Goal: Task Accomplishment & Management: Manage account settings

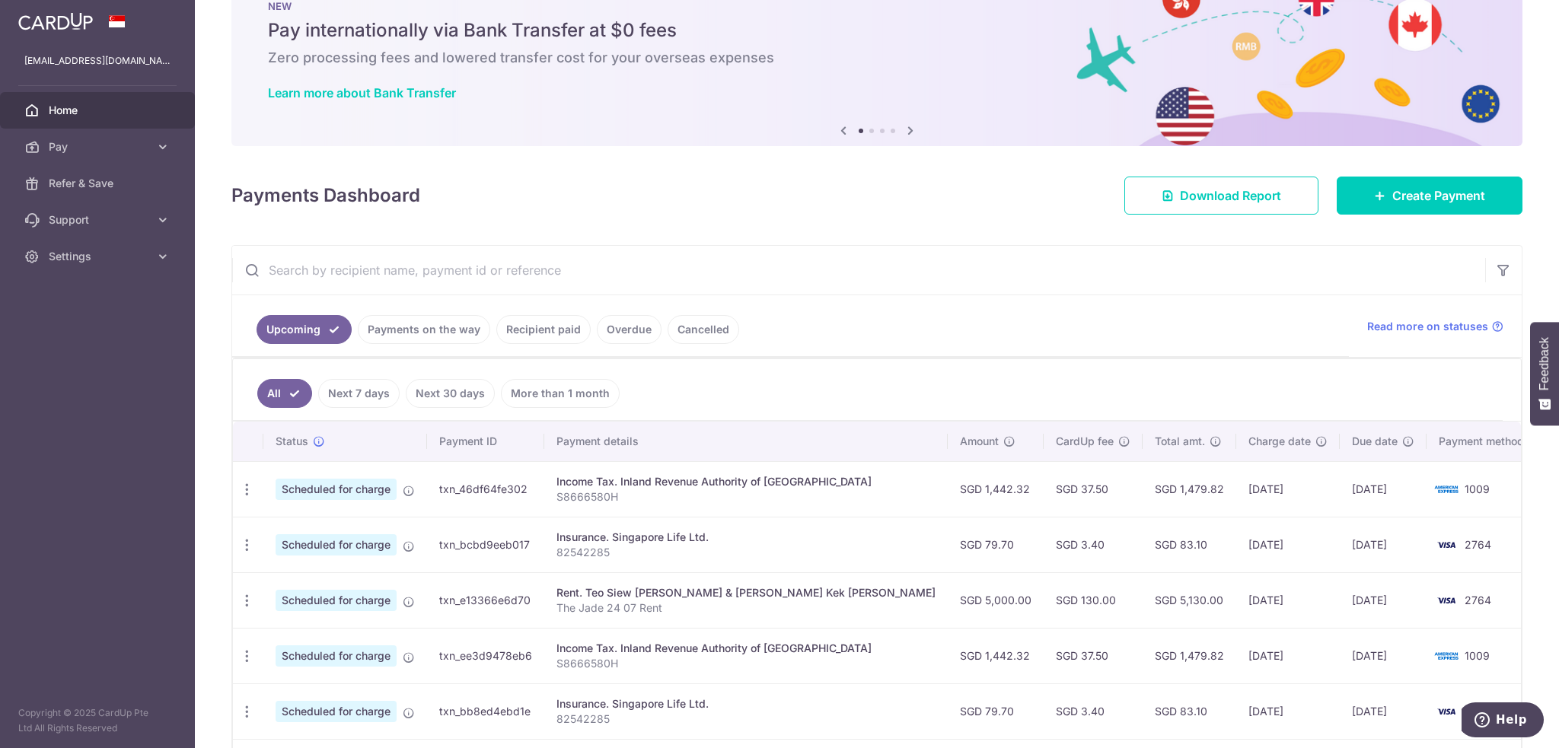
scroll to position [152, 0]
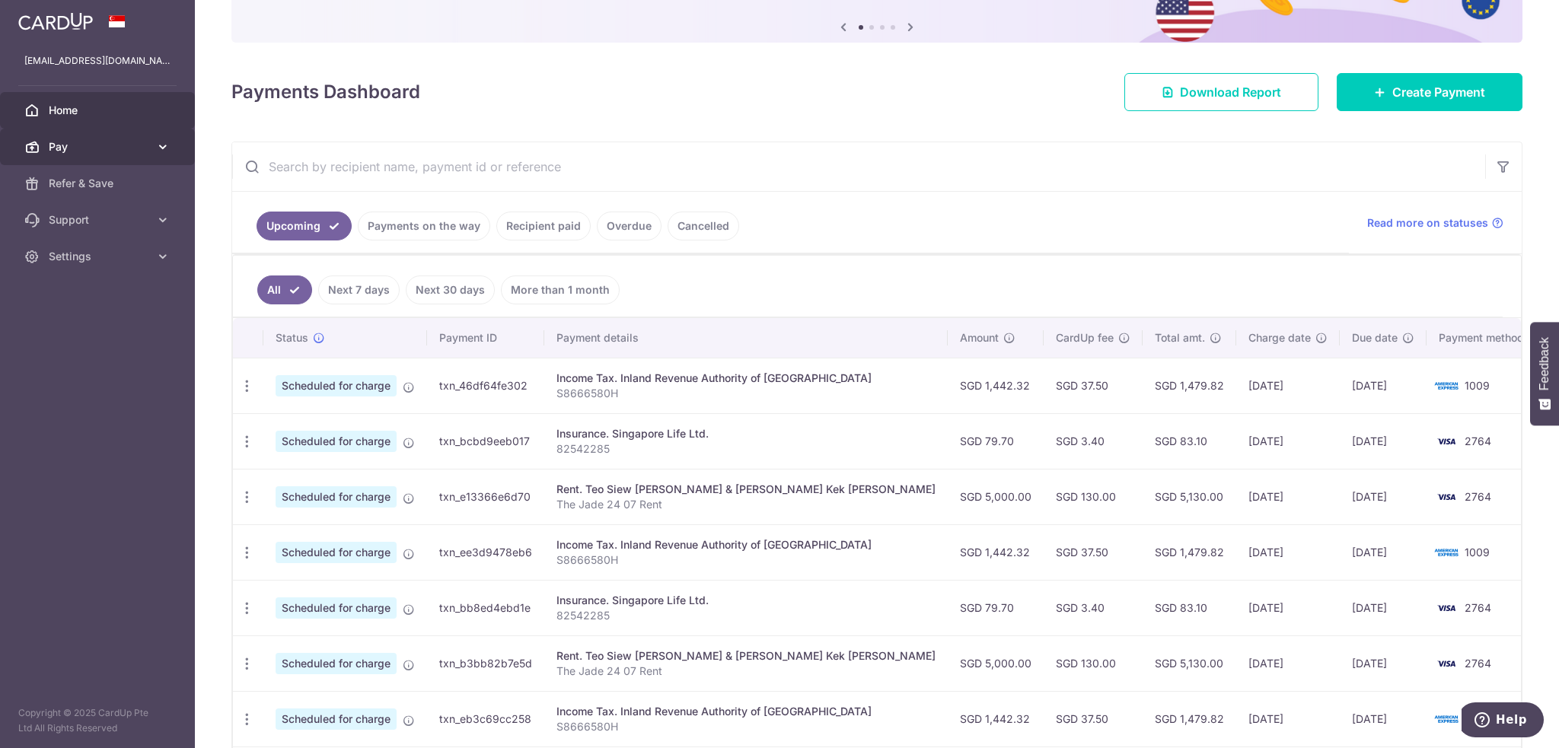
click at [50, 144] on span "Pay" at bounding box center [99, 146] width 100 height 15
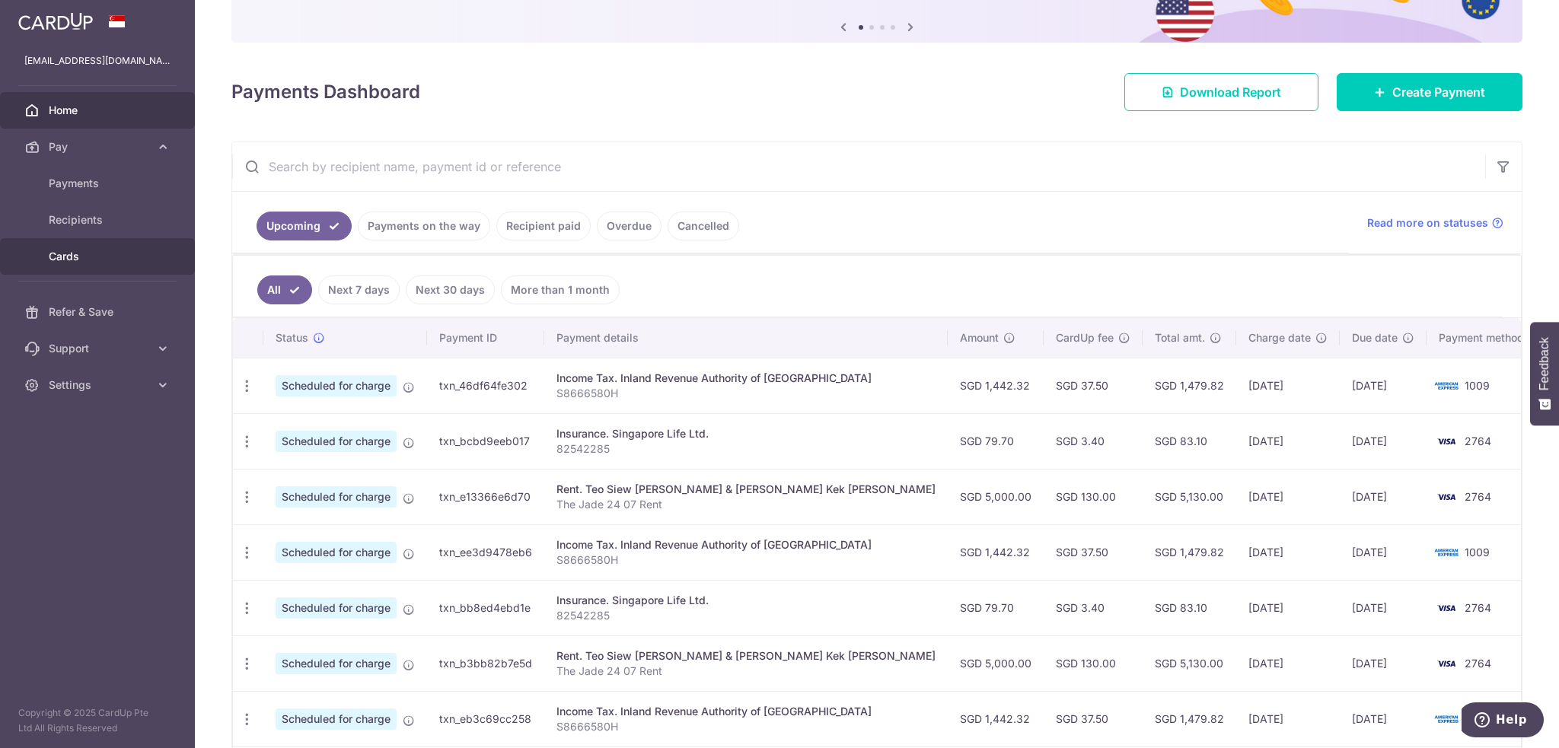
click at [93, 251] on span "Cards" at bounding box center [99, 256] width 100 height 15
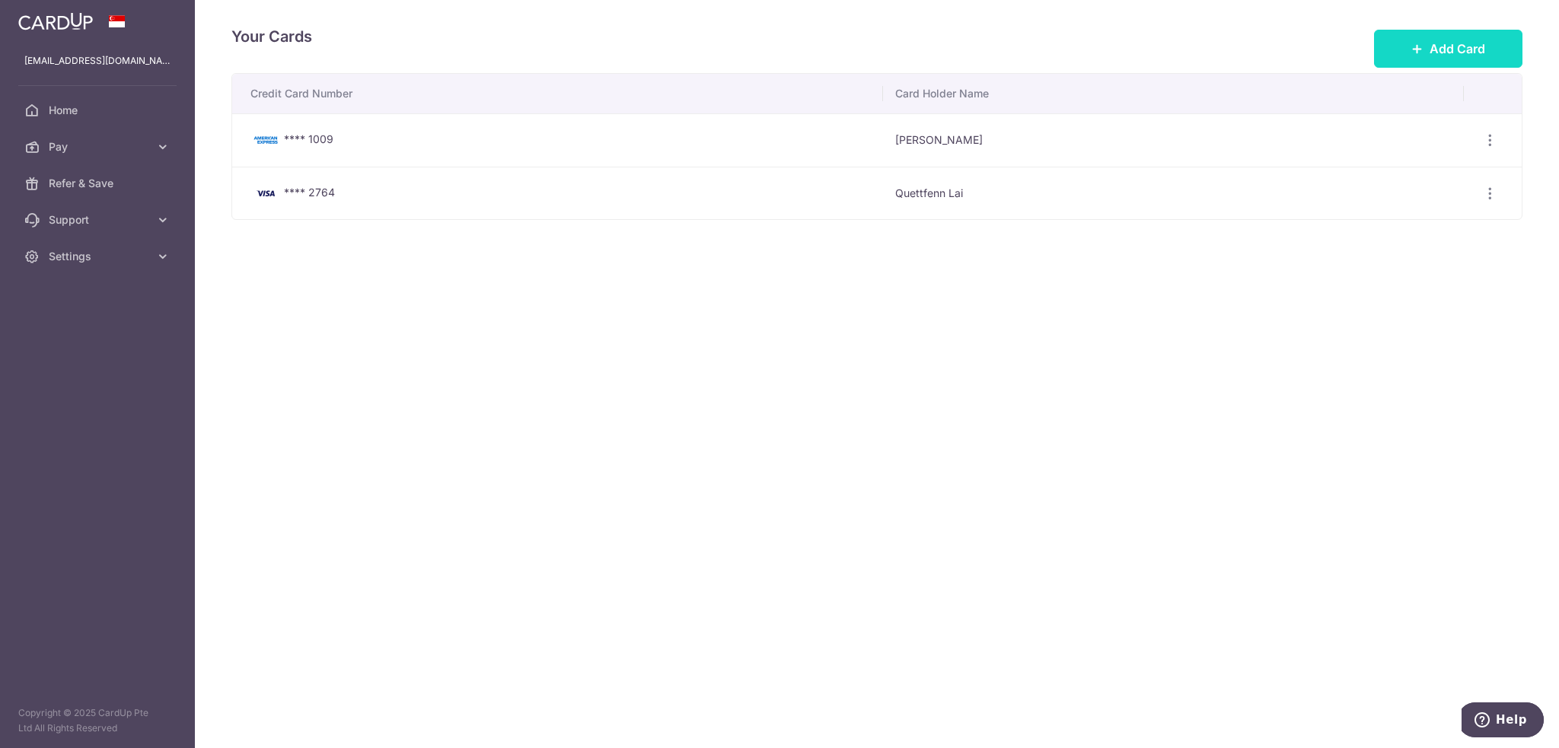
click at [1425, 54] on button "Add Card" at bounding box center [1448, 49] width 148 height 38
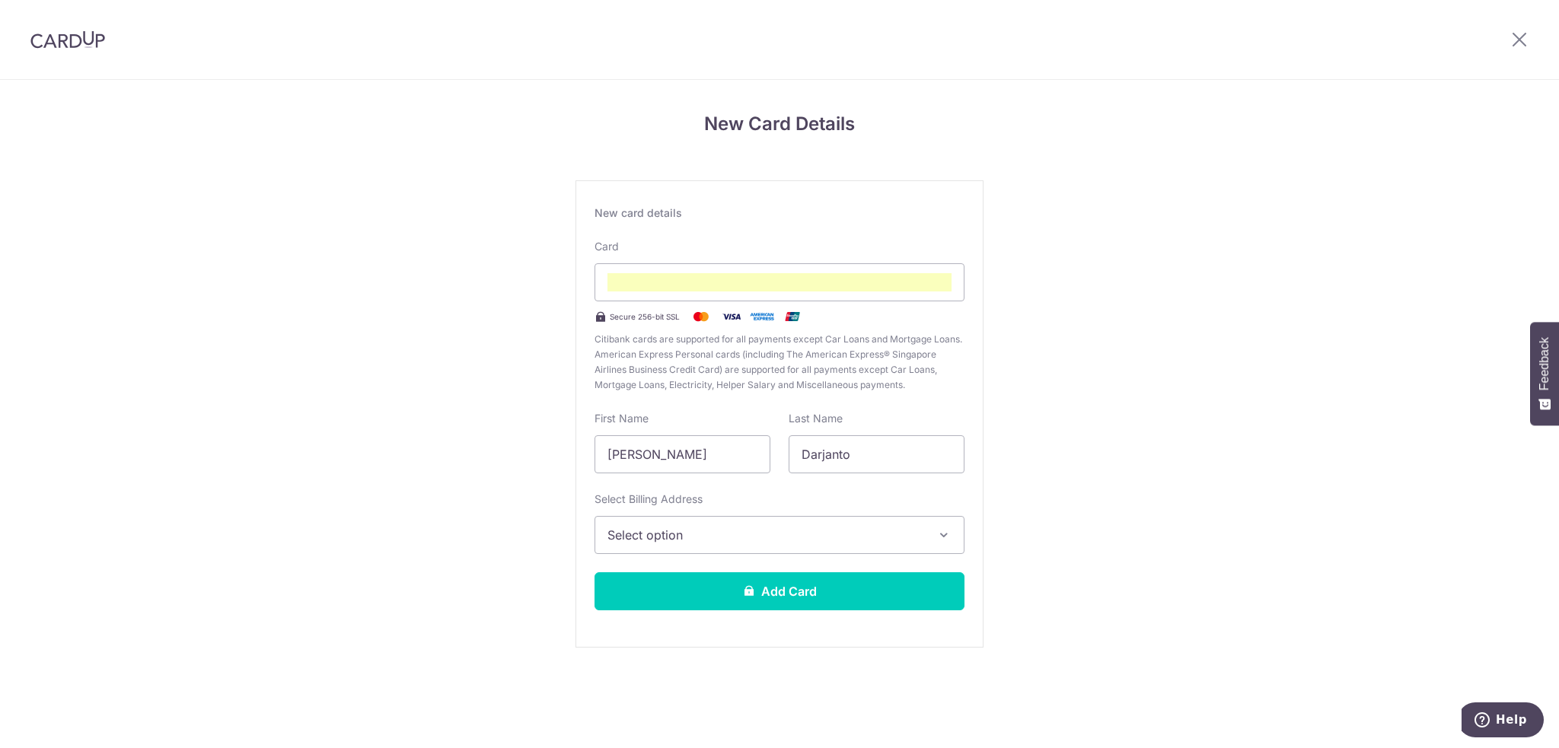
click at [690, 539] on span "Select option" at bounding box center [765, 535] width 317 height 18
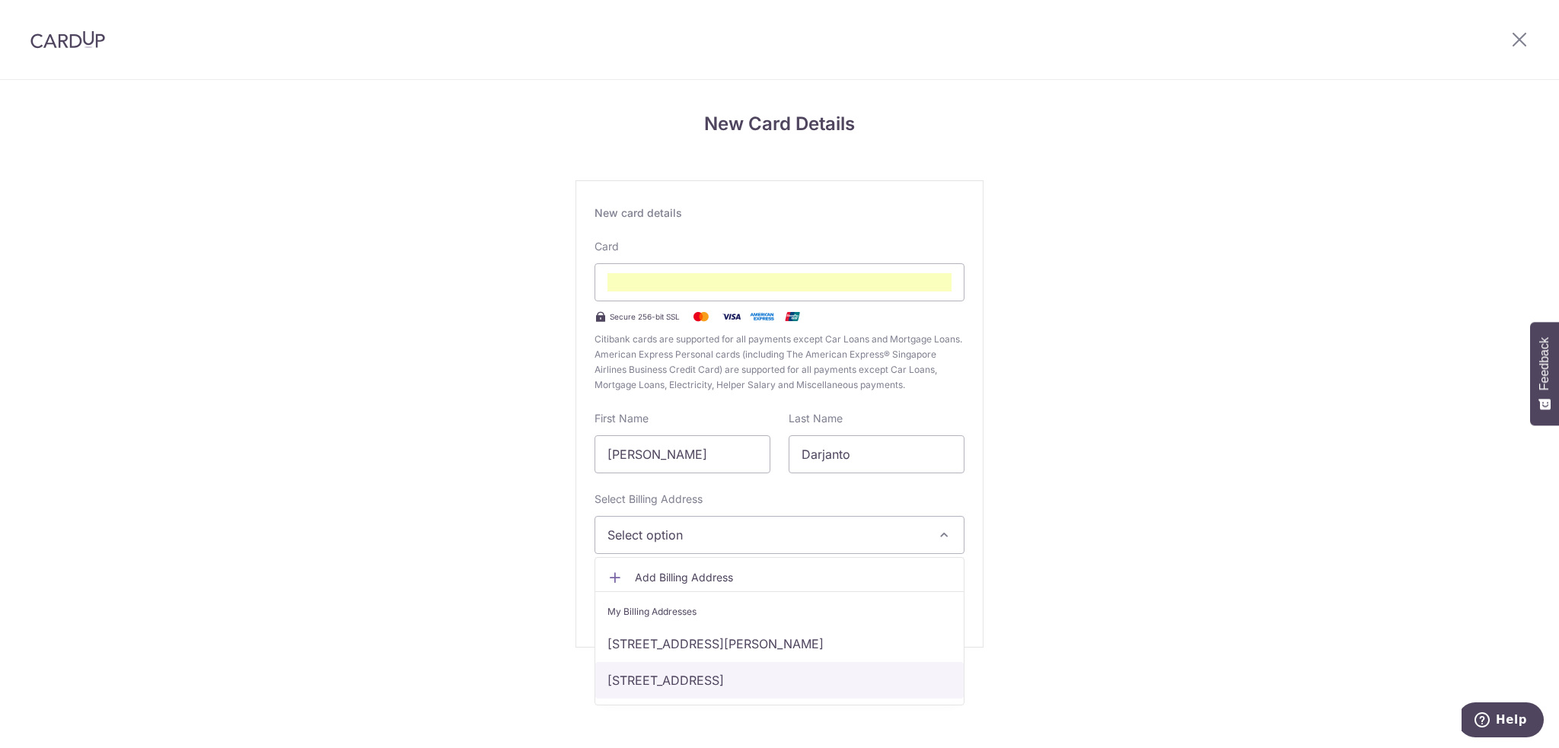
click at [652, 675] on link "9 Bukit Batok Central Link 24-07, The Jade, Singapore, Singapore-658074" at bounding box center [779, 680] width 368 height 37
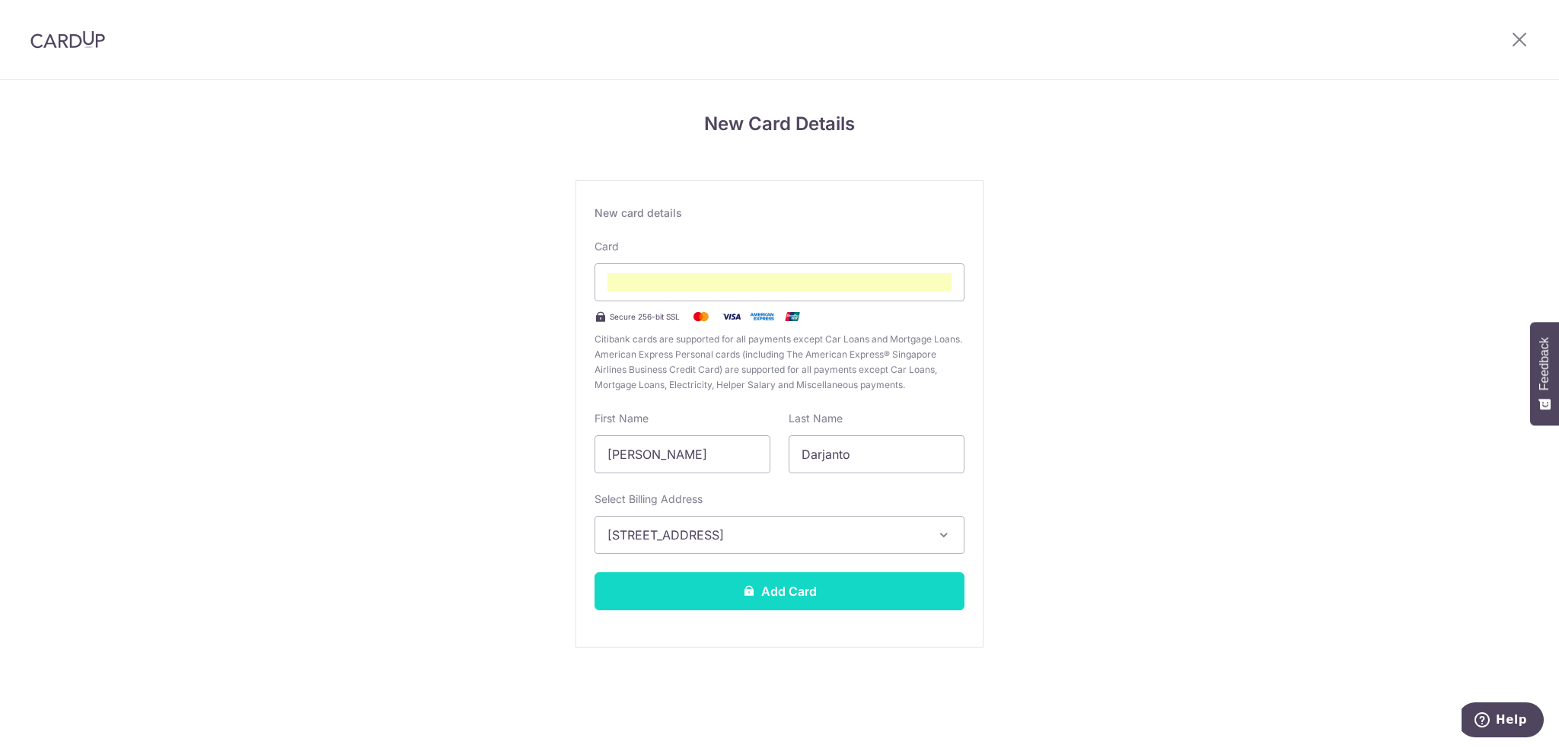
click at [703, 592] on button "Add Card" at bounding box center [779, 591] width 370 height 38
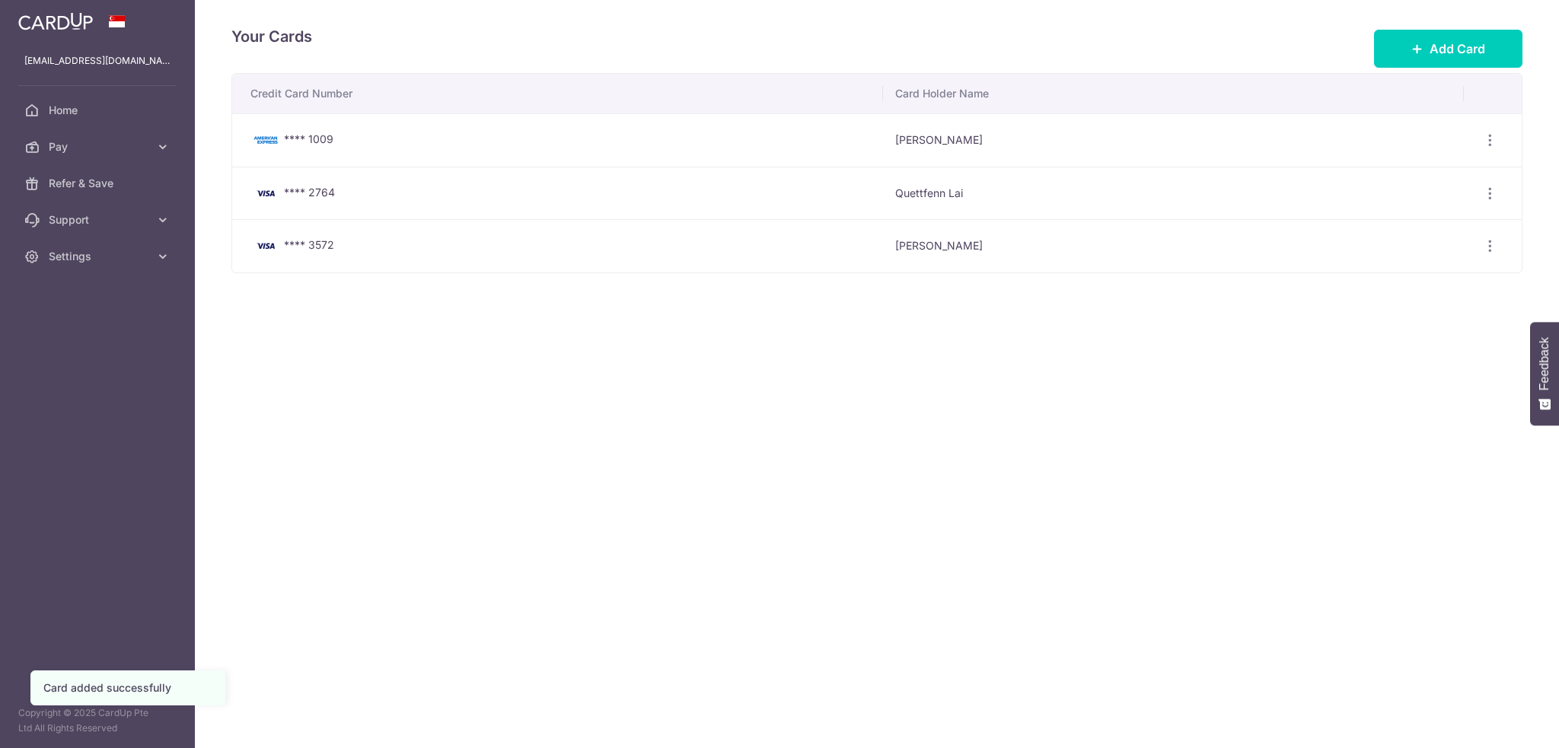
scroll to position [6316, 0]
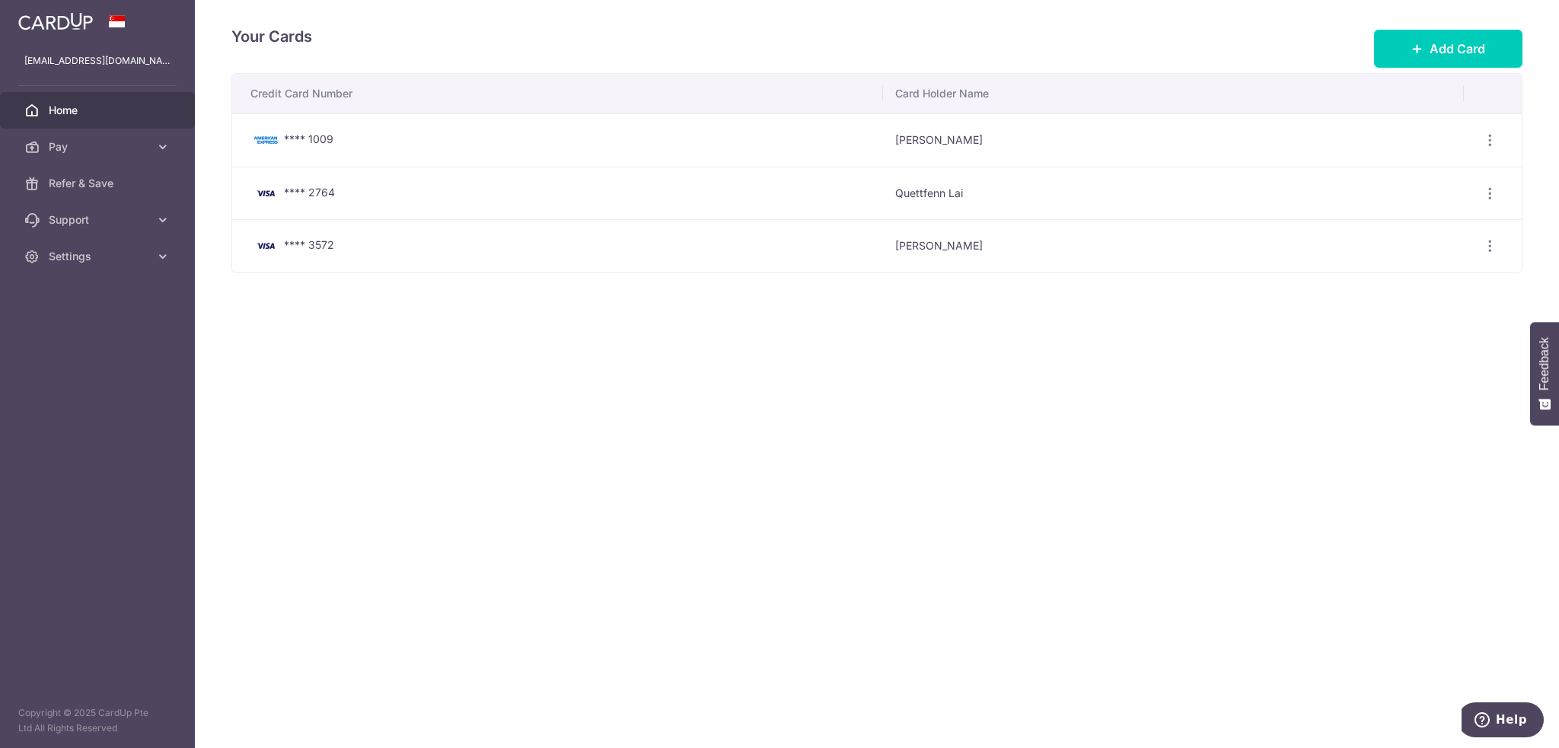
click at [67, 116] on span "Home" at bounding box center [99, 110] width 100 height 15
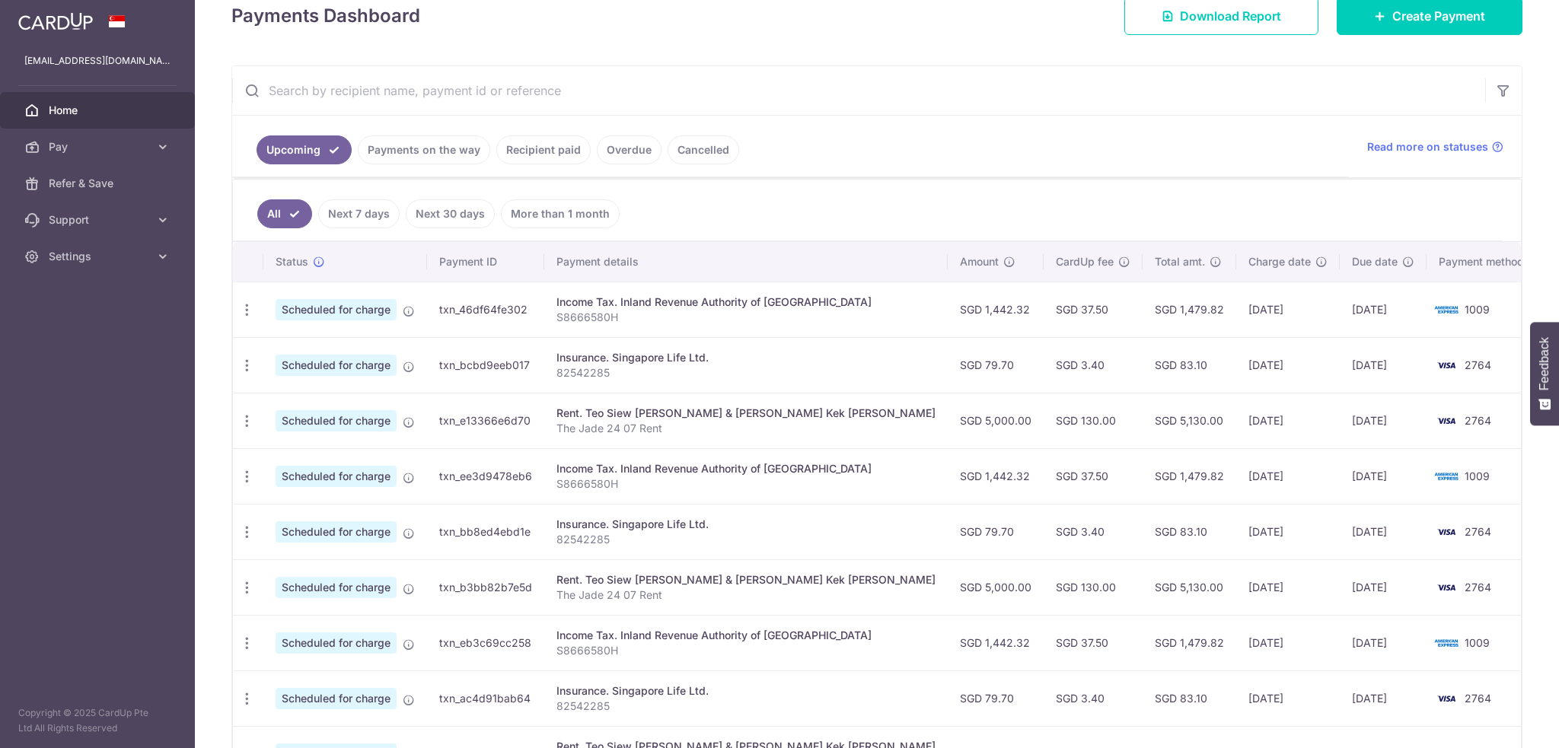
scroll to position [6316, 0]
click at [243, 310] on icon "button" at bounding box center [247, 310] width 16 height 16
click at [292, 354] on span "Update payment" at bounding box center [328, 352] width 104 height 18
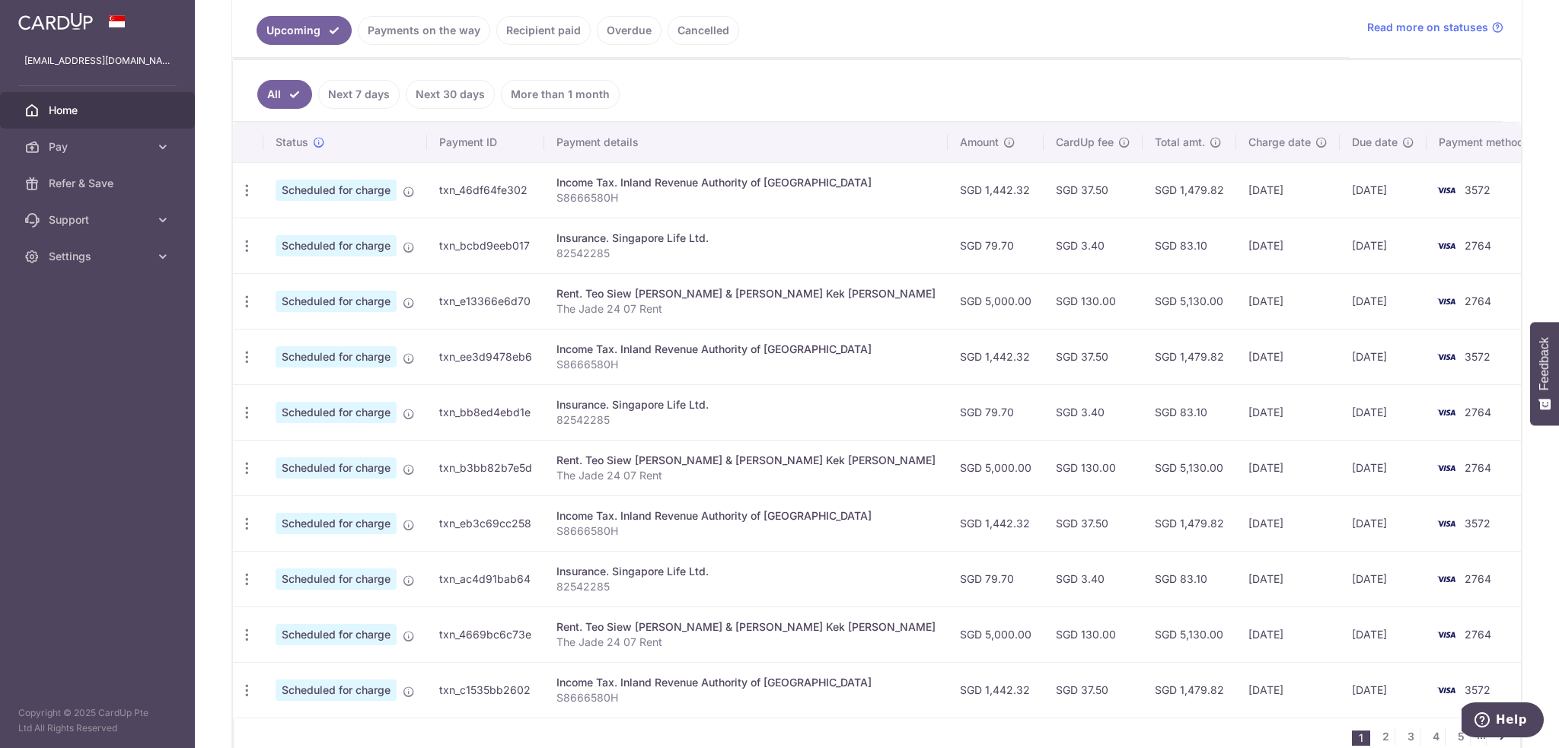
scroll to position [424, 0]
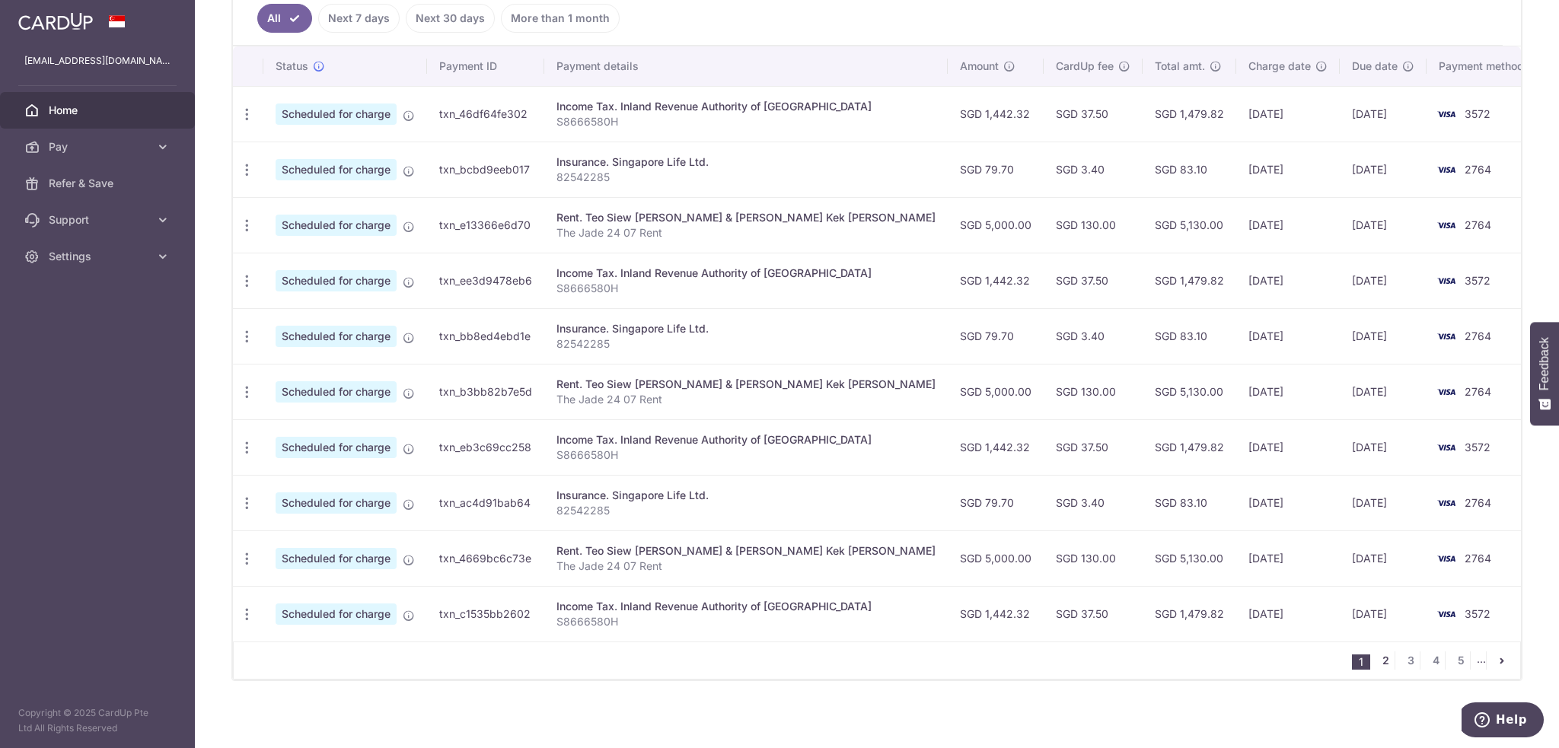
click at [1376, 655] on link "2" at bounding box center [1385, 661] width 18 height 18
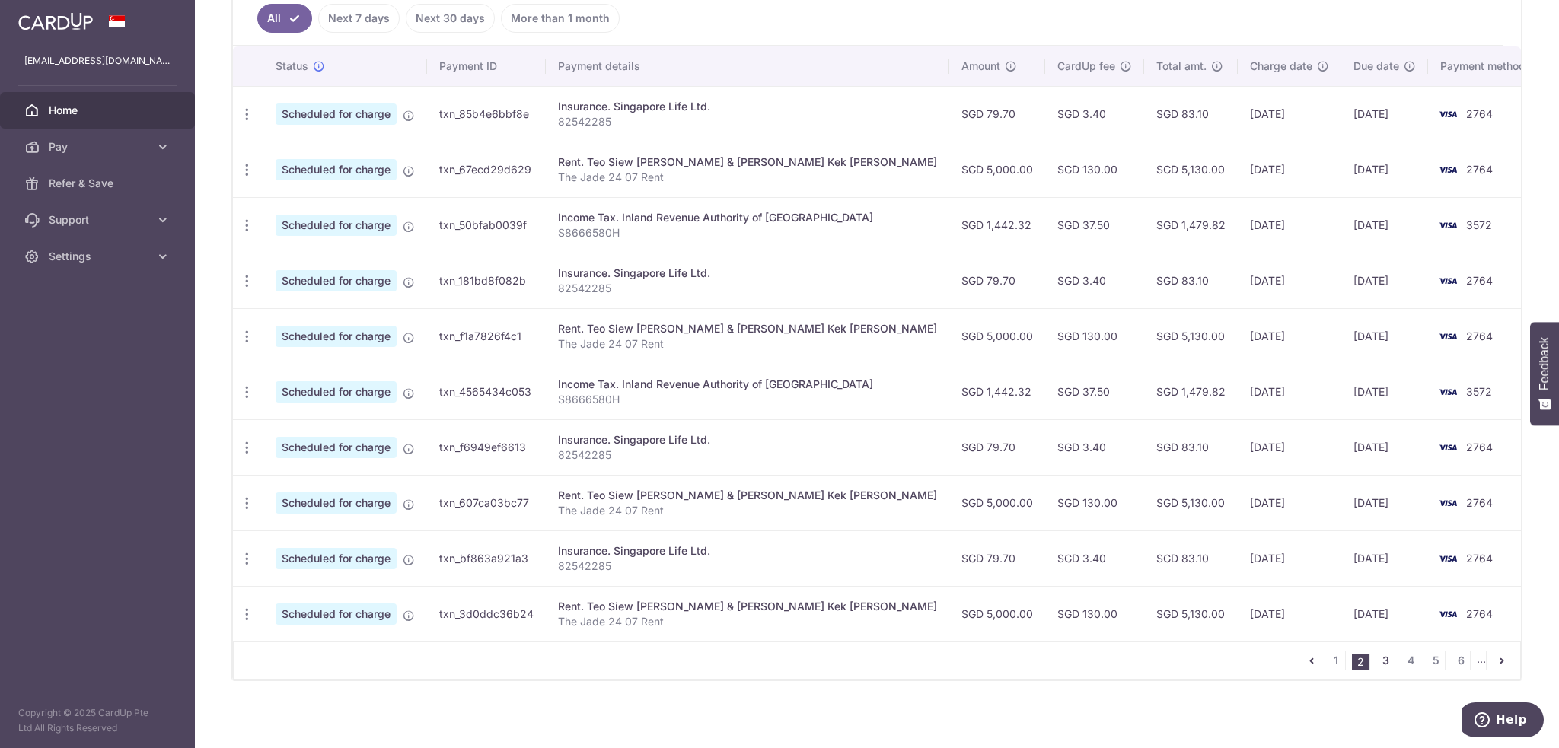
click at [1384, 652] on link "3" at bounding box center [1385, 661] width 18 height 18
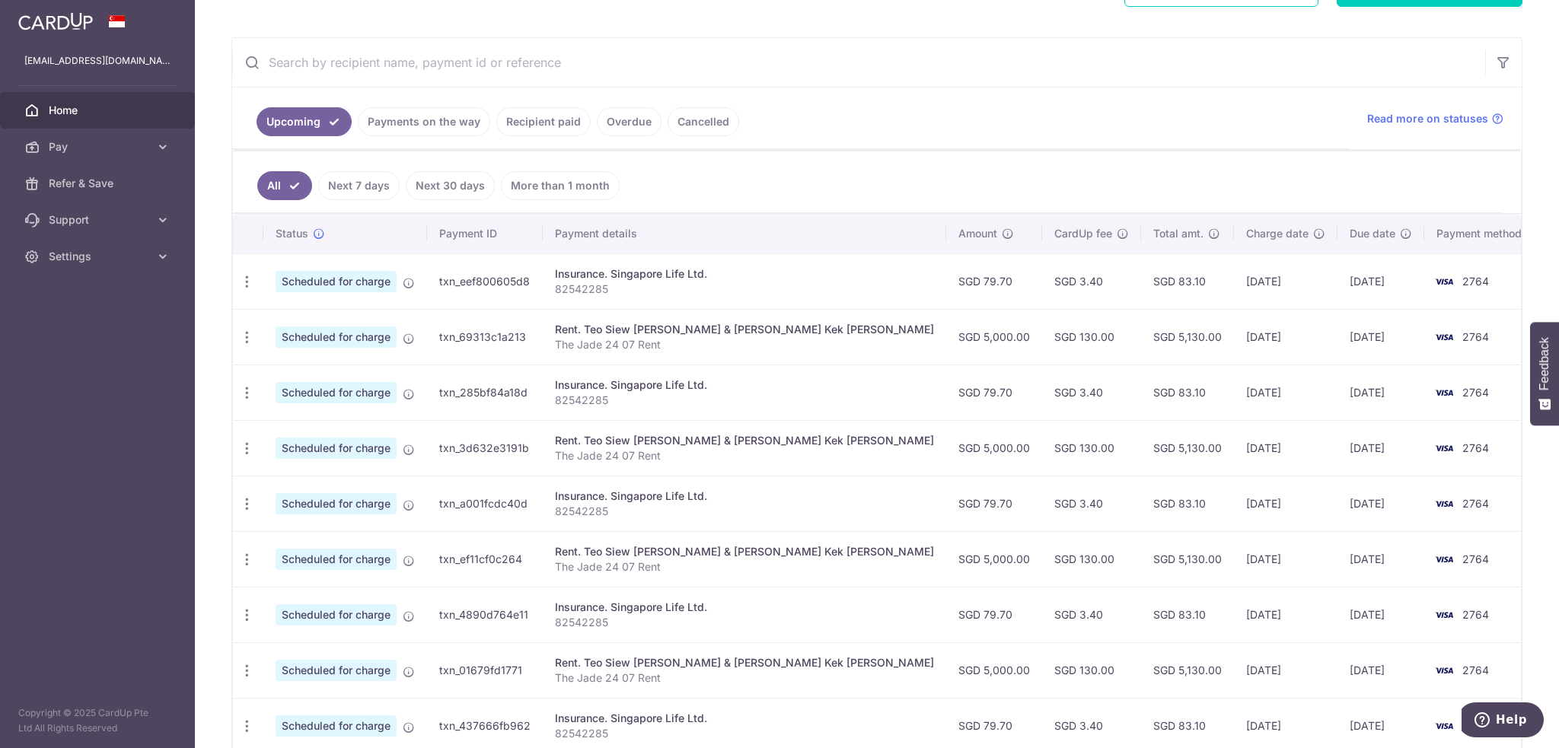
scroll to position [381, 0]
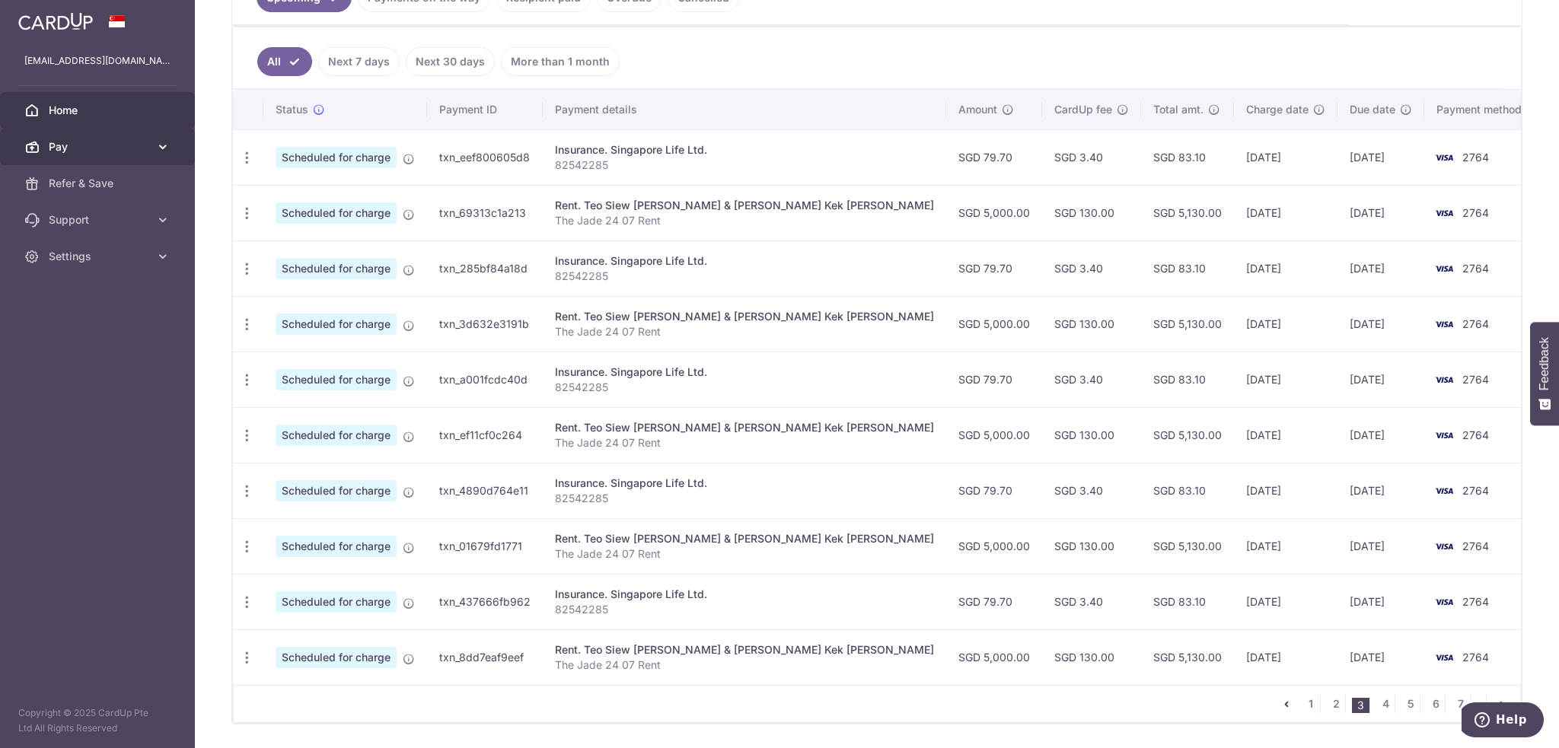
click at [83, 145] on span "Pay" at bounding box center [99, 146] width 100 height 15
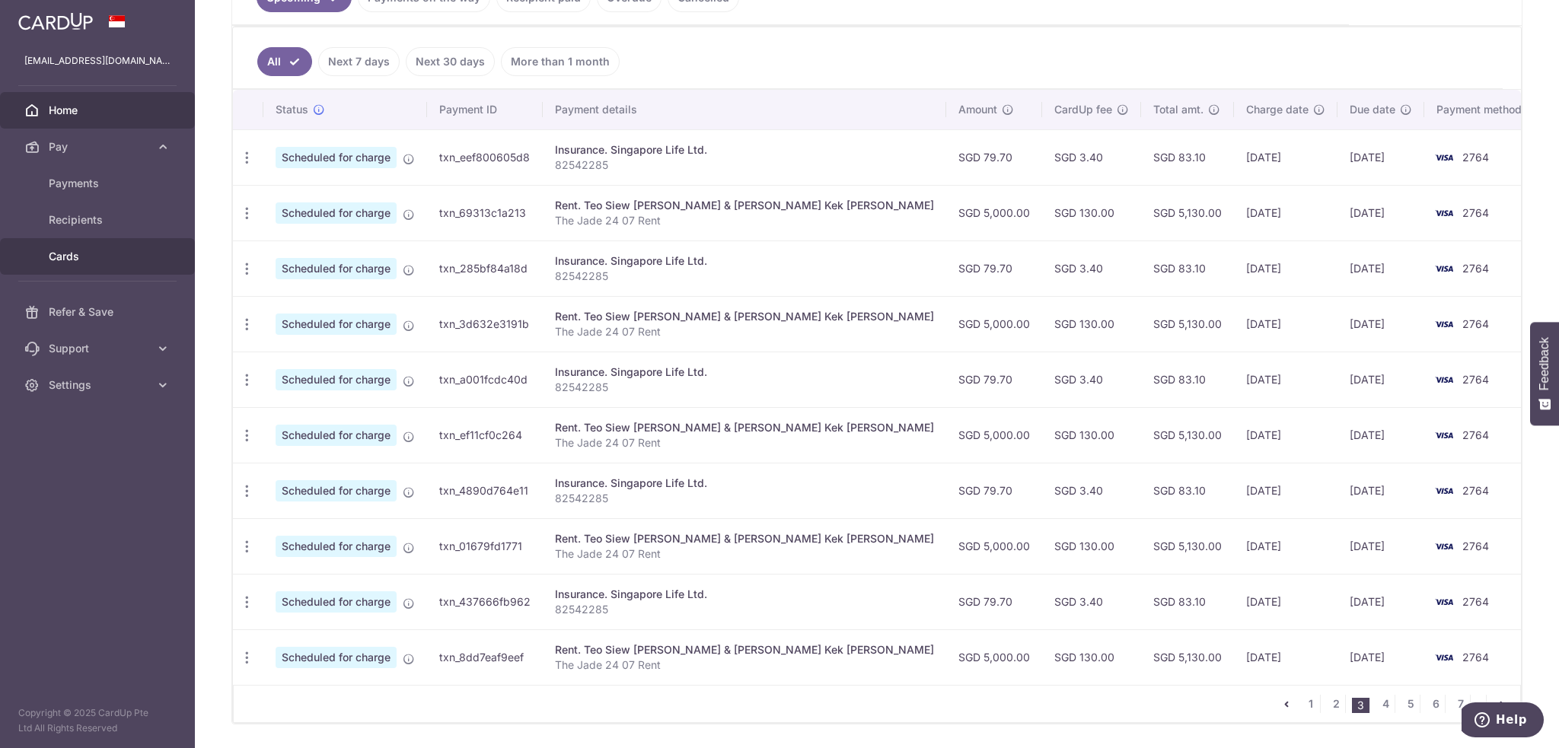
click at [75, 256] on span "Cards" at bounding box center [99, 256] width 100 height 15
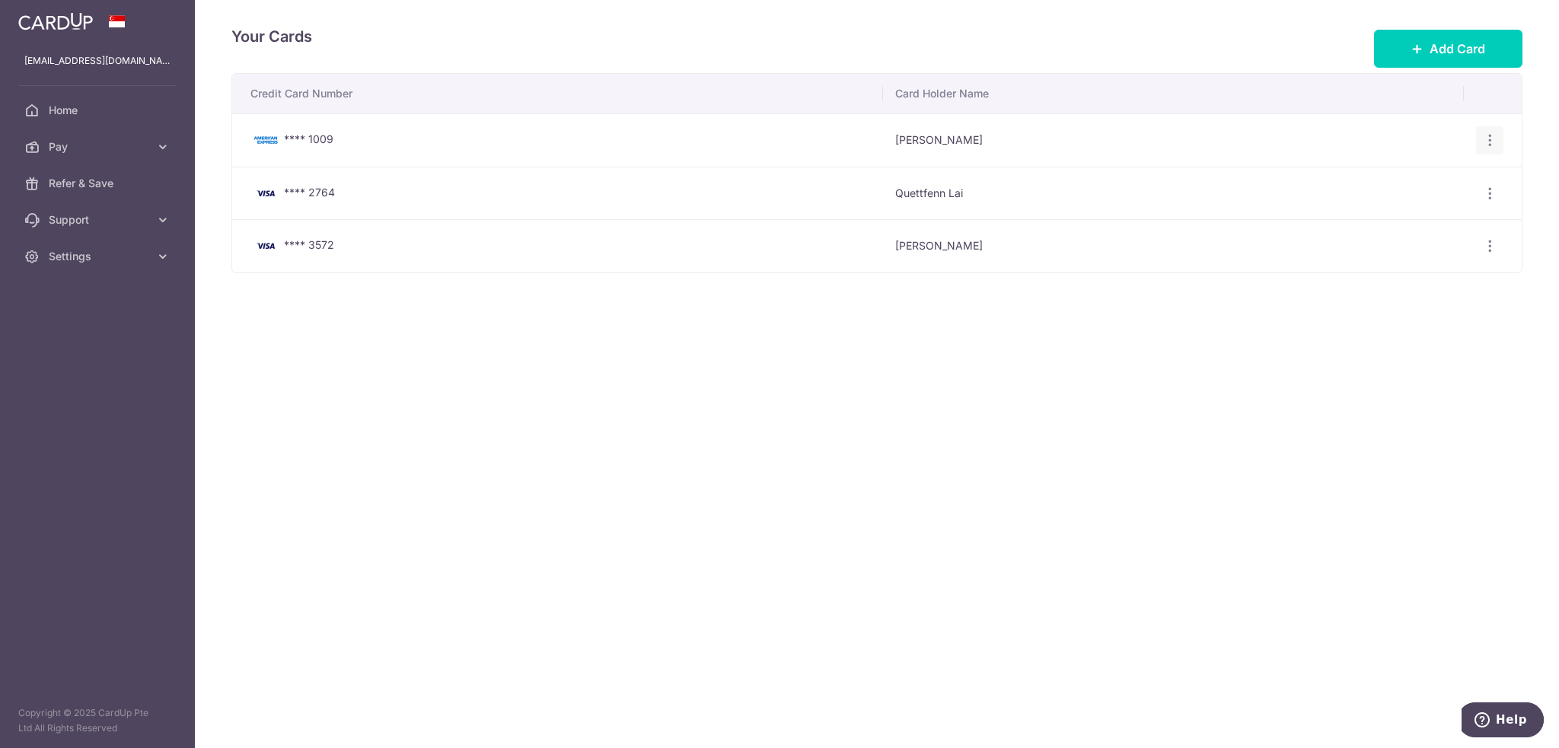
click at [1483, 142] on icon "button" at bounding box center [1490, 140] width 16 height 16
click at [1387, 217] on span "Delete" at bounding box center [1439, 219] width 104 height 18
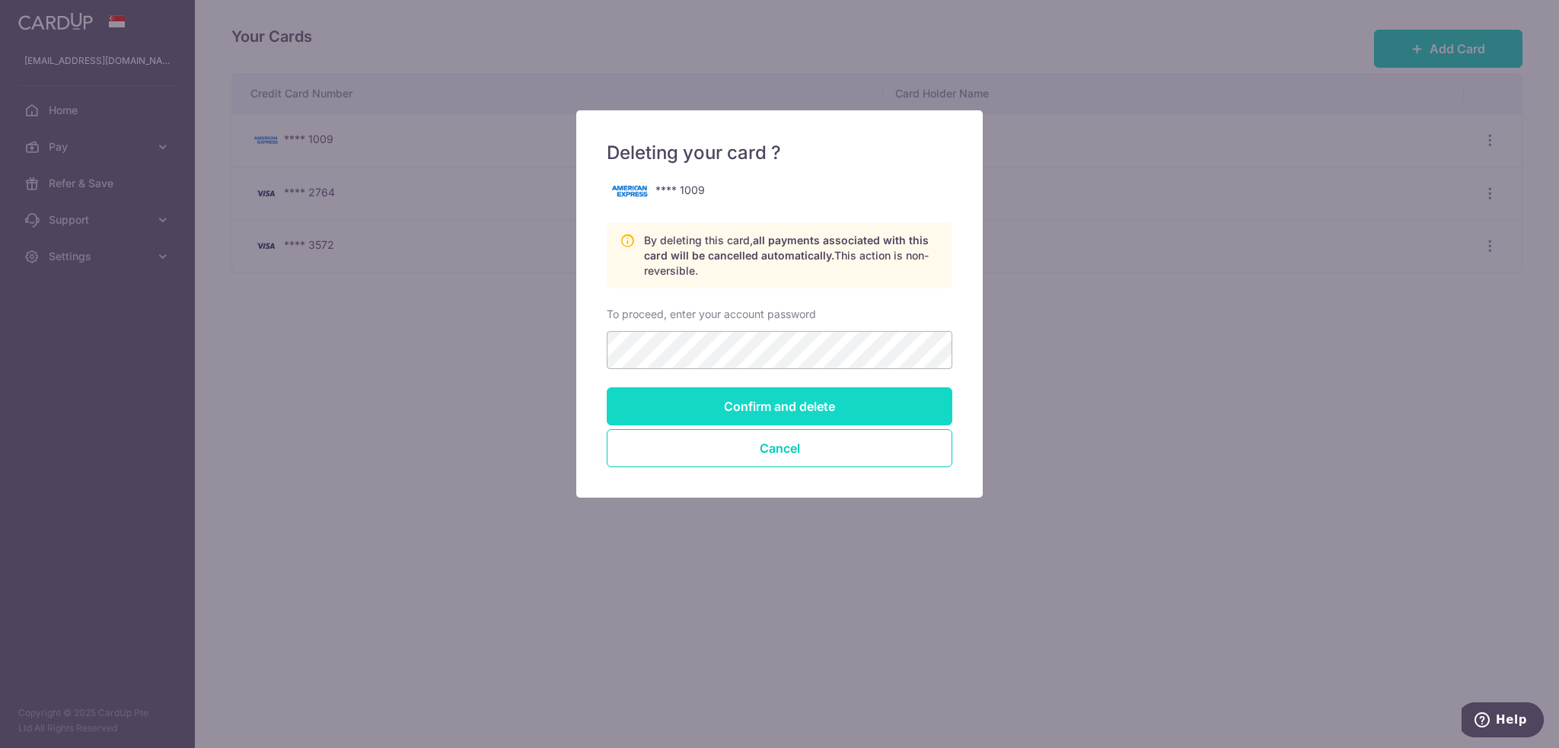
click at [750, 407] on input "Confirm and delete" at bounding box center [780, 406] width 346 height 38
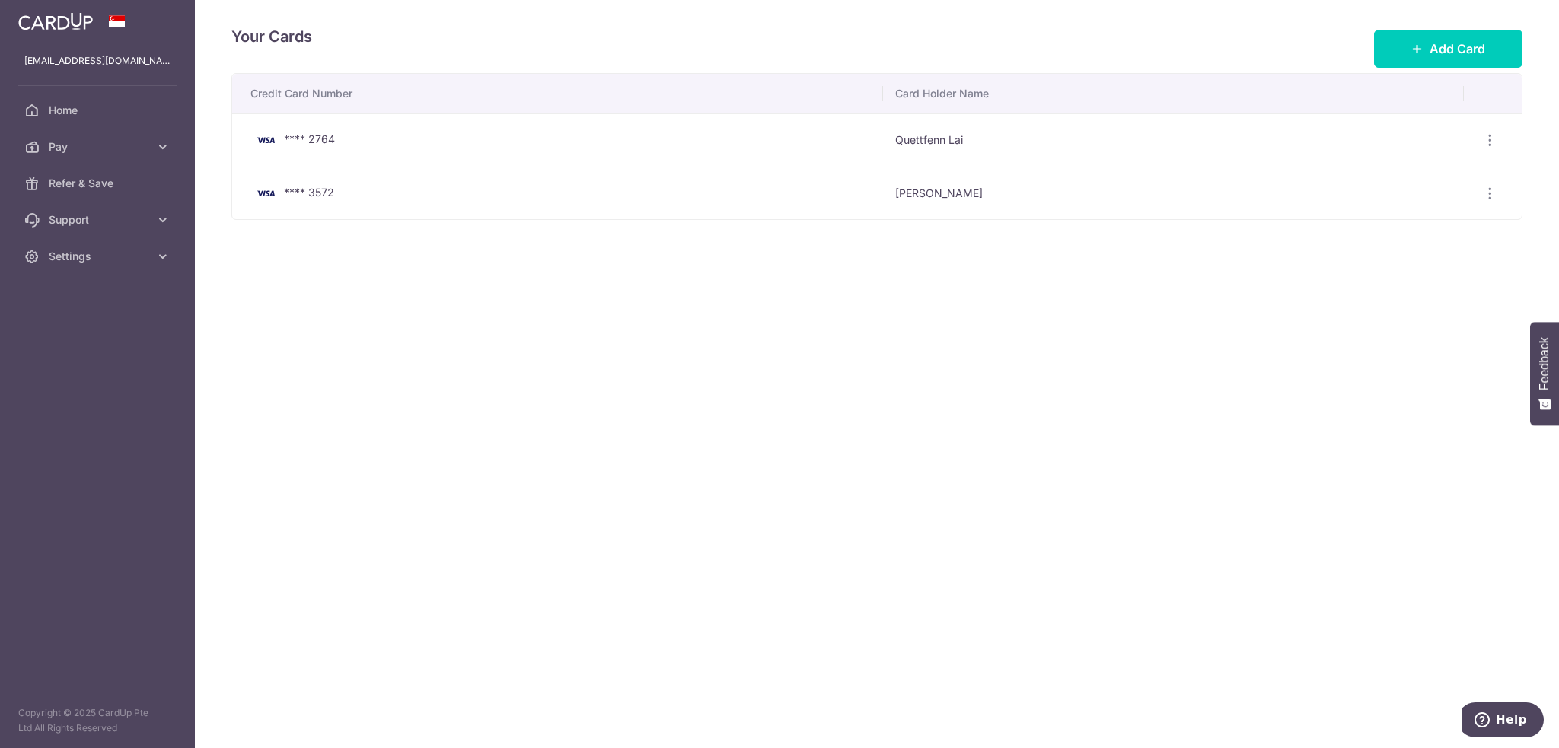
scroll to position [6316, 0]
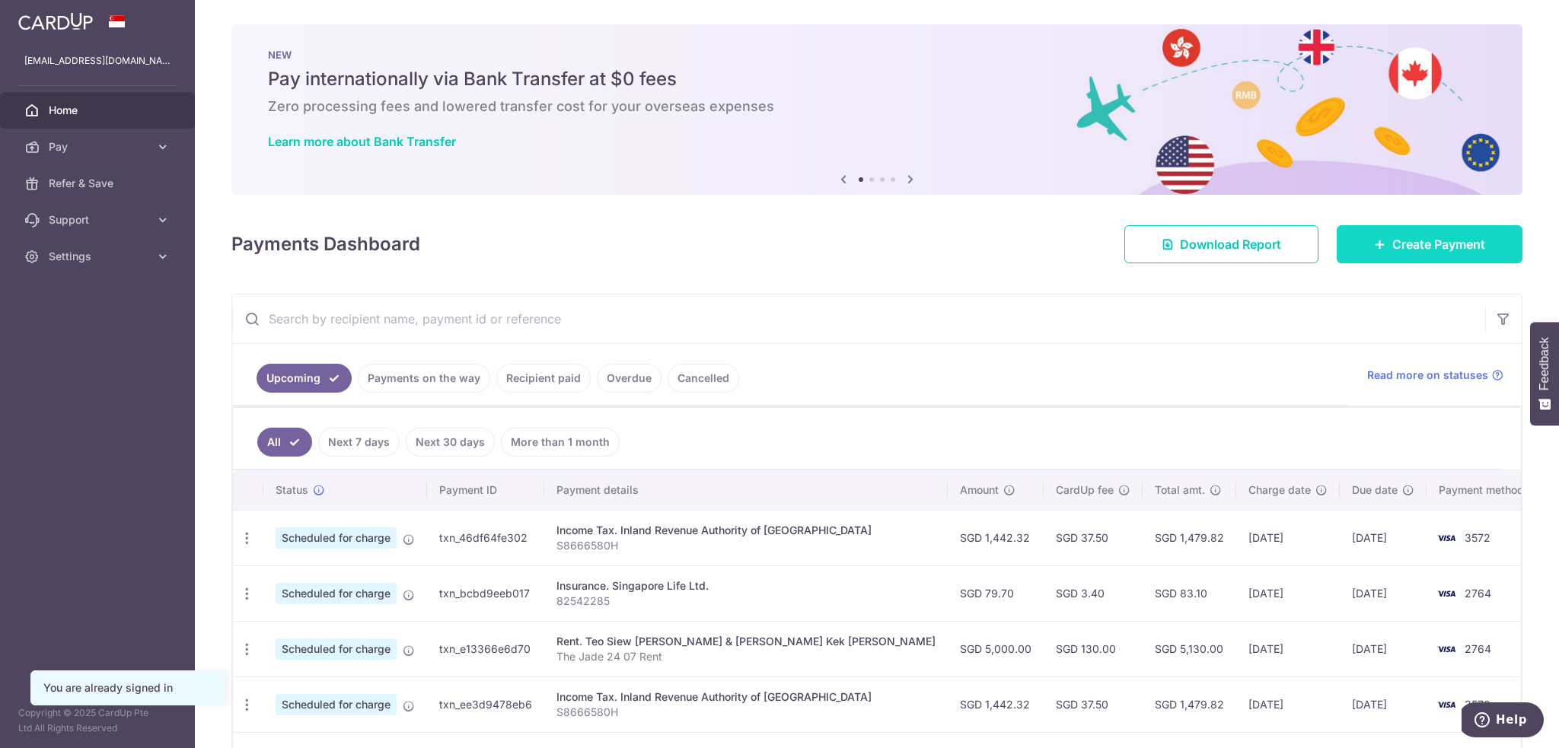
click at [1468, 245] on span "Create Payment" at bounding box center [1438, 244] width 93 height 18
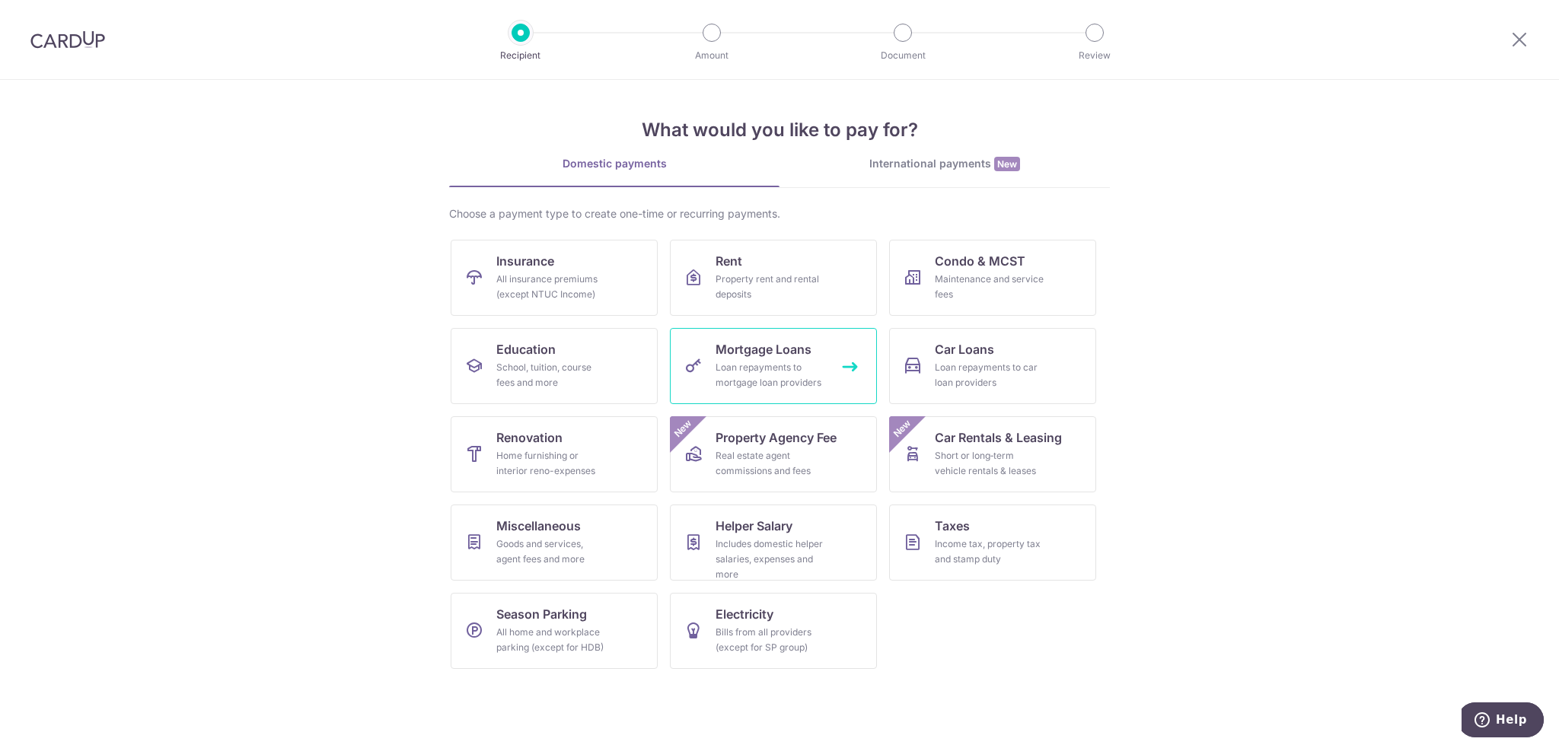
click at [802, 377] on div "Loan repayments to mortgage loan providers" at bounding box center [770, 375] width 110 height 30
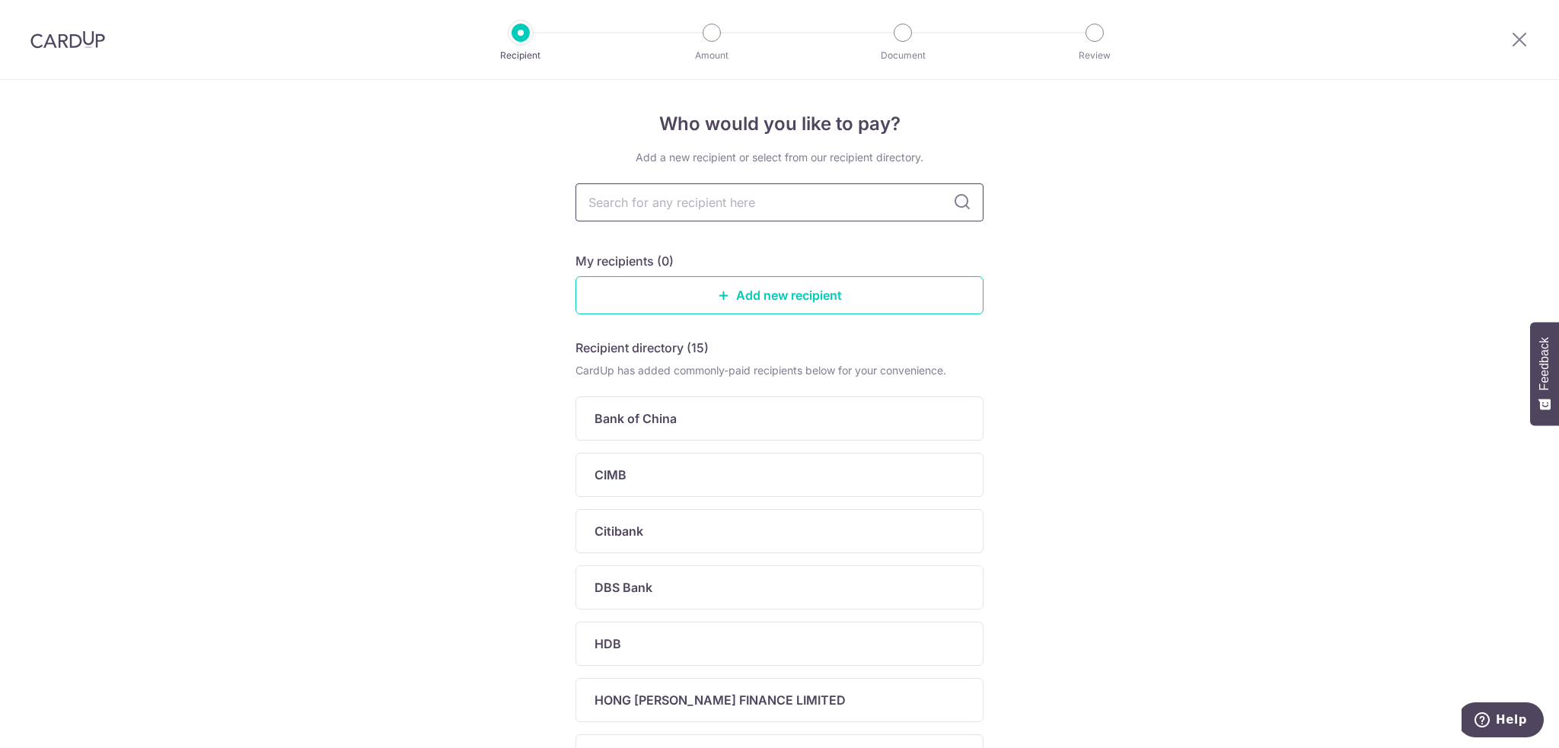
click at [765, 206] on input "text" at bounding box center [779, 202] width 408 height 38
type input "hsbc"
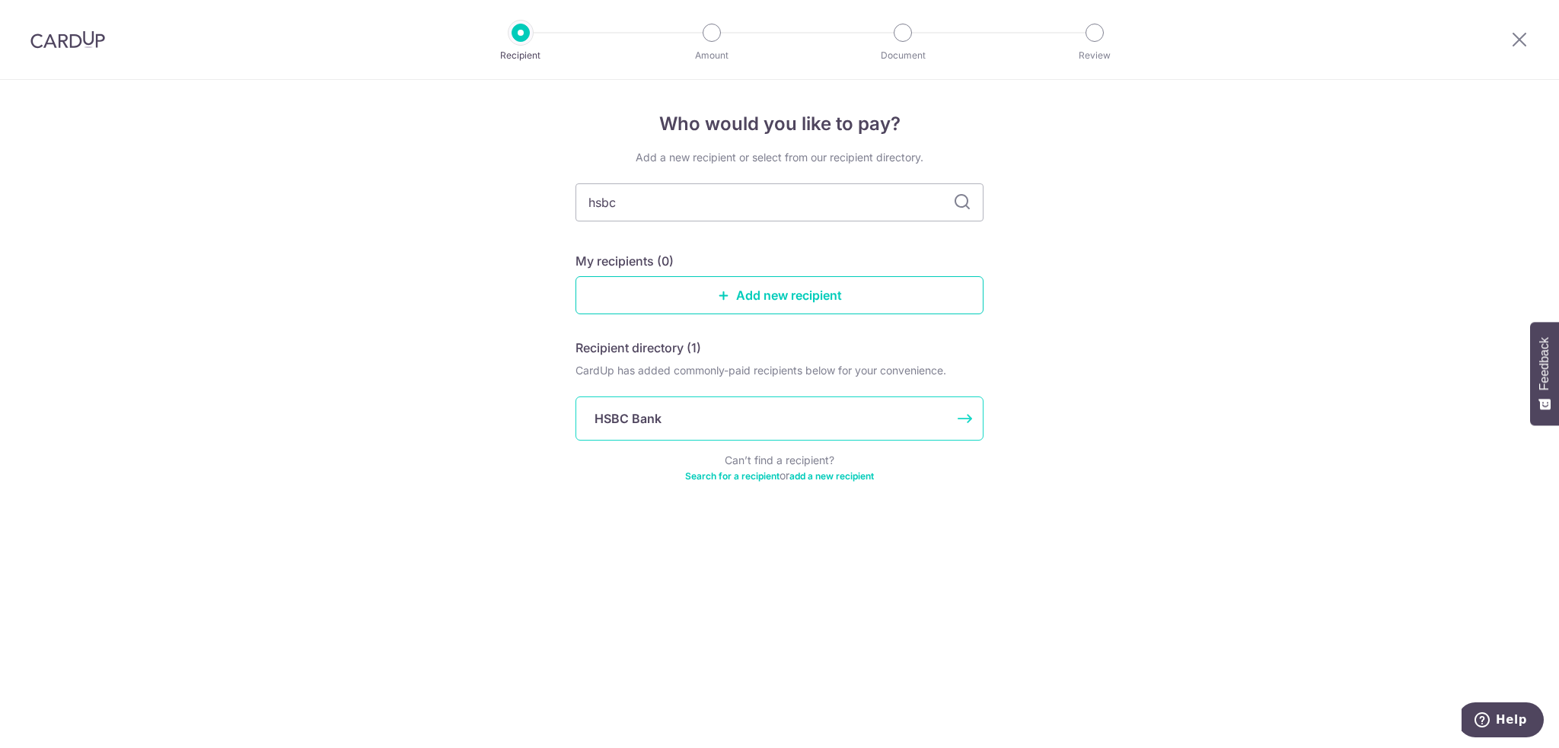
click at [636, 425] on p "HSBC Bank" at bounding box center [627, 418] width 67 height 18
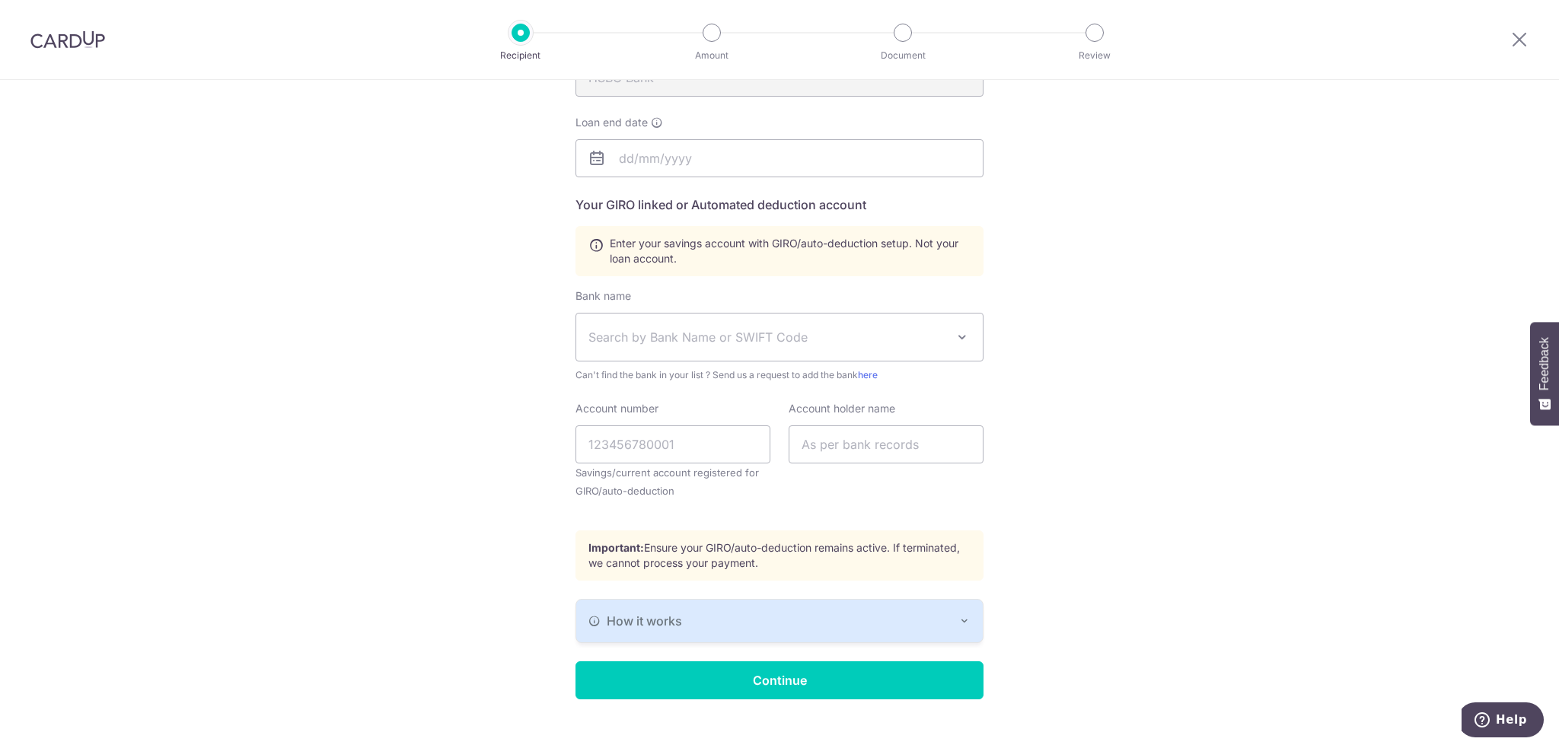
scroll to position [228, 0]
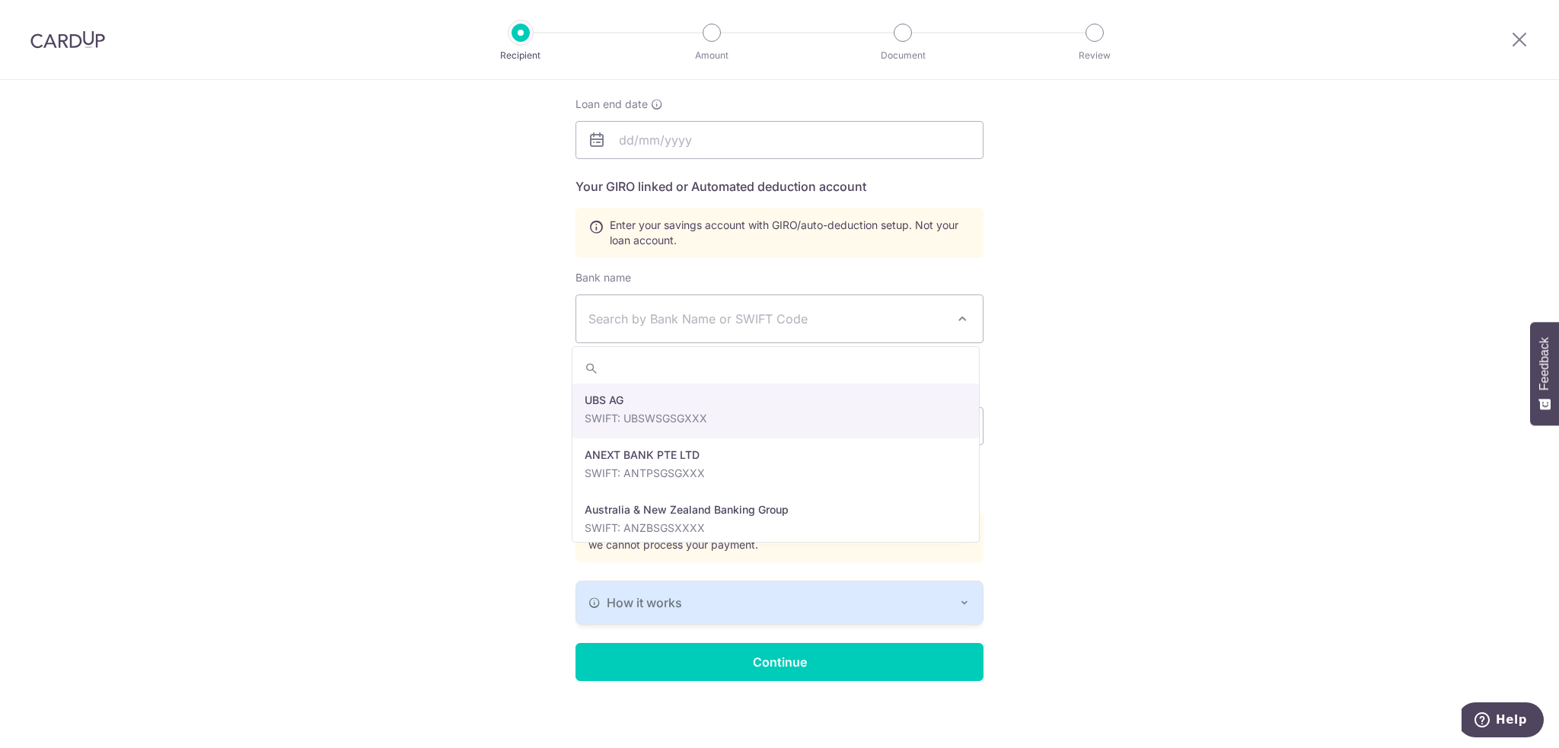
click at [697, 321] on span "Search by Bank Name or SWIFT Code" at bounding box center [767, 319] width 358 height 18
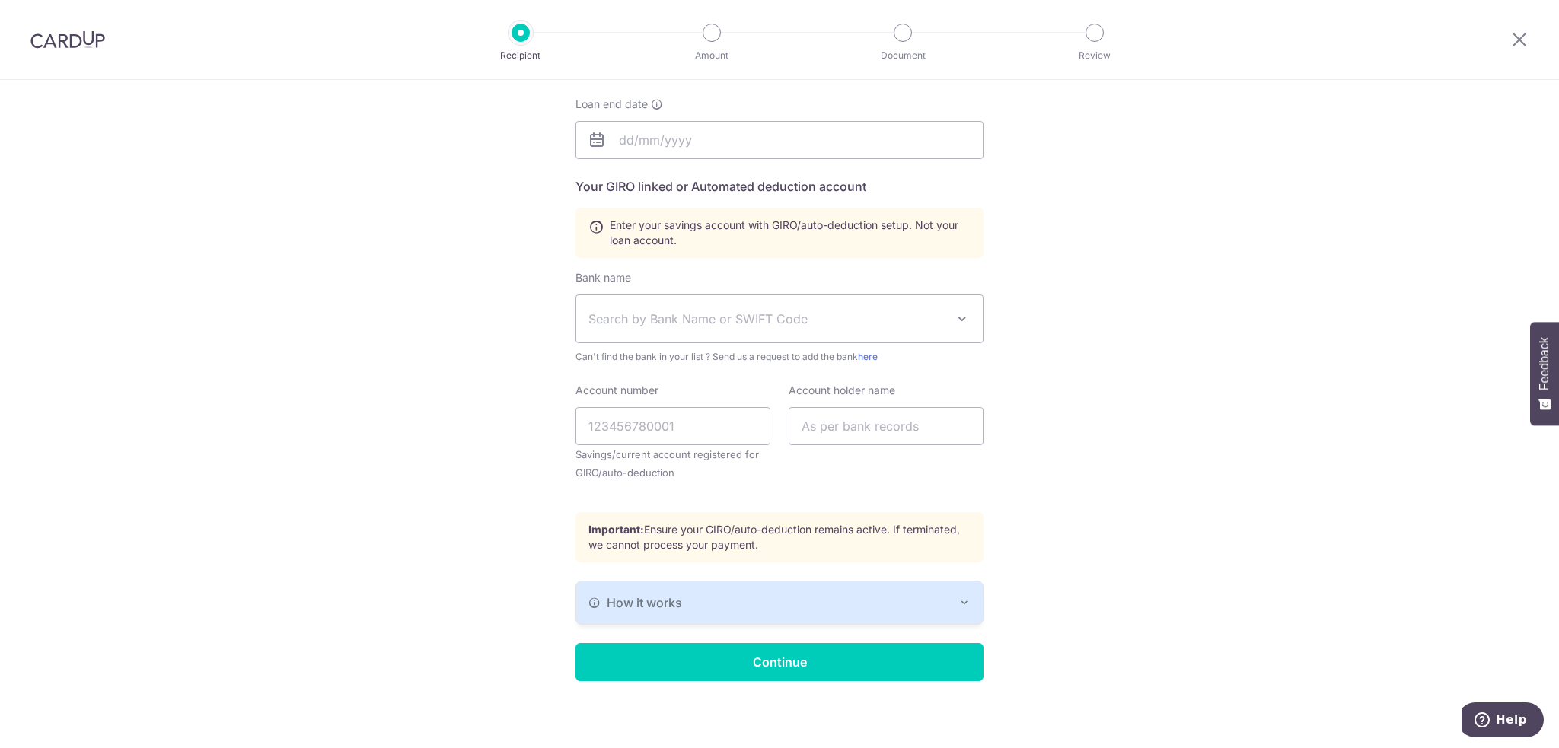
click at [697, 321] on span "Search by Bank Name or SWIFT Code" at bounding box center [767, 319] width 358 height 18
type input "hkbaau2s"
click at [1037, 282] on div "Who would you like to pay? Your recipient does not need a CardUp account to rec…" at bounding box center [779, 302] width 1559 height 901
click at [913, 599] on div "How it works" at bounding box center [779, 603] width 382 height 18
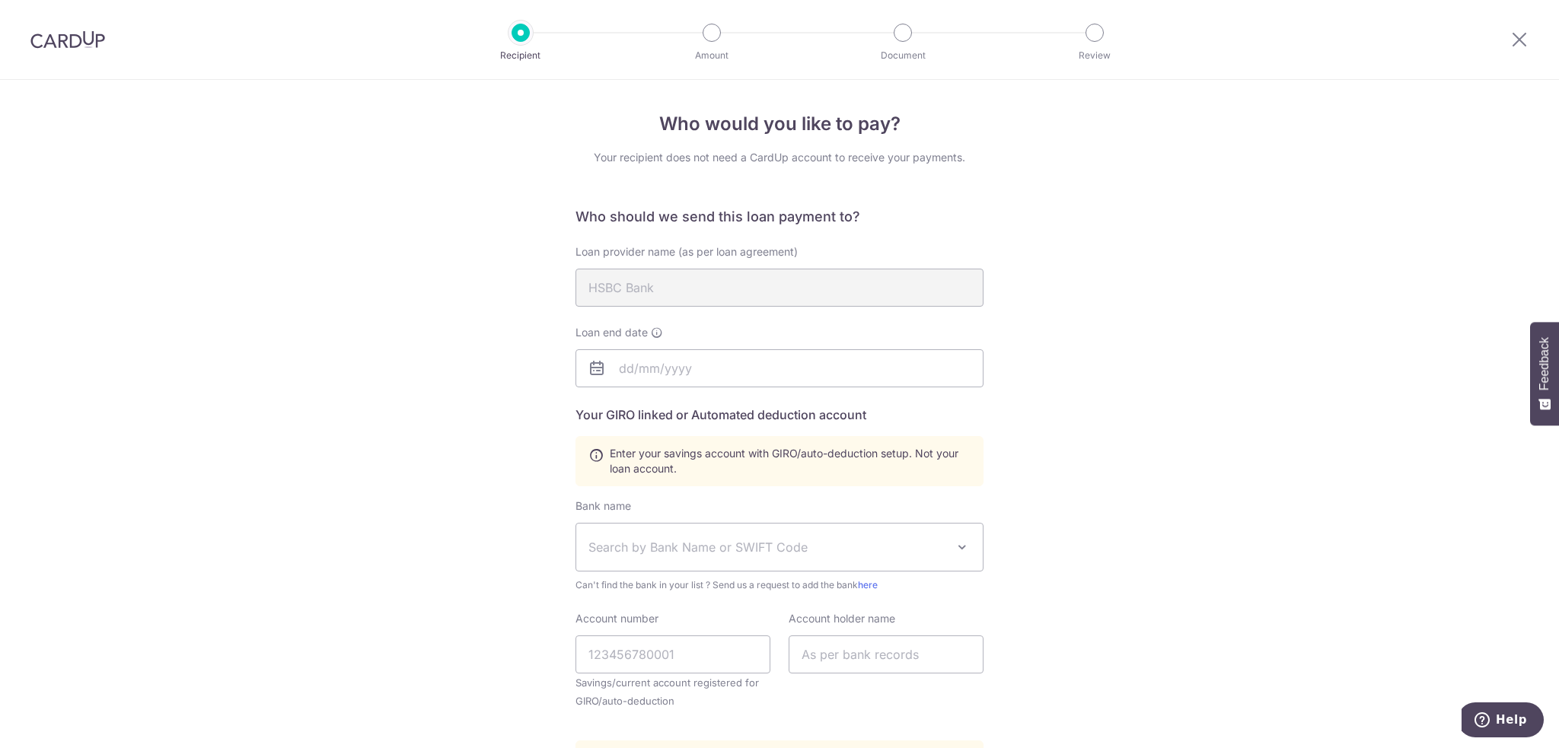
scroll to position [0, 0]
click at [874, 581] on link "here" at bounding box center [868, 584] width 20 height 11
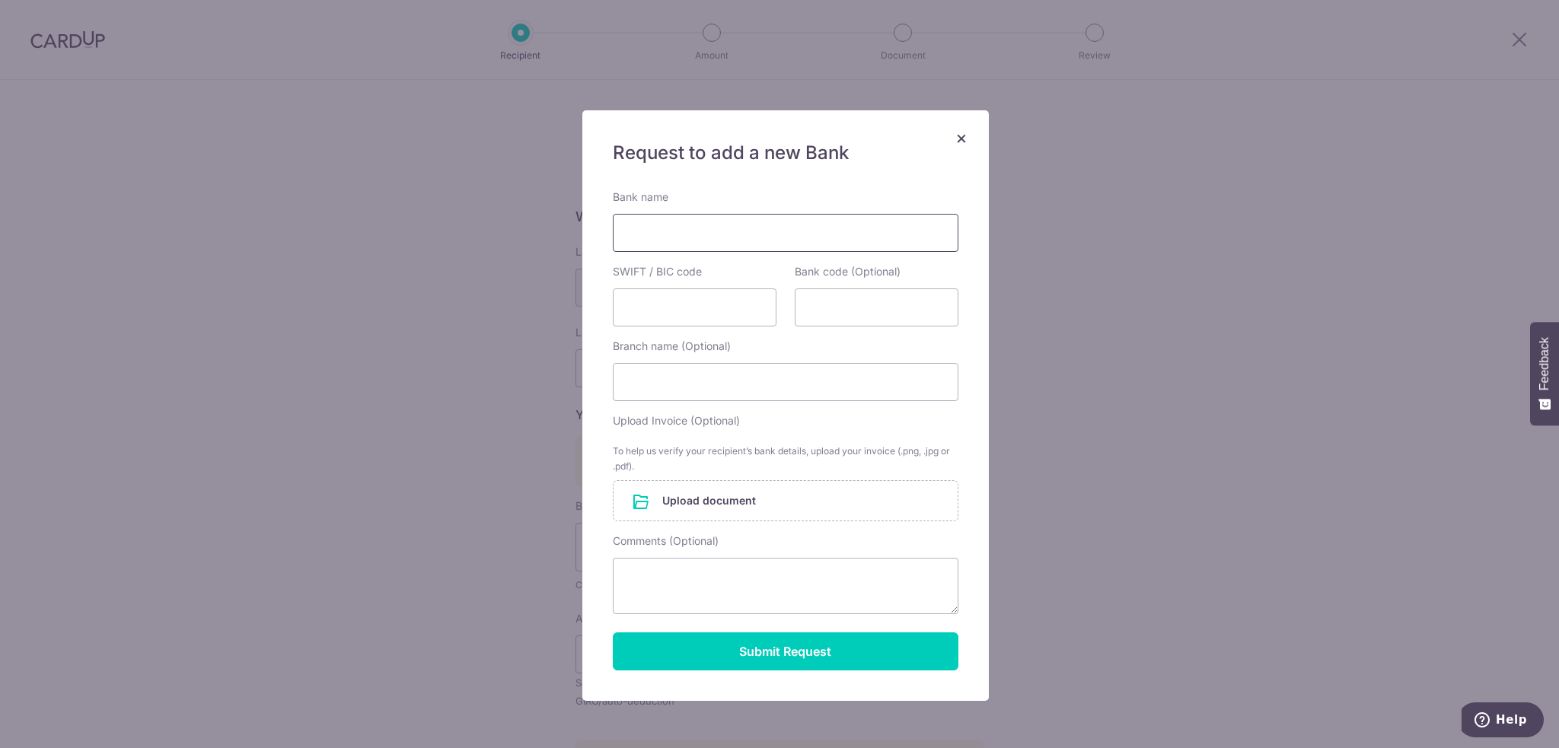
click at [755, 230] on input "Bank name" at bounding box center [786, 233] width 346 height 38
type input "HSBC Australia"
click at [730, 308] on input "SWIFT / BIC code" at bounding box center [695, 307] width 164 height 38
type input "HKBAAU2S"
click at [782, 664] on button "Submit Request" at bounding box center [786, 651] width 346 height 38
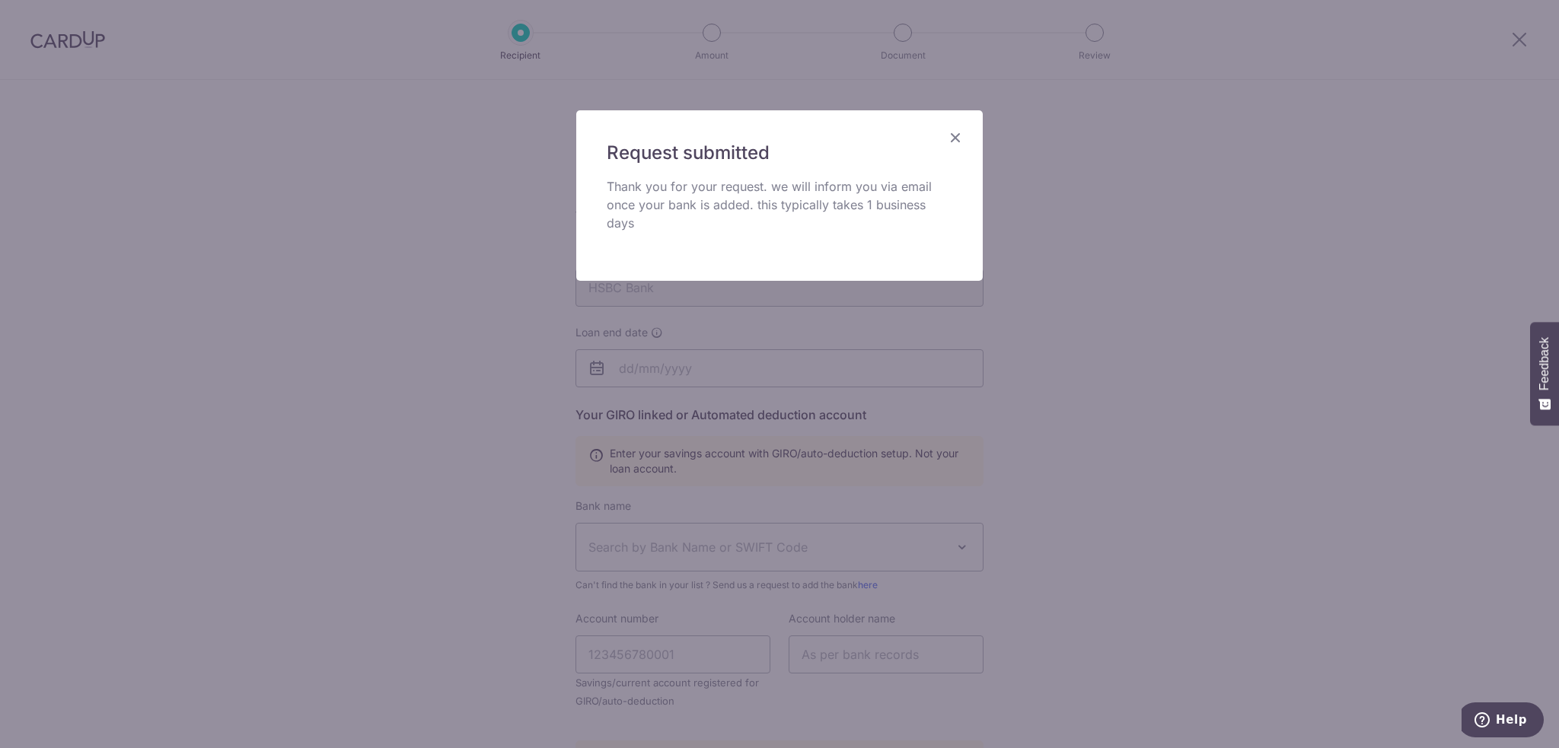
click at [961, 139] on icon "Close" at bounding box center [955, 137] width 18 height 19
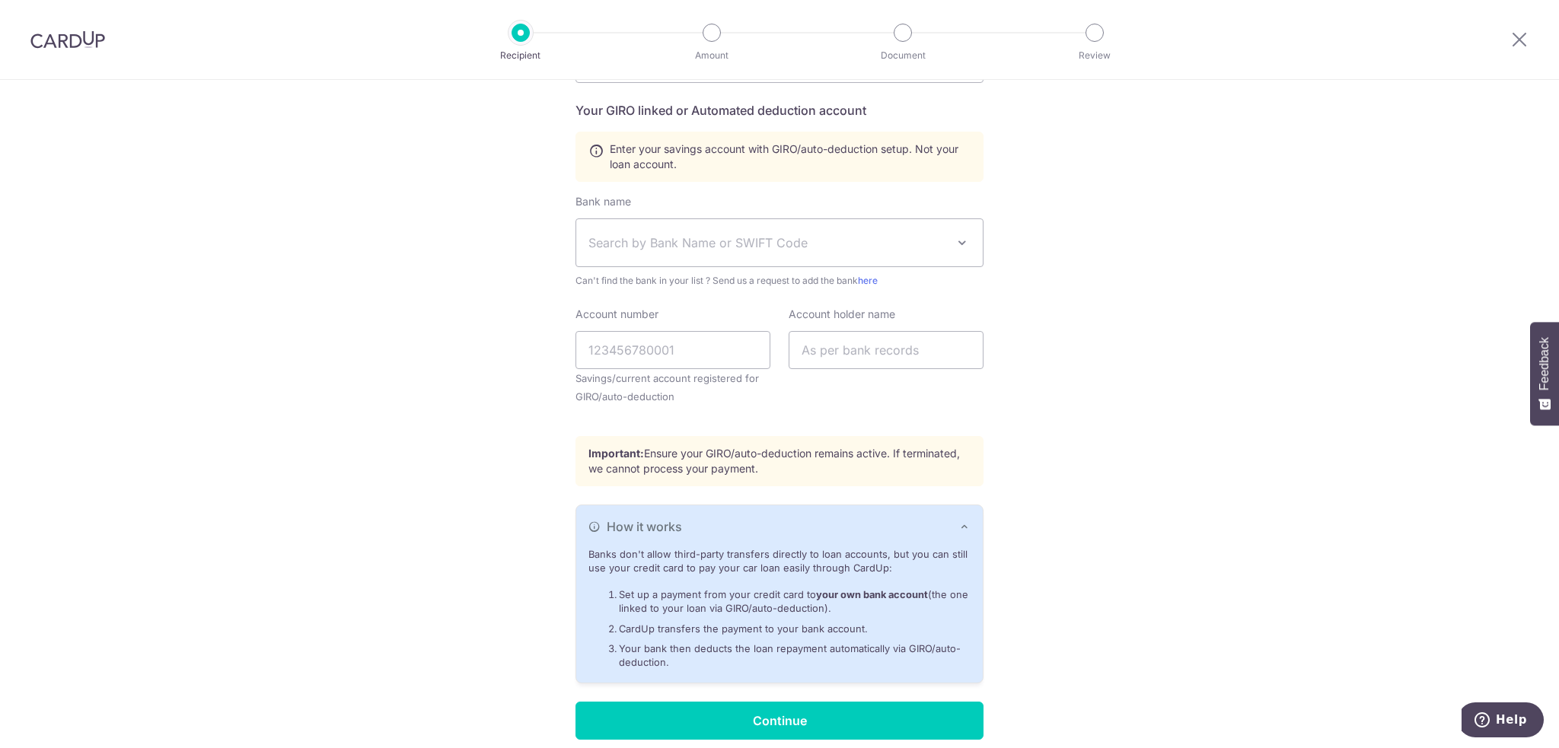
scroll to position [365, 0]
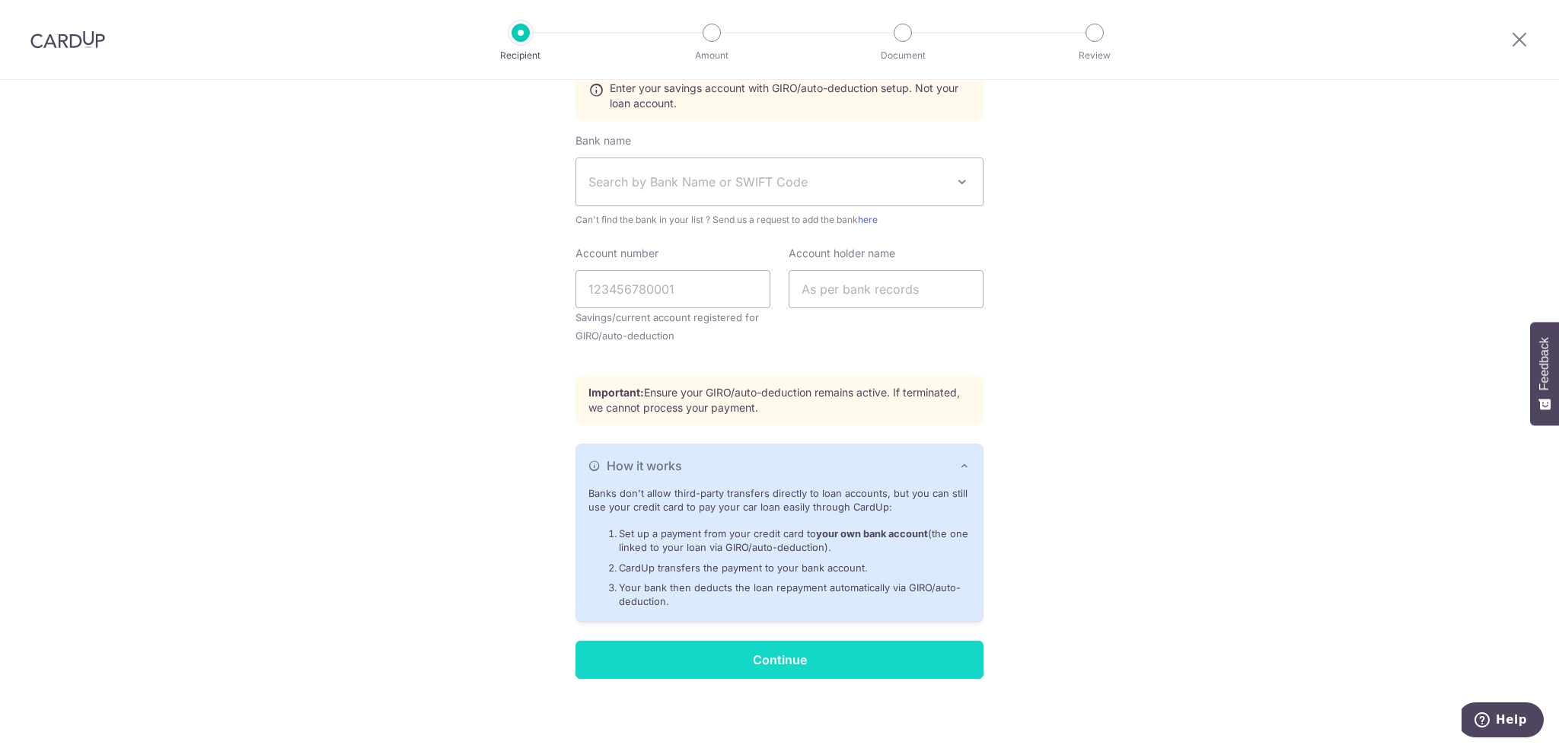
click at [773, 656] on input "Continue" at bounding box center [779, 660] width 408 height 38
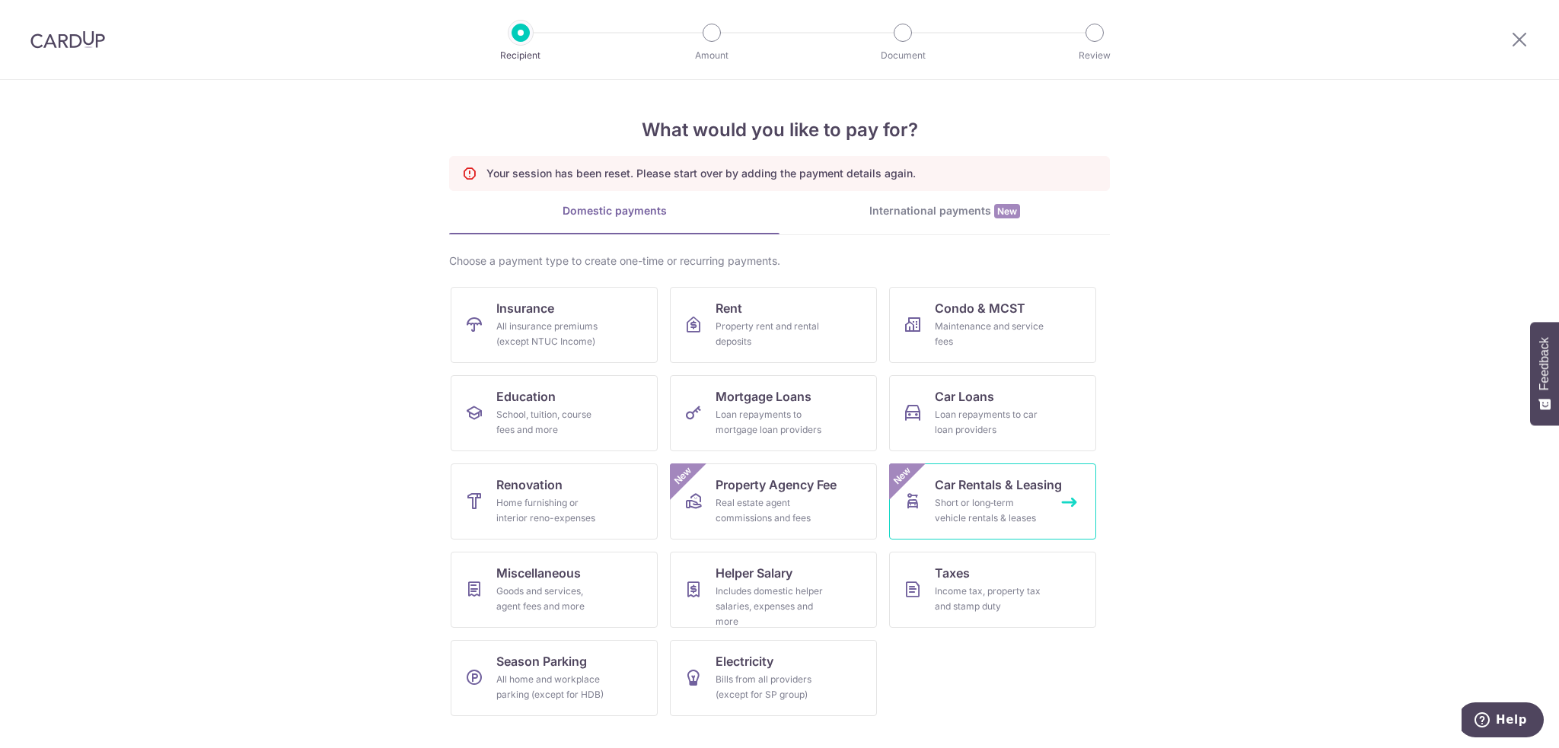
scroll to position [6316, 0]
click at [868, 223] on link "International payments New" at bounding box center [944, 218] width 330 height 31
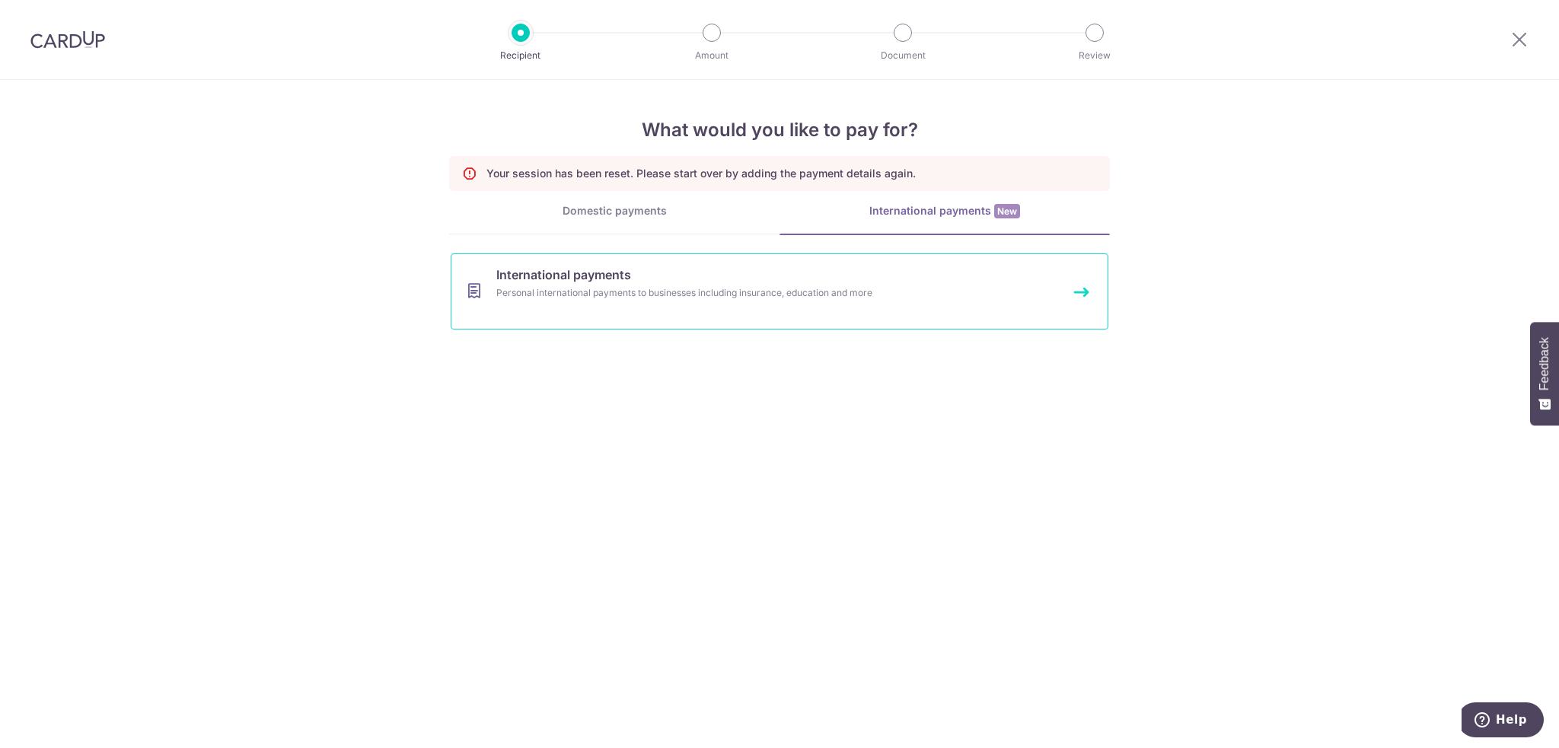
click at [652, 303] on link "International payments Personal international payments to businesses including …" at bounding box center [780, 291] width 658 height 76
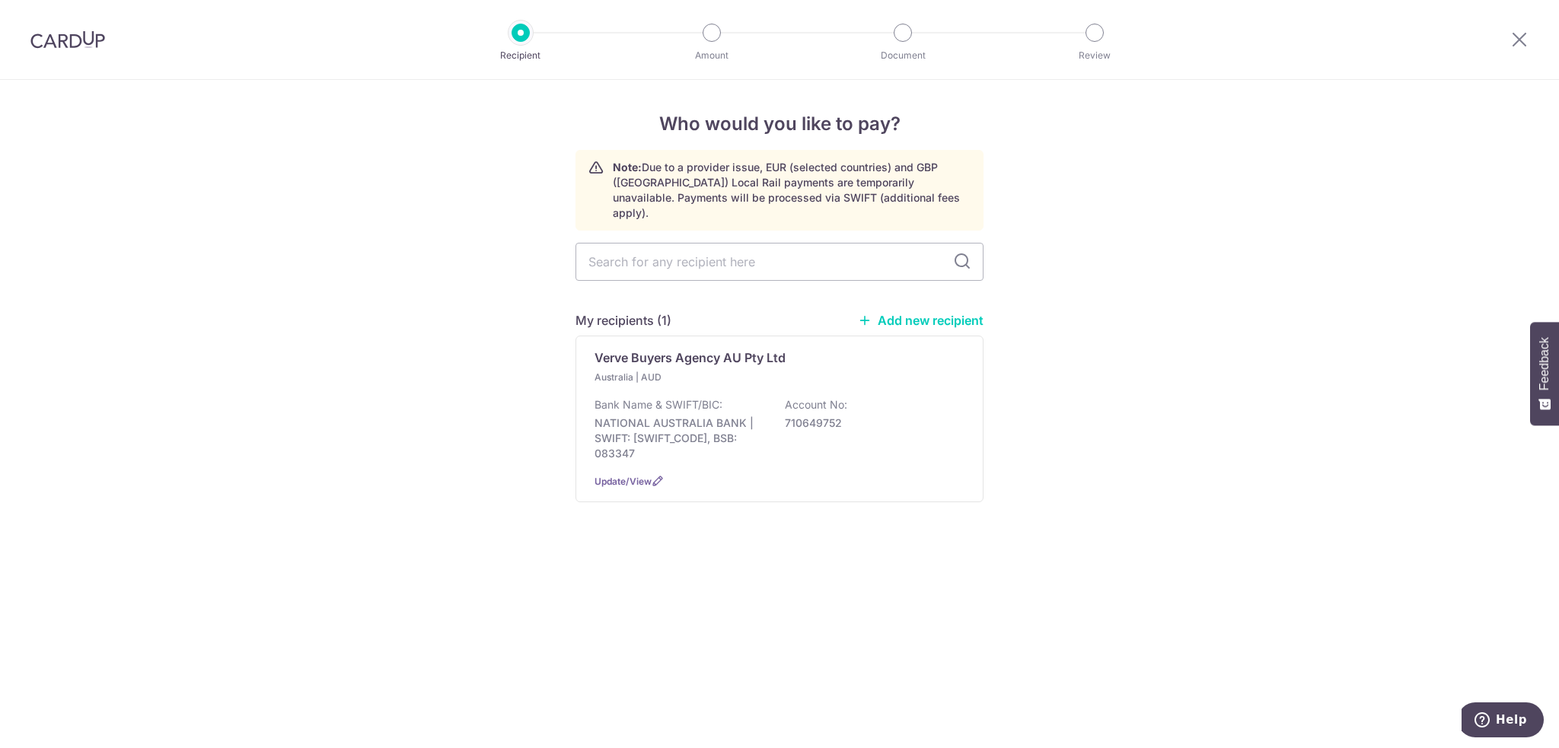
scroll to position [6316, 0]
click at [632, 243] on input "text" at bounding box center [779, 262] width 408 height 38
click at [472, 276] on div "Who would you like to pay? Note: Due to a provider issue, EUR (selected countri…" at bounding box center [779, 414] width 1559 height 668
click at [642, 243] on input "text" at bounding box center [779, 262] width 408 height 38
type input "HSBC"
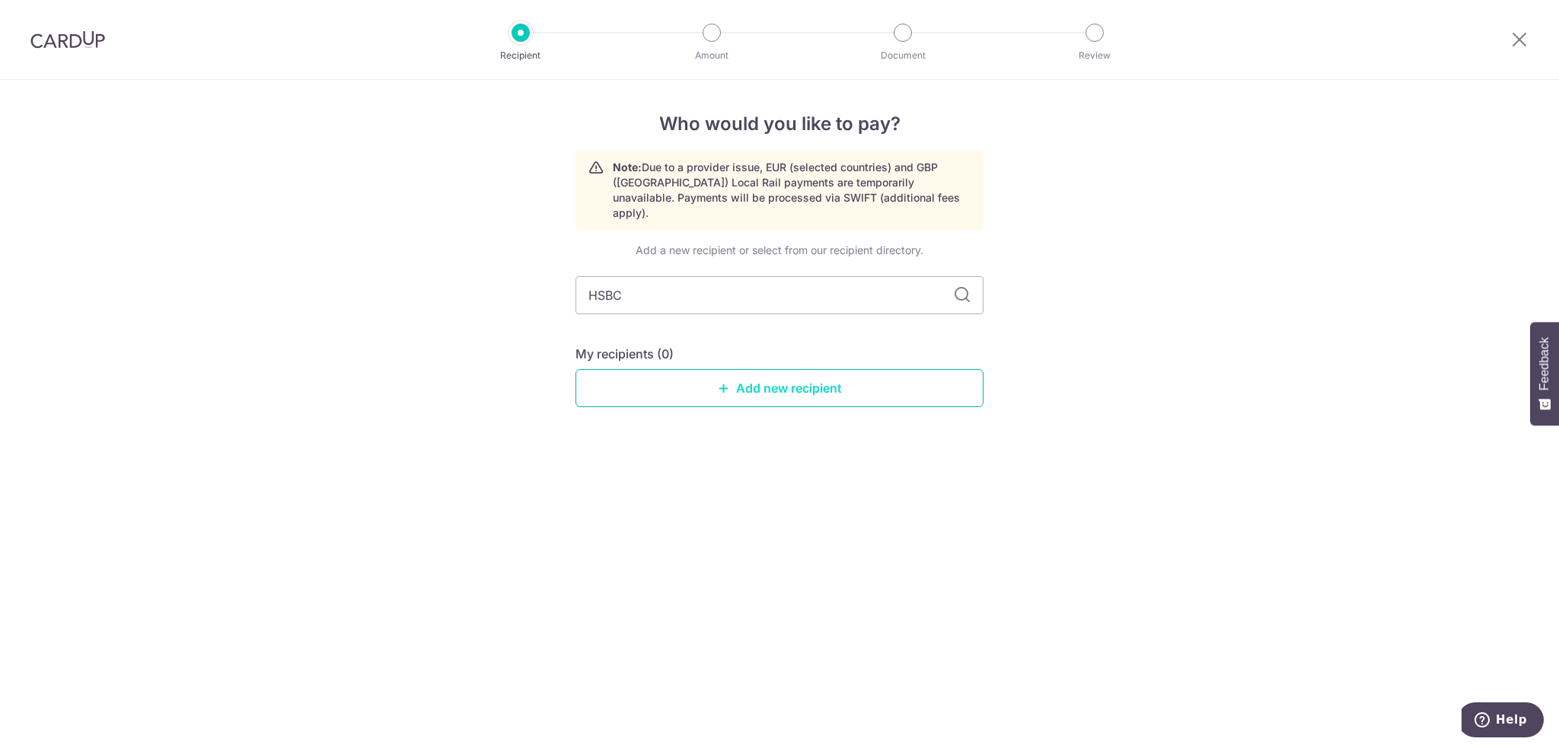
click at [685, 383] on link "Add new recipient" at bounding box center [779, 388] width 408 height 38
select select
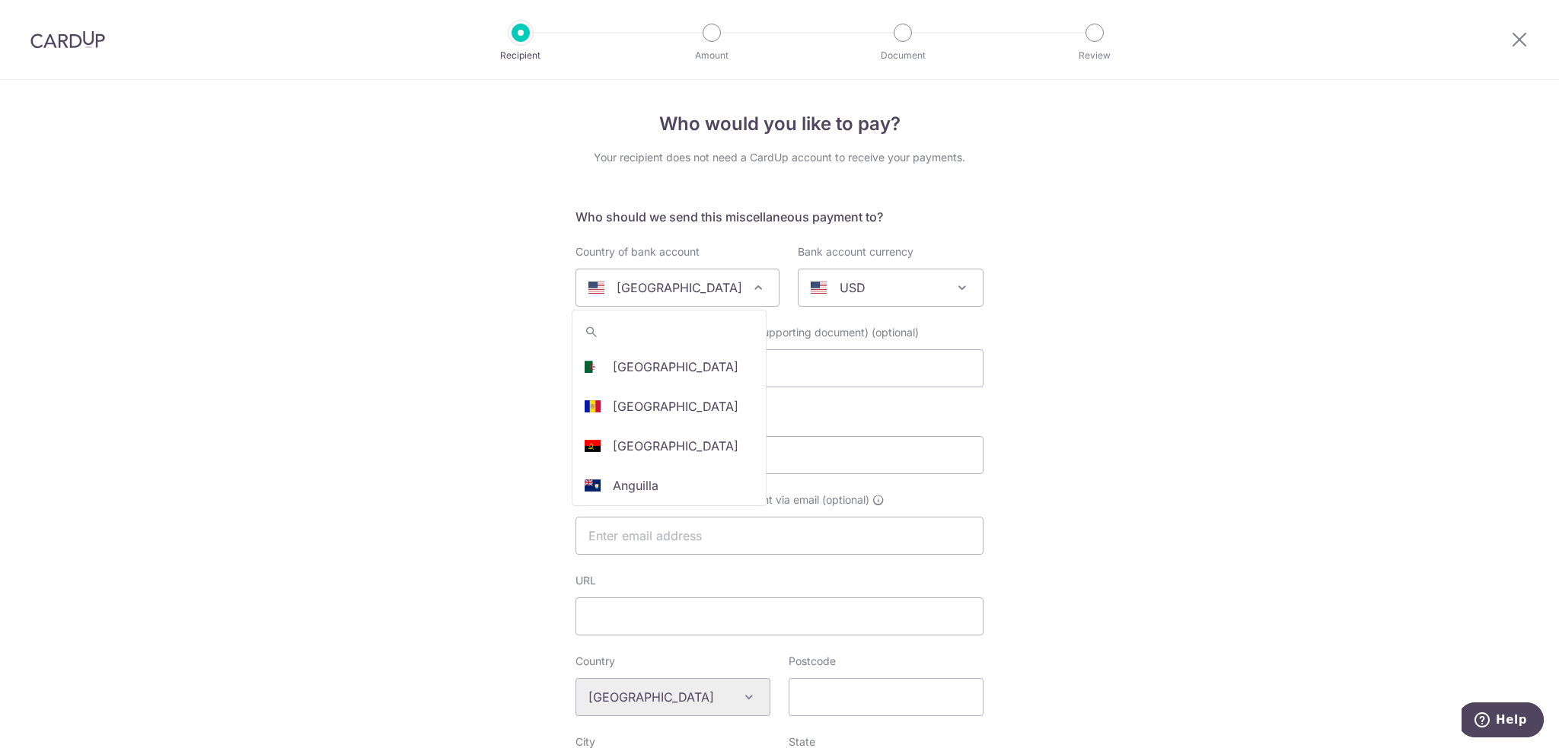
click at [655, 293] on p "United States" at bounding box center [680, 288] width 126 height 18
type input "AUST"
select select "13"
select select "Australia"
select select
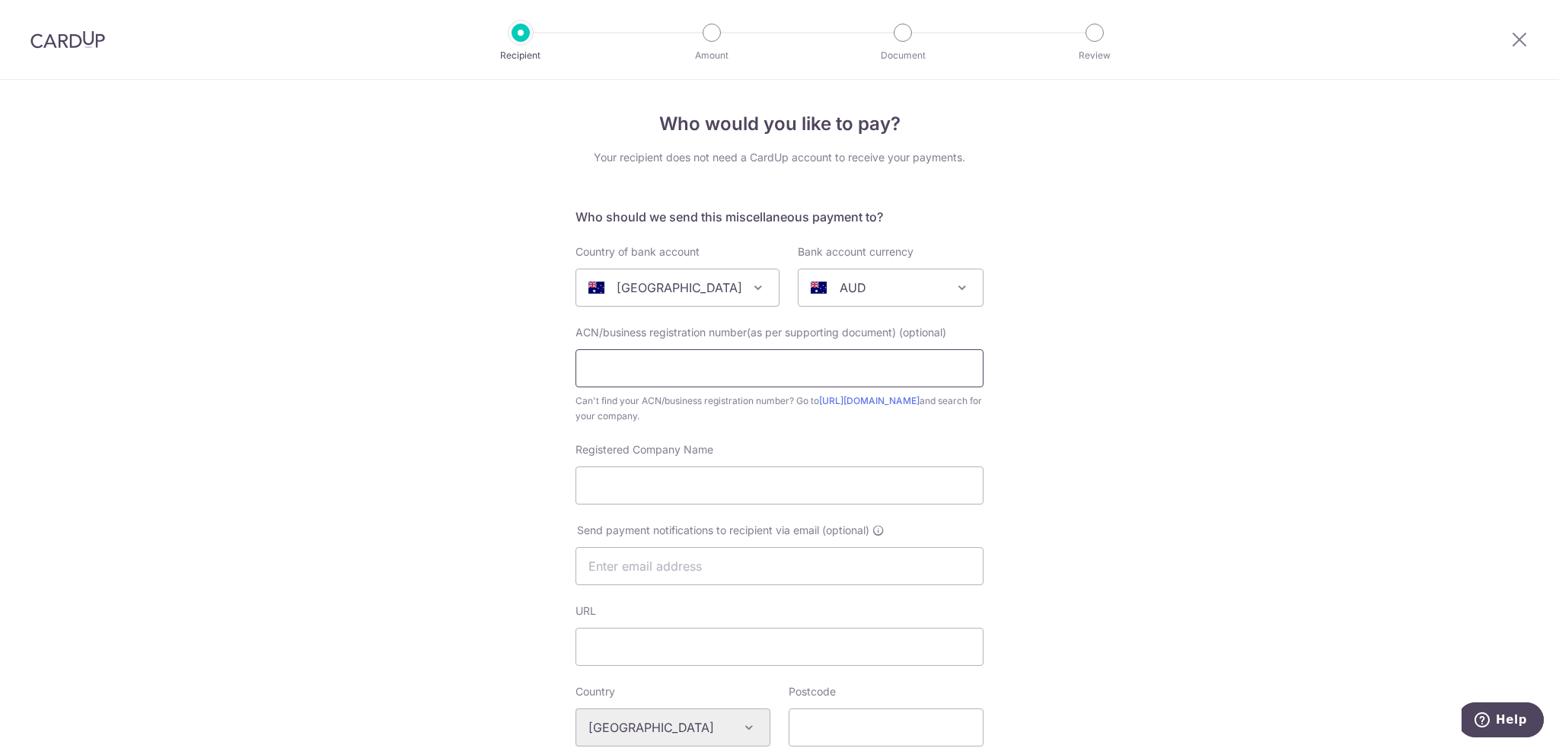
click at [676, 375] on input "text" at bounding box center [779, 368] width 408 height 38
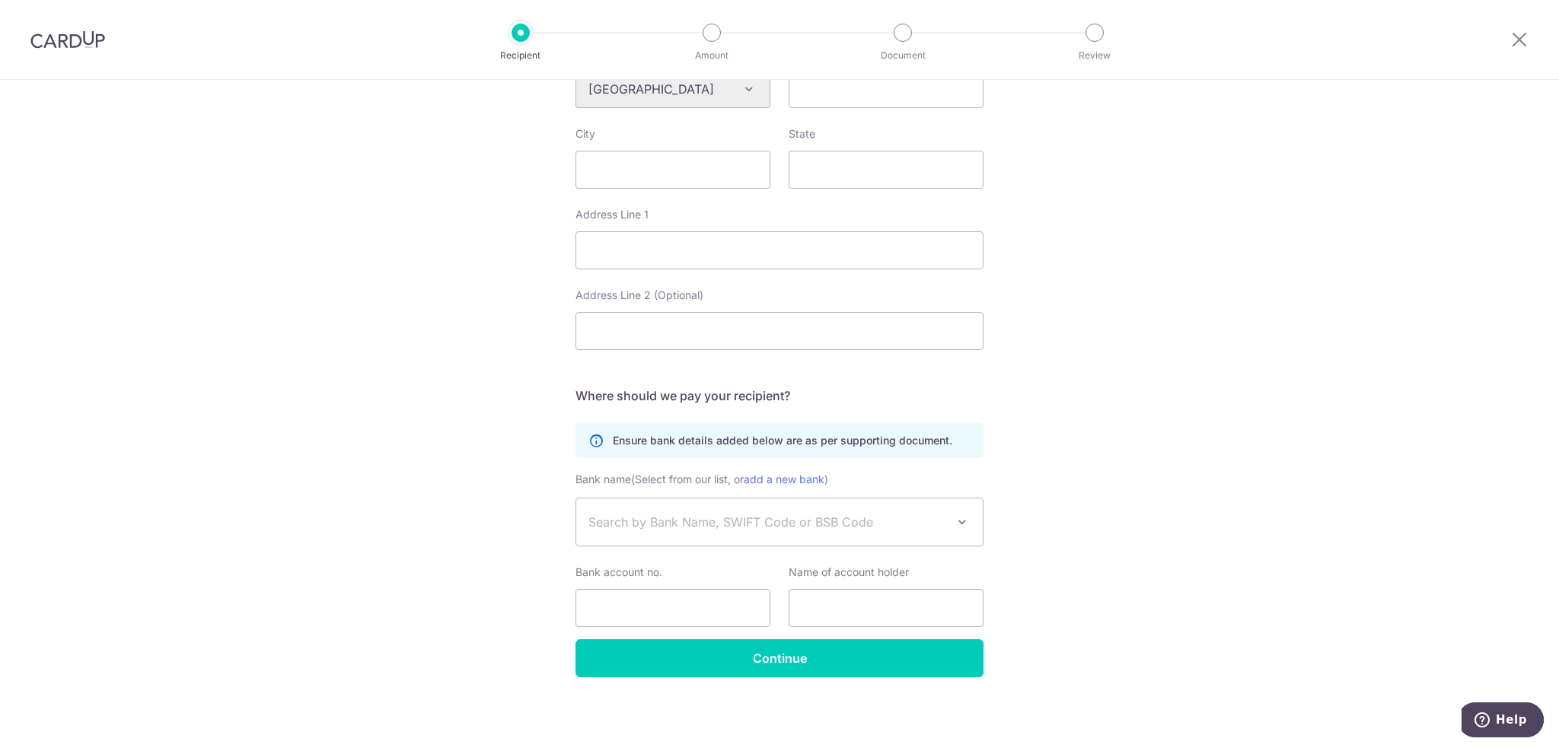
scroll to position [258, 0]
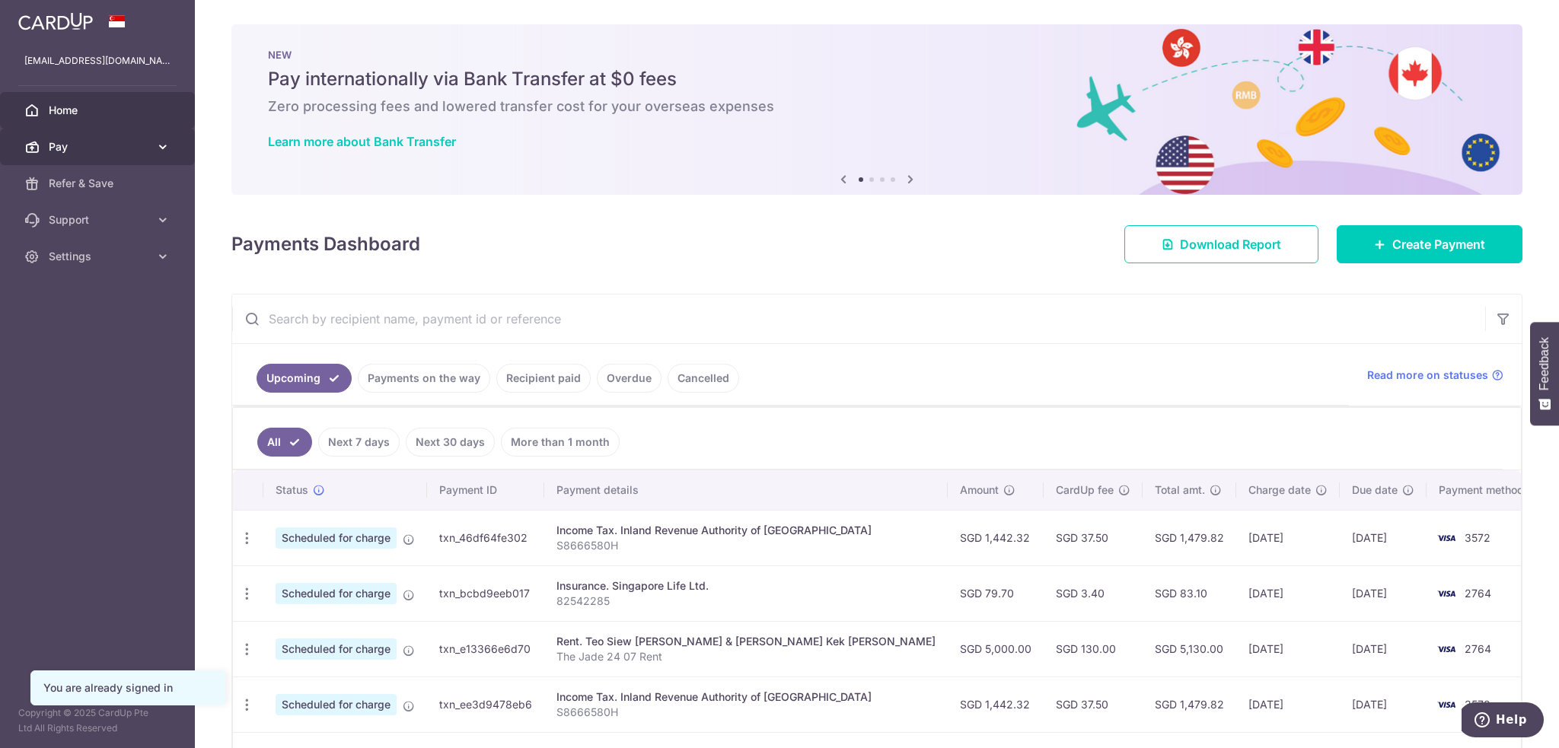
click at [89, 141] on span "Pay" at bounding box center [99, 146] width 100 height 15
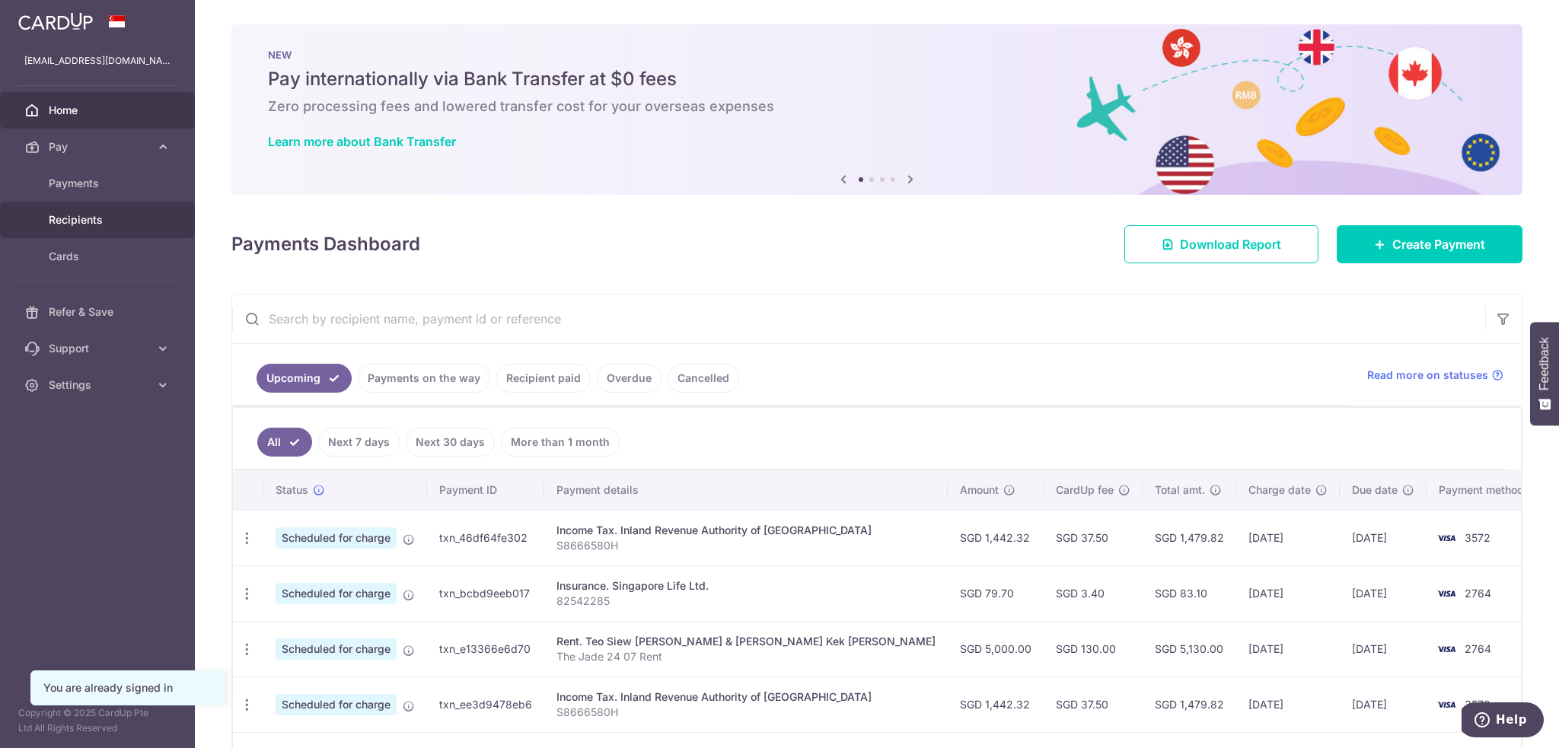
click at [79, 225] on span "Recipients" at bounding box center [99, 219] width 100 height 15
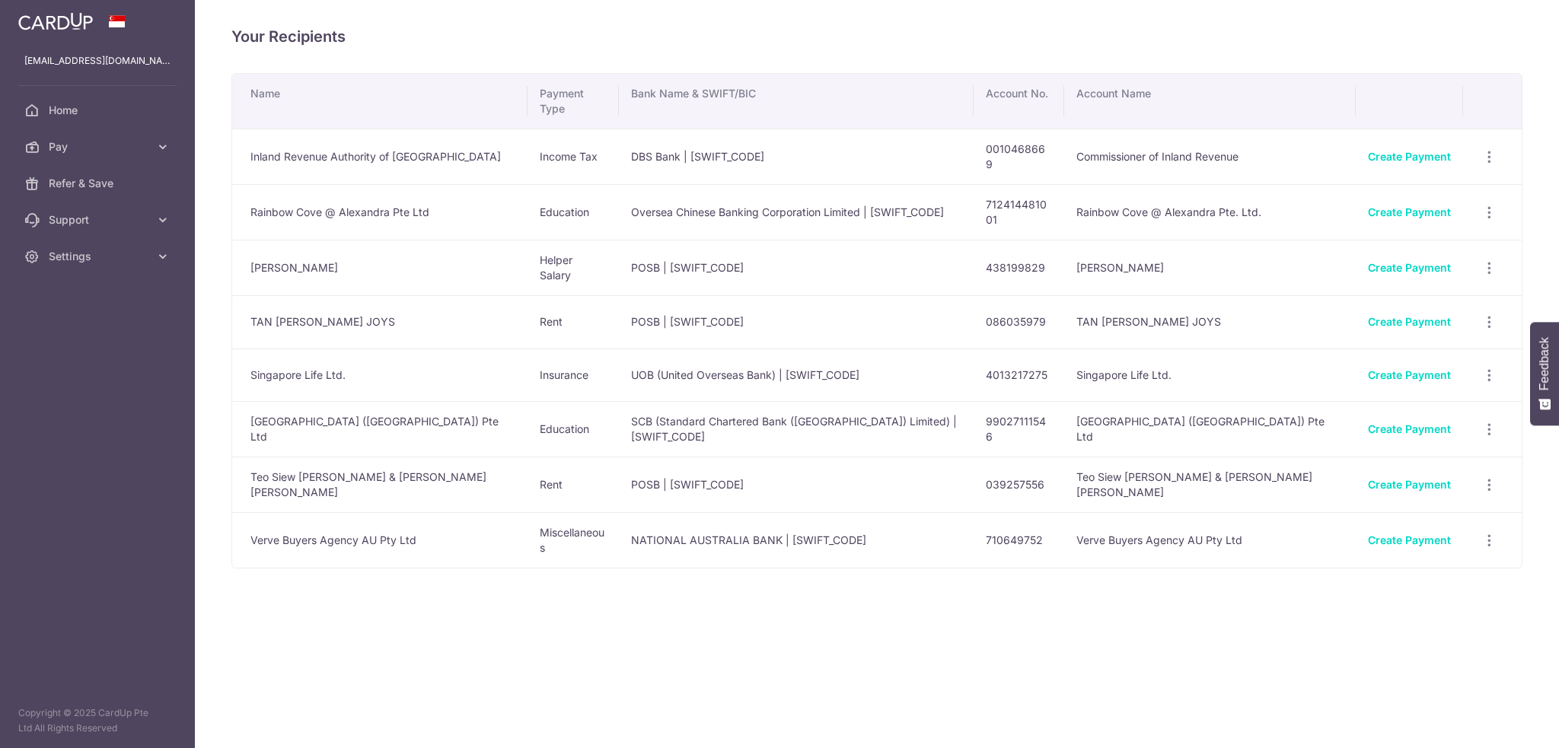
scroll to position [6316, 0]
click at [154, 148] on link "Pay" at bounding box center [97, 147] width 195 height 37
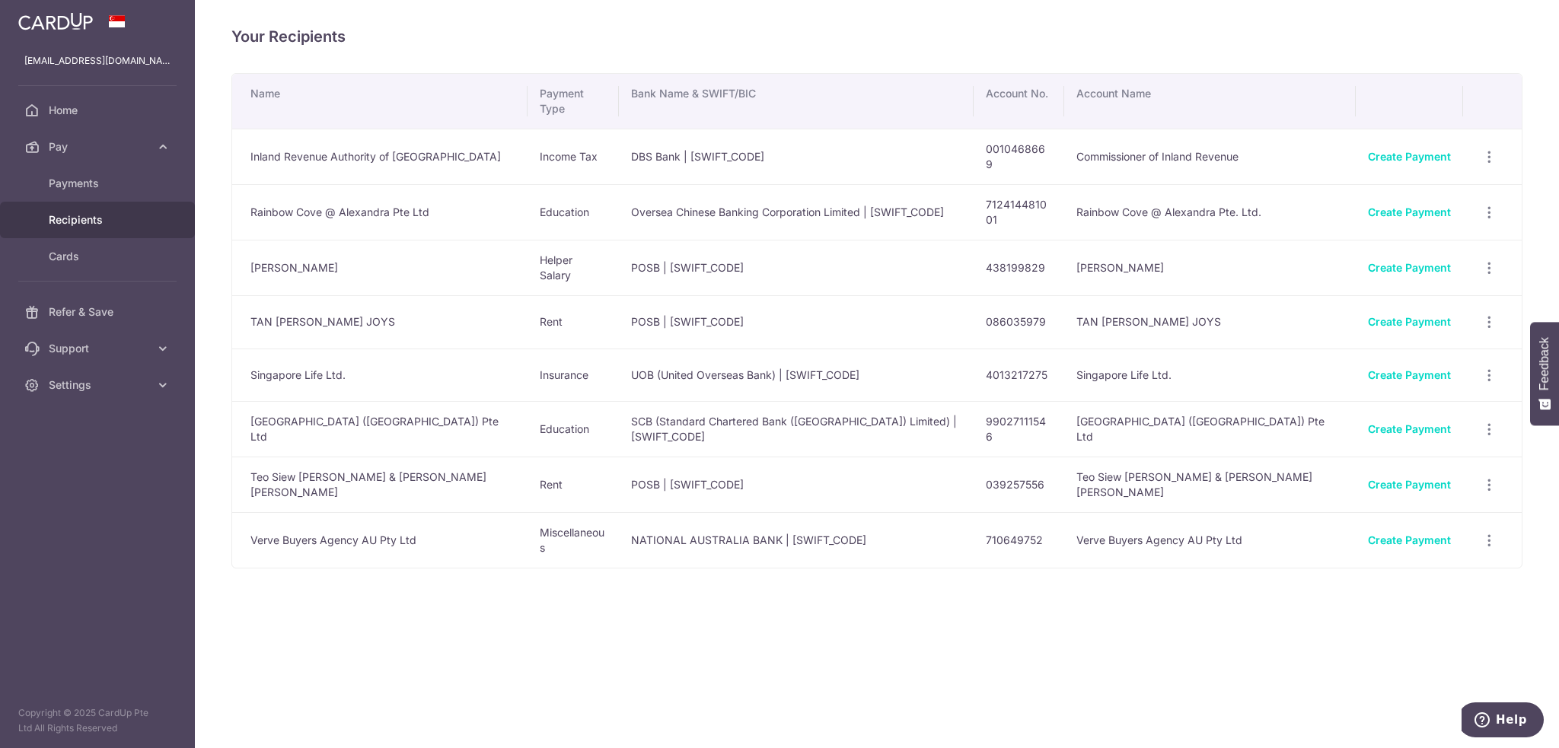
click at [1357, 67] on div "Your Recipients Name Payment Type Bank Name & SWIFT/BIC Account No. Account Nam…" at bounding box center [877, 374] width 1364 height 748
click at [82, 225] on span "Recipients" at bounding box center [99, 219] width 100 height 15
click at [1486, 260] on icon "button" at bounding box center [1489, 268] width 16 height 16
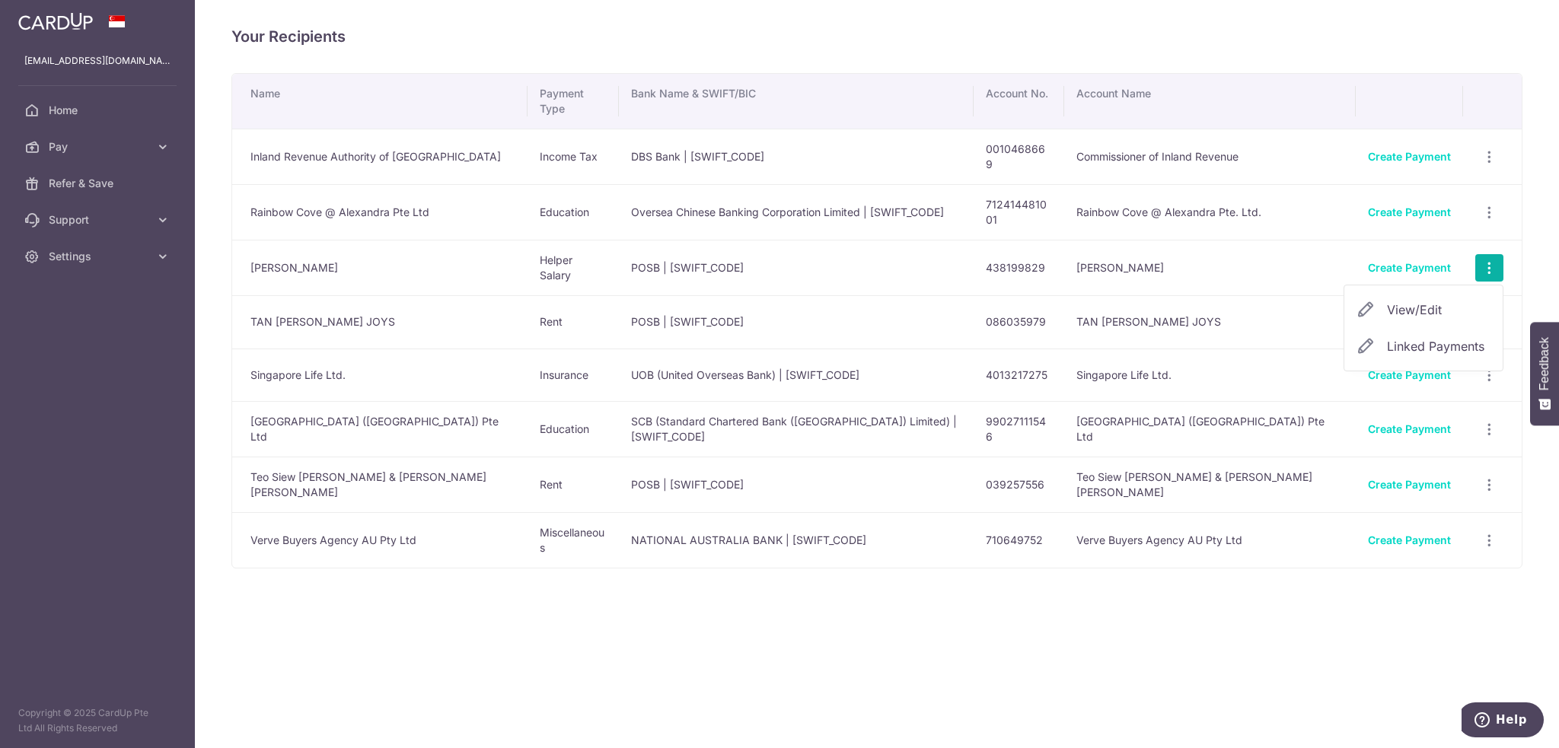
click at [731, 581] on div "Your Recipients Name Payment Type Bank Name & SWIFT/BIC Account No. Account Nam…" at bounding box center [877, 374] width 1364 height 748
click at [82, 99] on link "Home" at bounding box center [97, 110] width 195 height 37
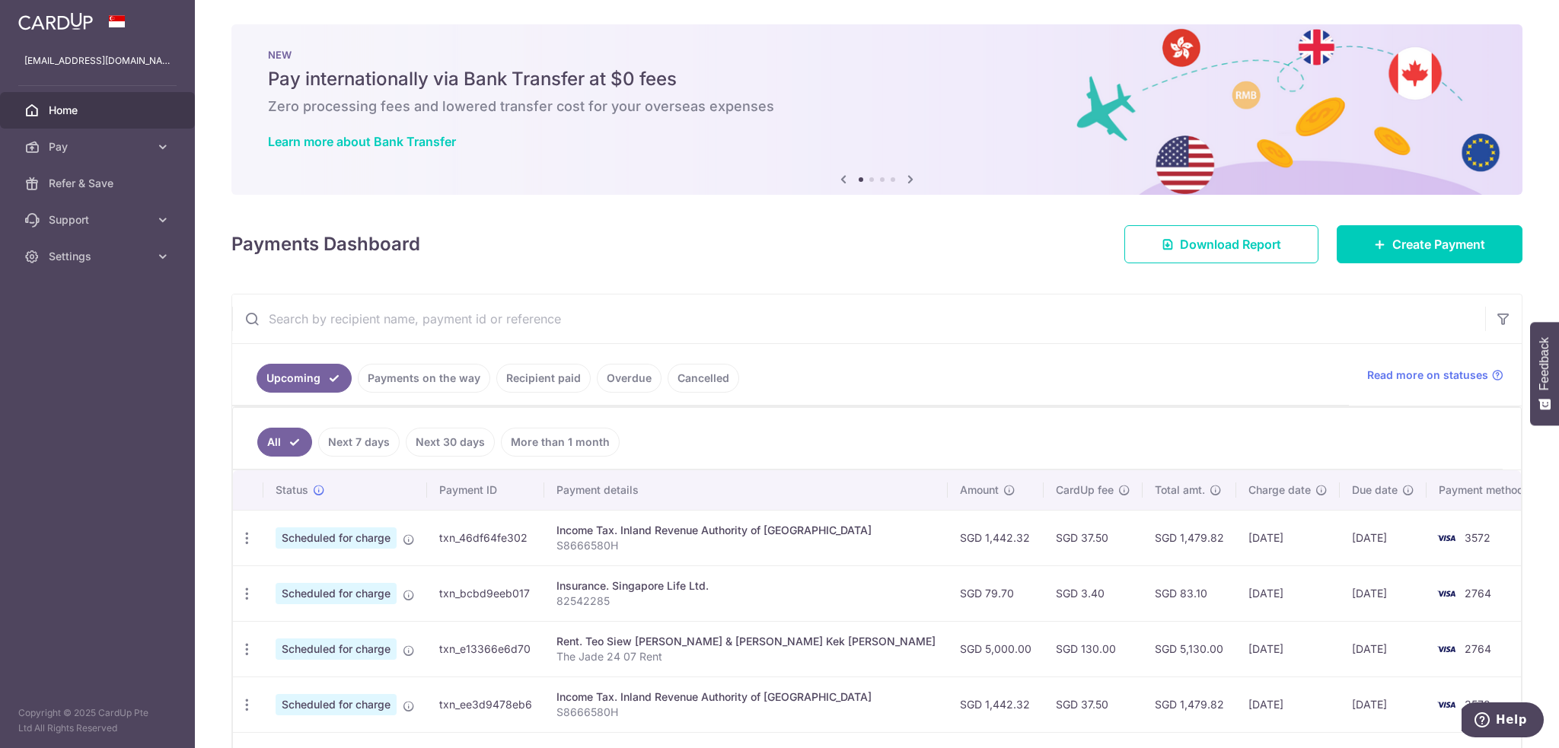
scroll to position [6316, 0]
click at [1381, 253] on link "Create Payment" at bounding box center [1430, 244] width 186 height 38
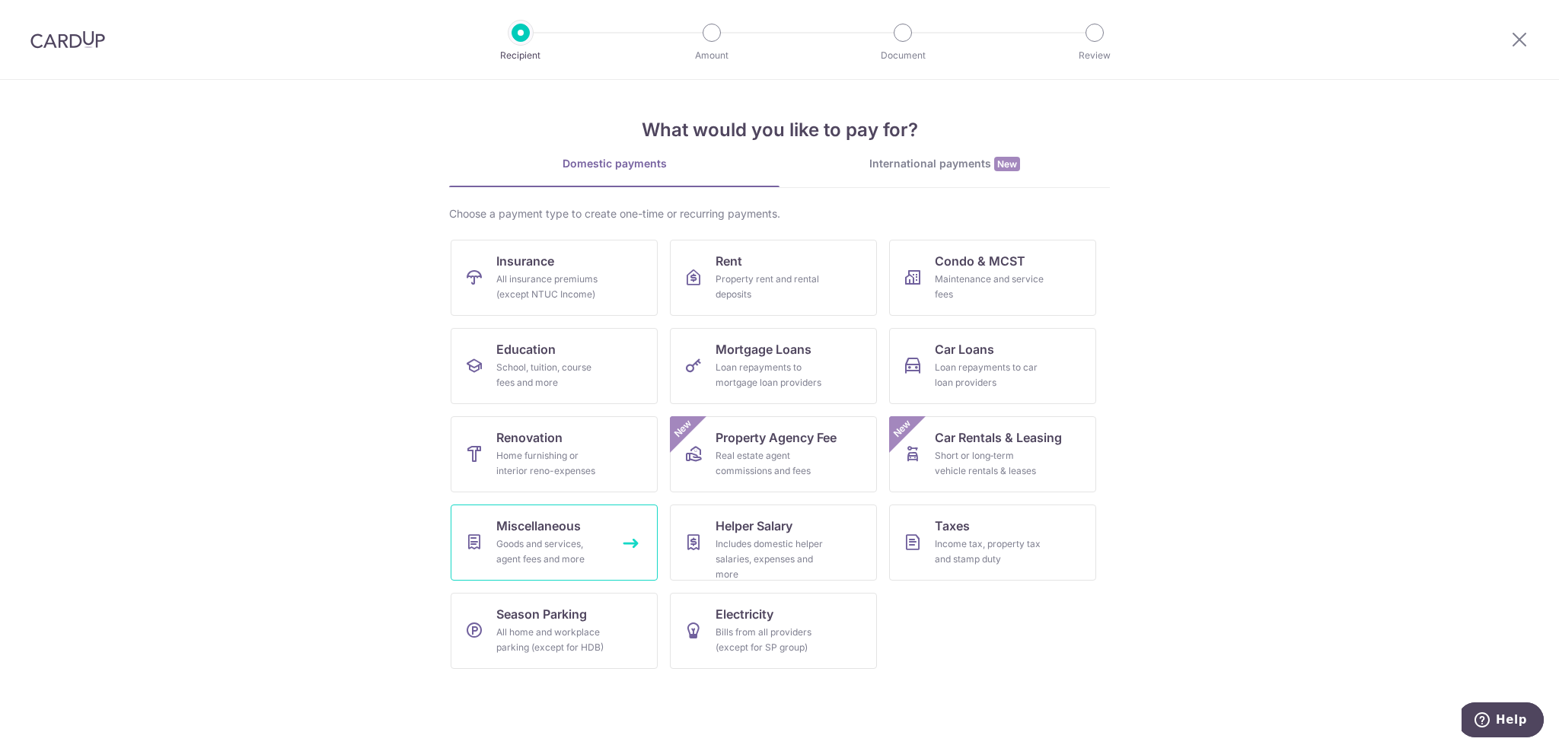
click at [569, 549] on div "Goods and services, agent fees and more" at bounding box center [551, 552] width 110 height 30
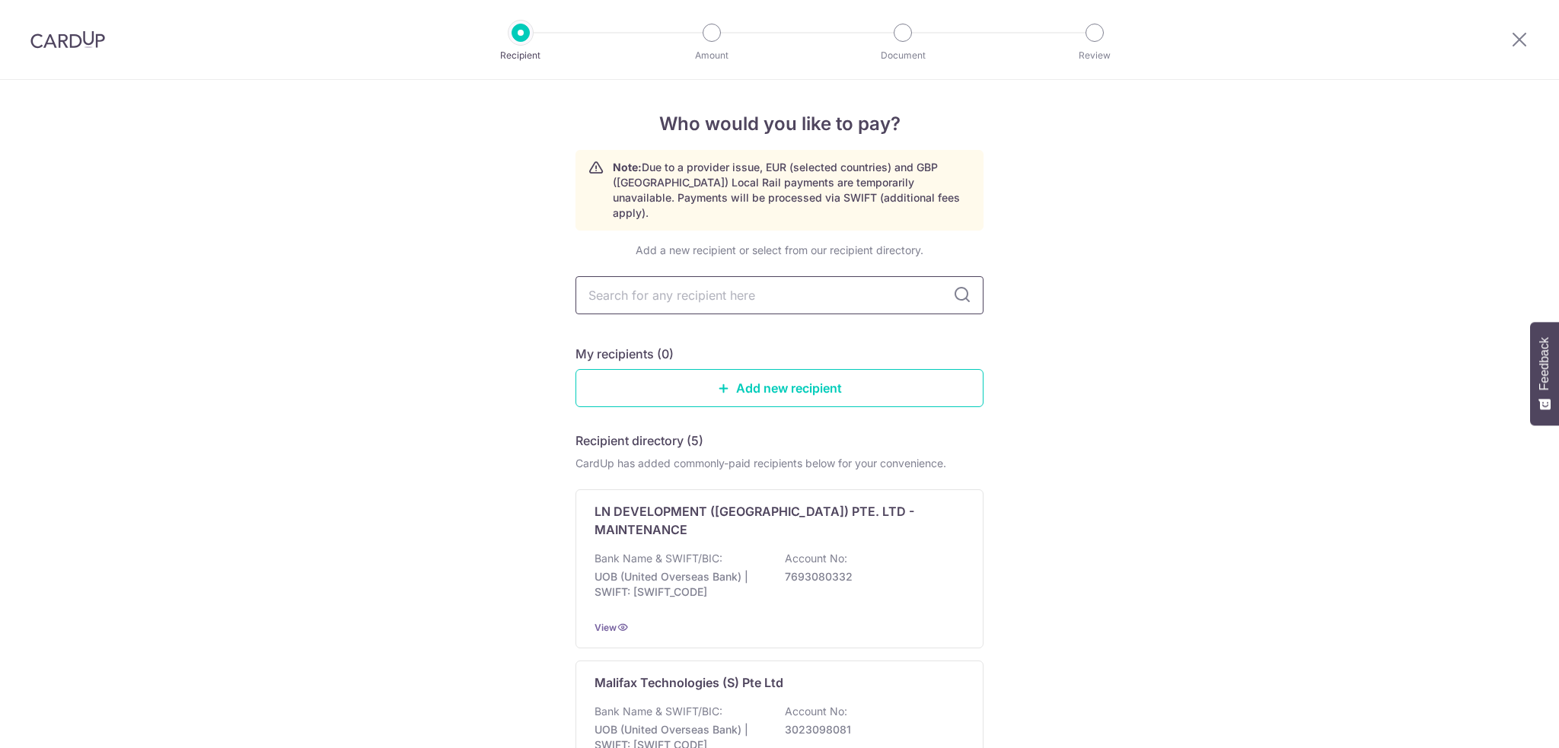
scroll to position [6316, 0]
click at [648, 292] on input "text" at bounding box center [779, 295] width 408 height 38
type input "RISE"
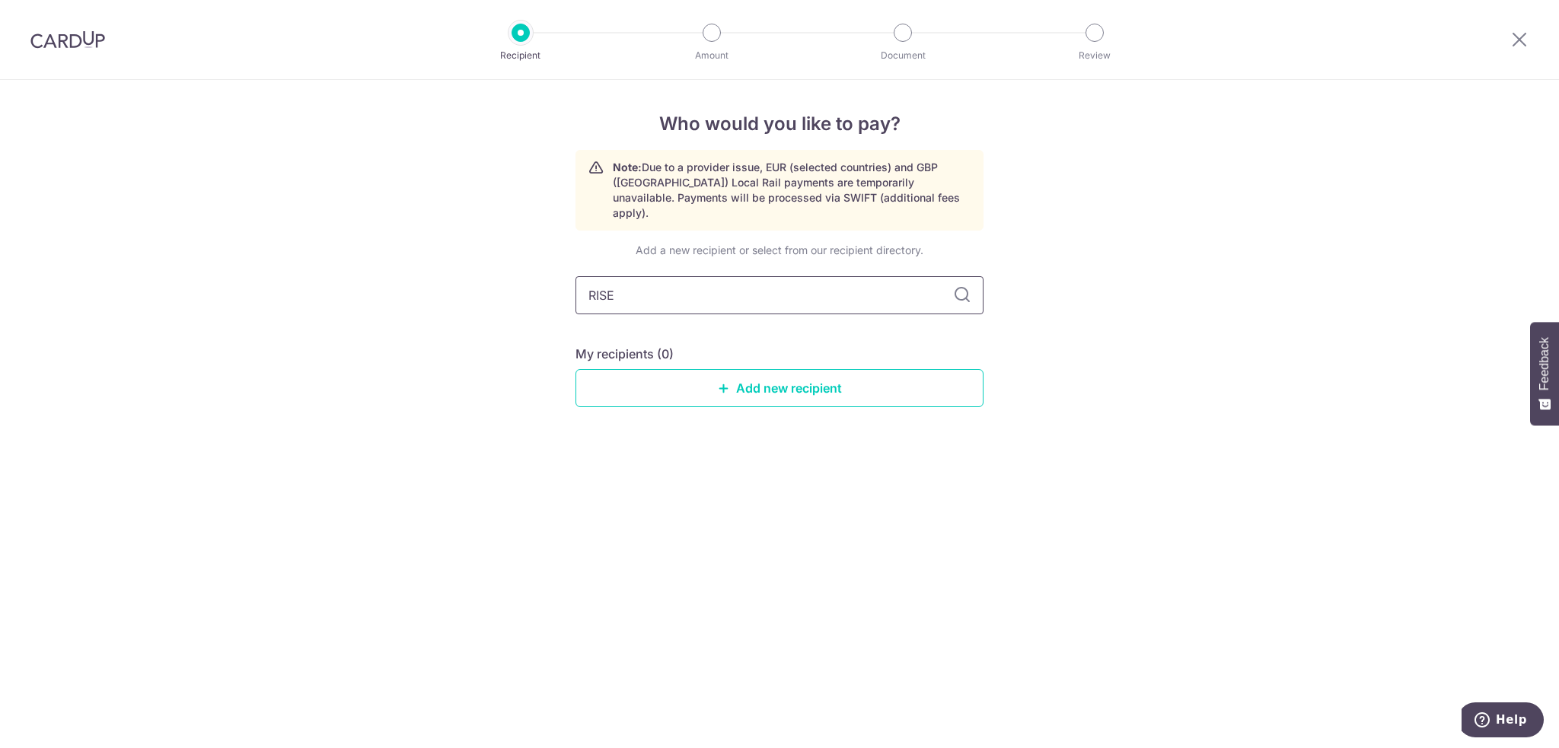
type input "RISE"
click at [956, 286] on icon at bounding box center [962, 295] width 18 height 18
click at [959, 286] on icon at bounding box center [962, 295] width 18 height 18
click at [803, 393] on div "Add a new recipient or select from our recipient directory. RISE My recipients …" at bounding box center [779, 337] width 408 height 189
click at [799, 374] on link "Add new recipient" at bounding box center [779, 388] width 408 height 38
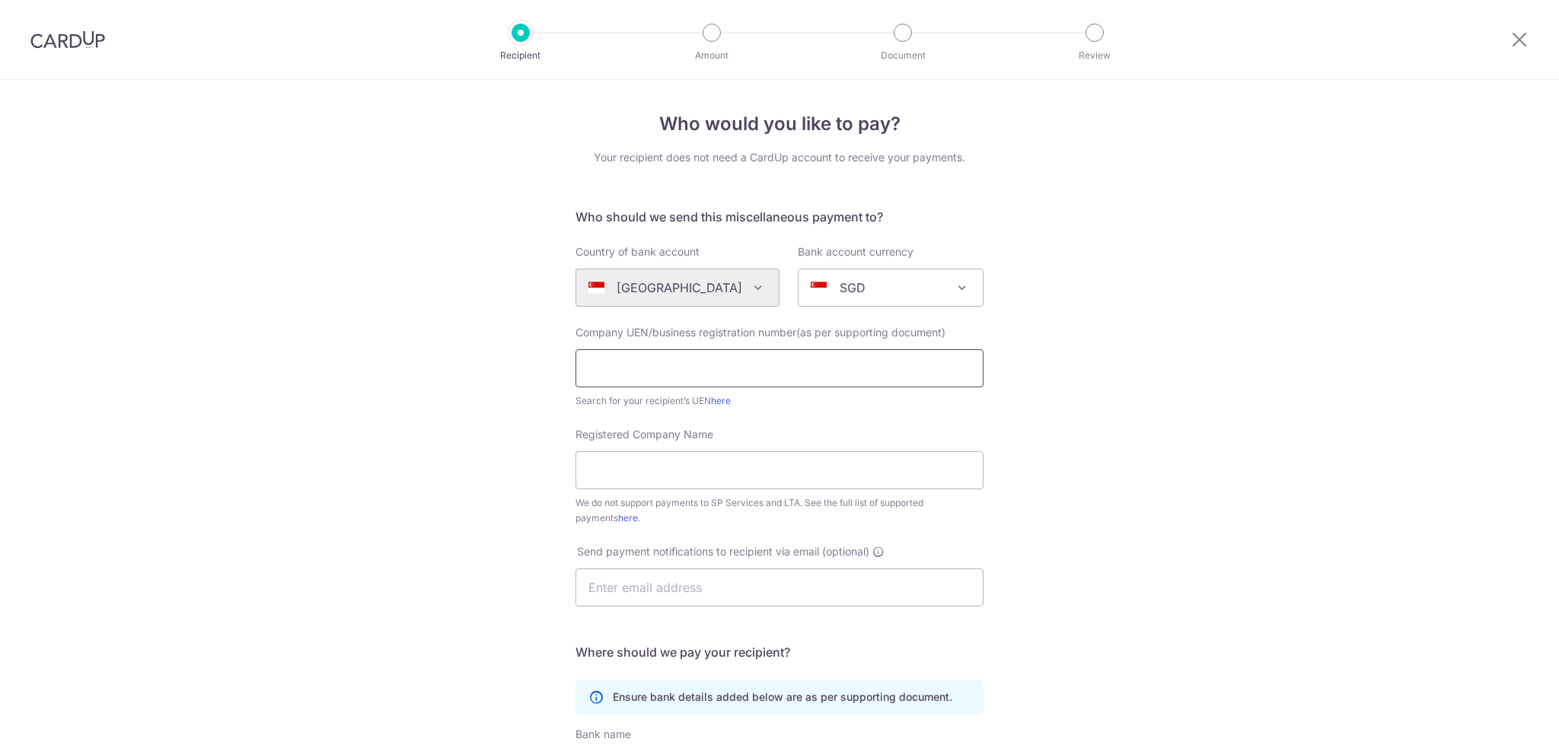
click at [736, 359] on input "text" at bounding box center [779, 368] width 408 height 38
click at [363, 439] on div "Who would you like to pay? Your recipient does not need a CardUp account to rec…" at bounding box center [779, 552] width 1559 height 944
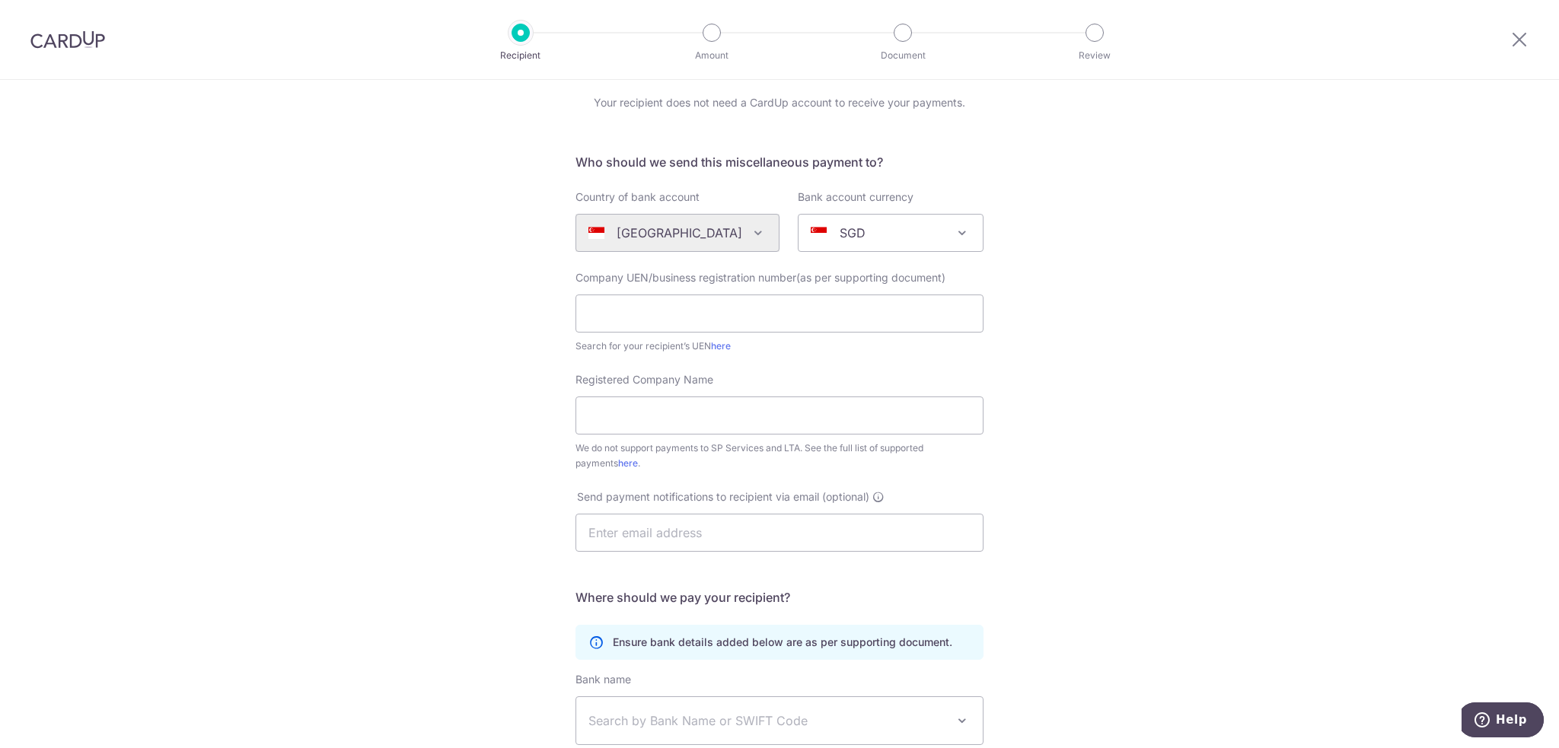
scroll to position [76, 0]
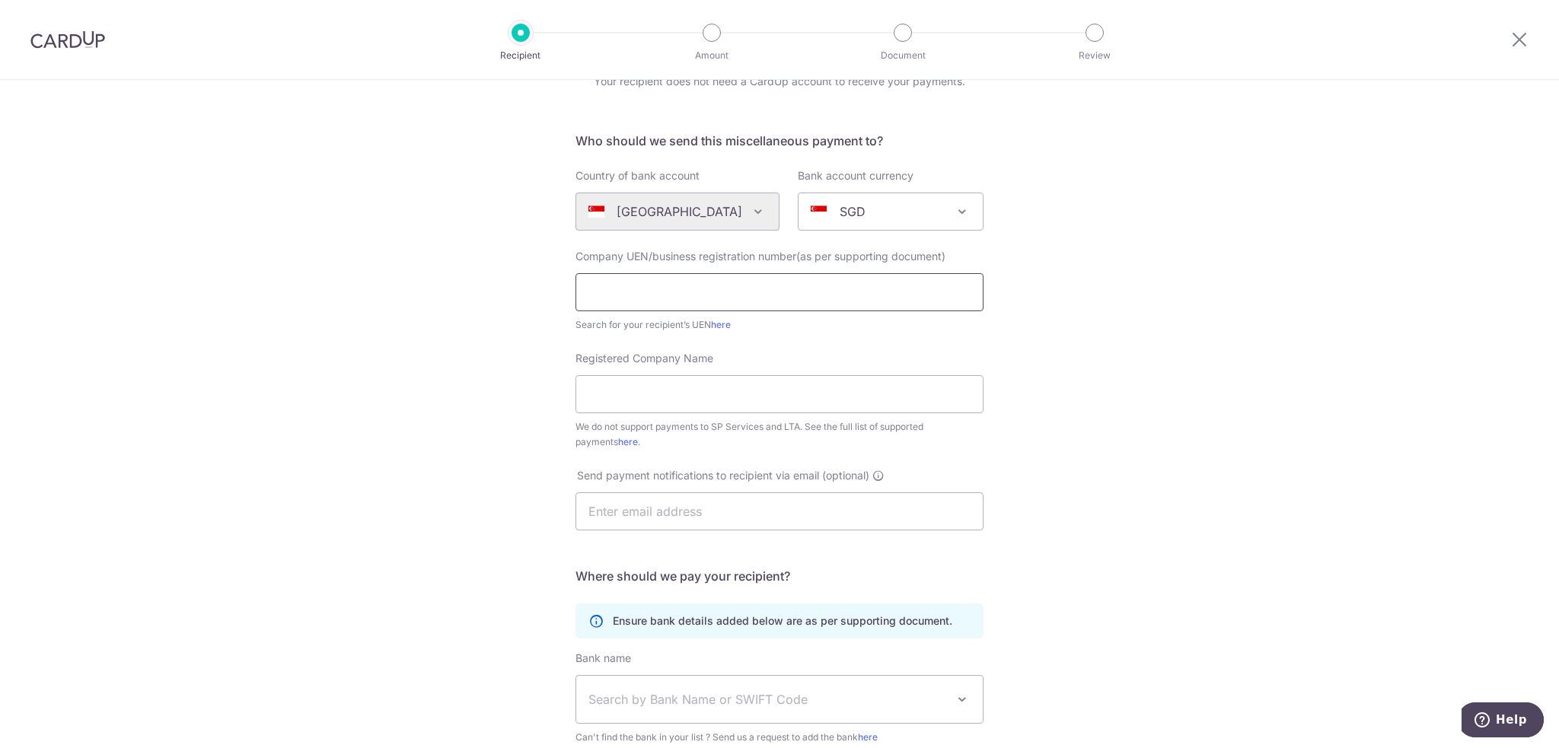
click at [645, 295] on input "text" at bounding box center [779, 292] width 408 height 38
type input "202103053W"
click at [722, 325] on link "here" at bounding box center [721, 324] width 20 height 11
click at [642, 282] on input "202103053W" at bounding box center [779, 292] width 408 height 38
type textarea "202103053W"
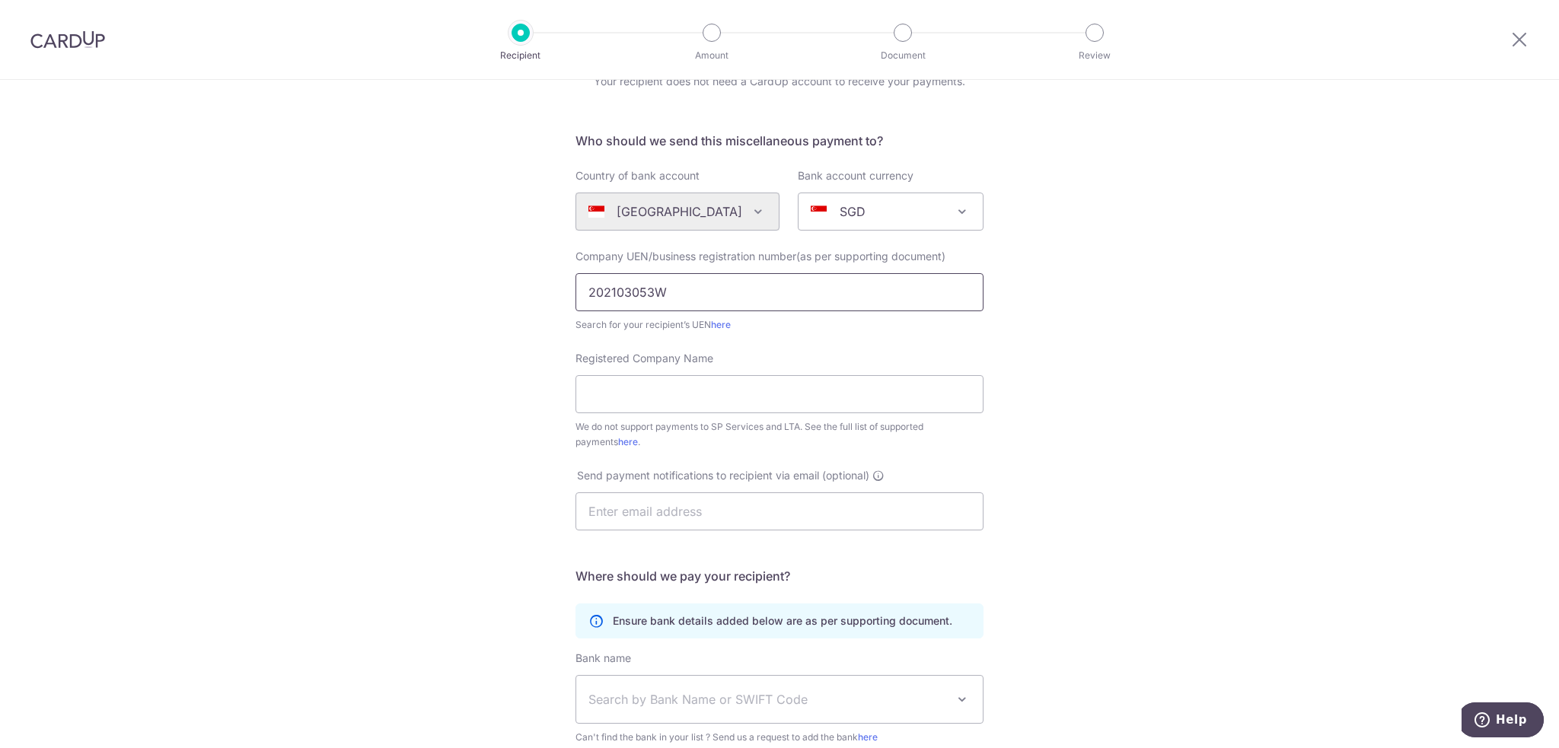
click at [642, 282] on input "202103053W" at bounding box center [779, 292] width 408 height 38
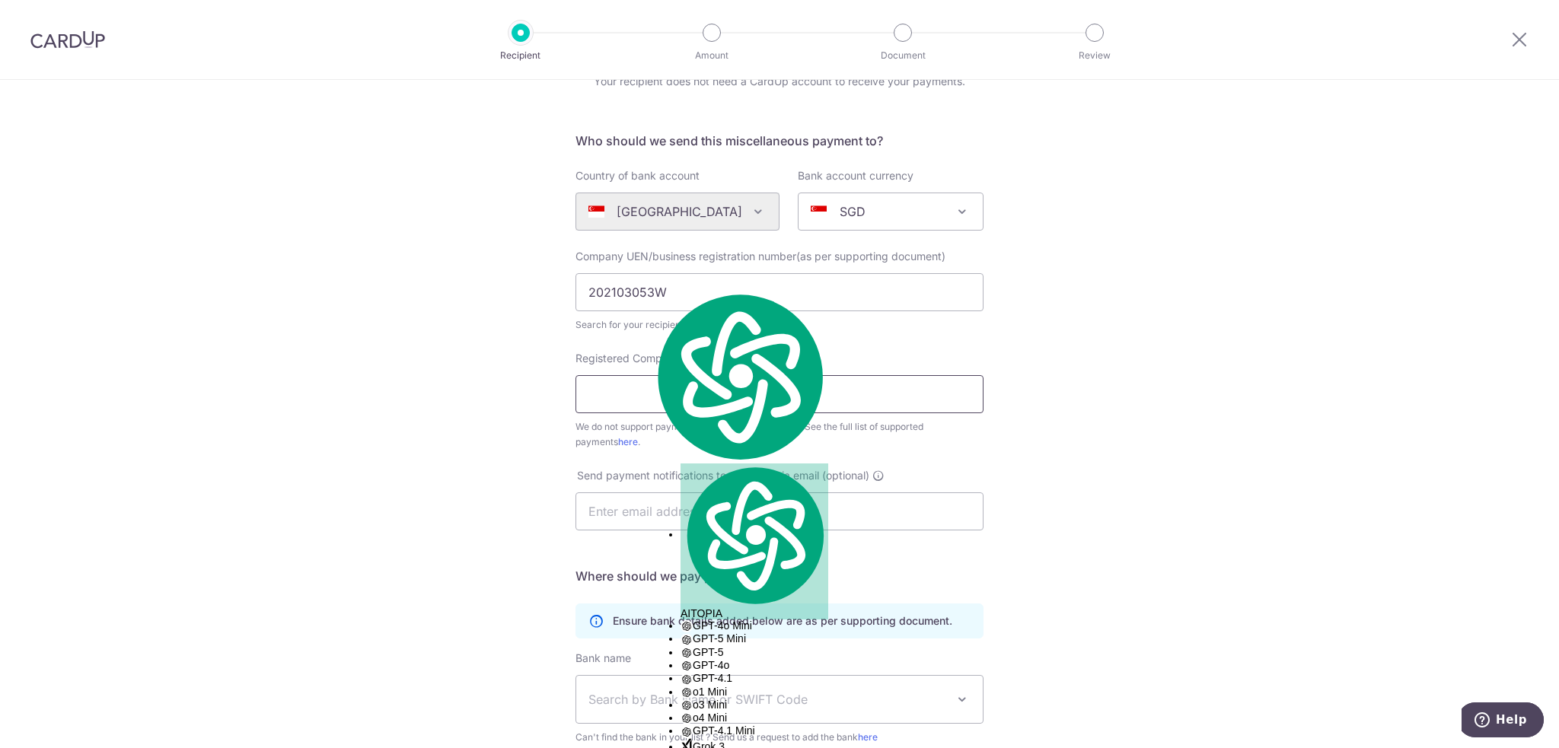
click at [694, 395] on input "Registered Company Name" at bounding box center [779, 394] width 408 height 38
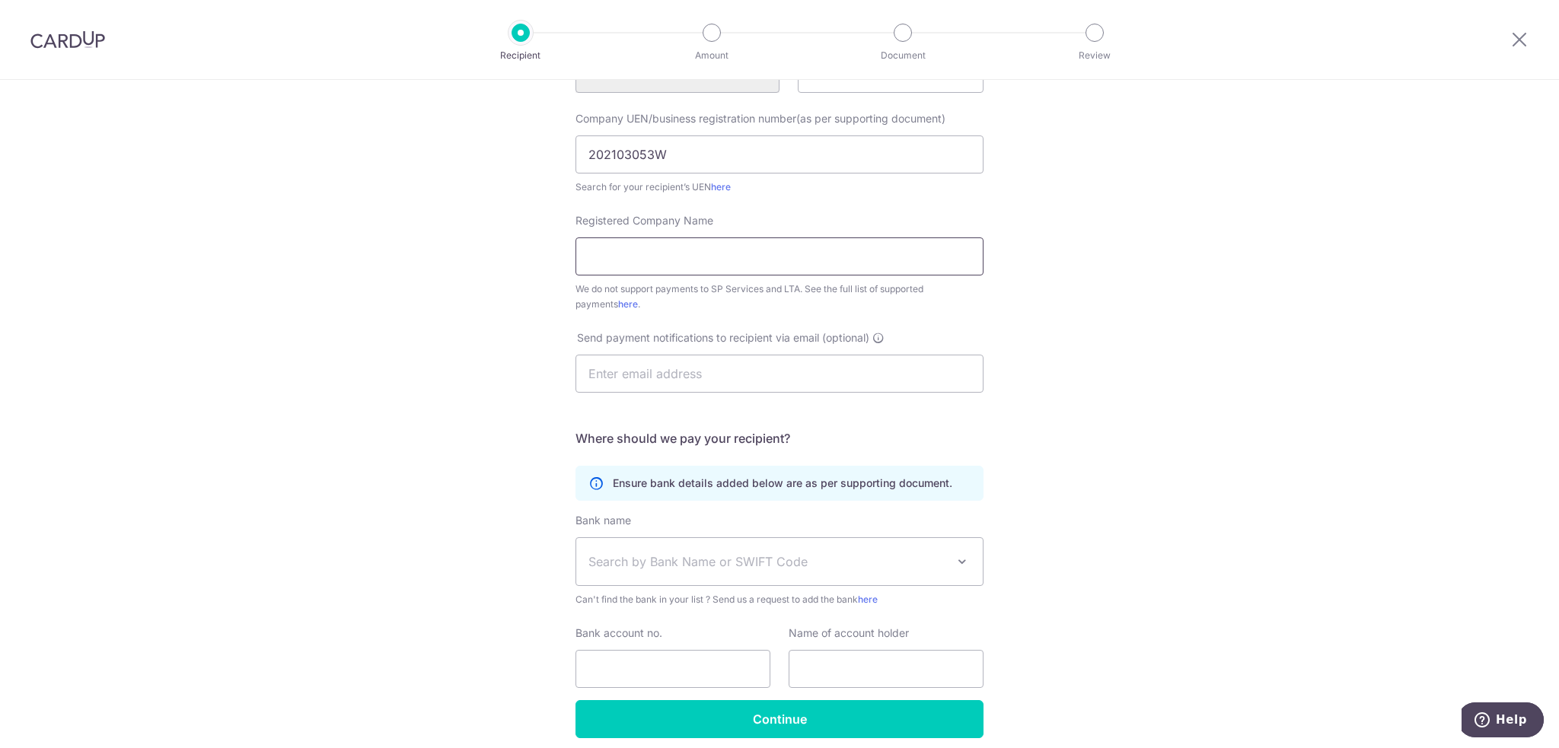
scroll to position [228, 0]
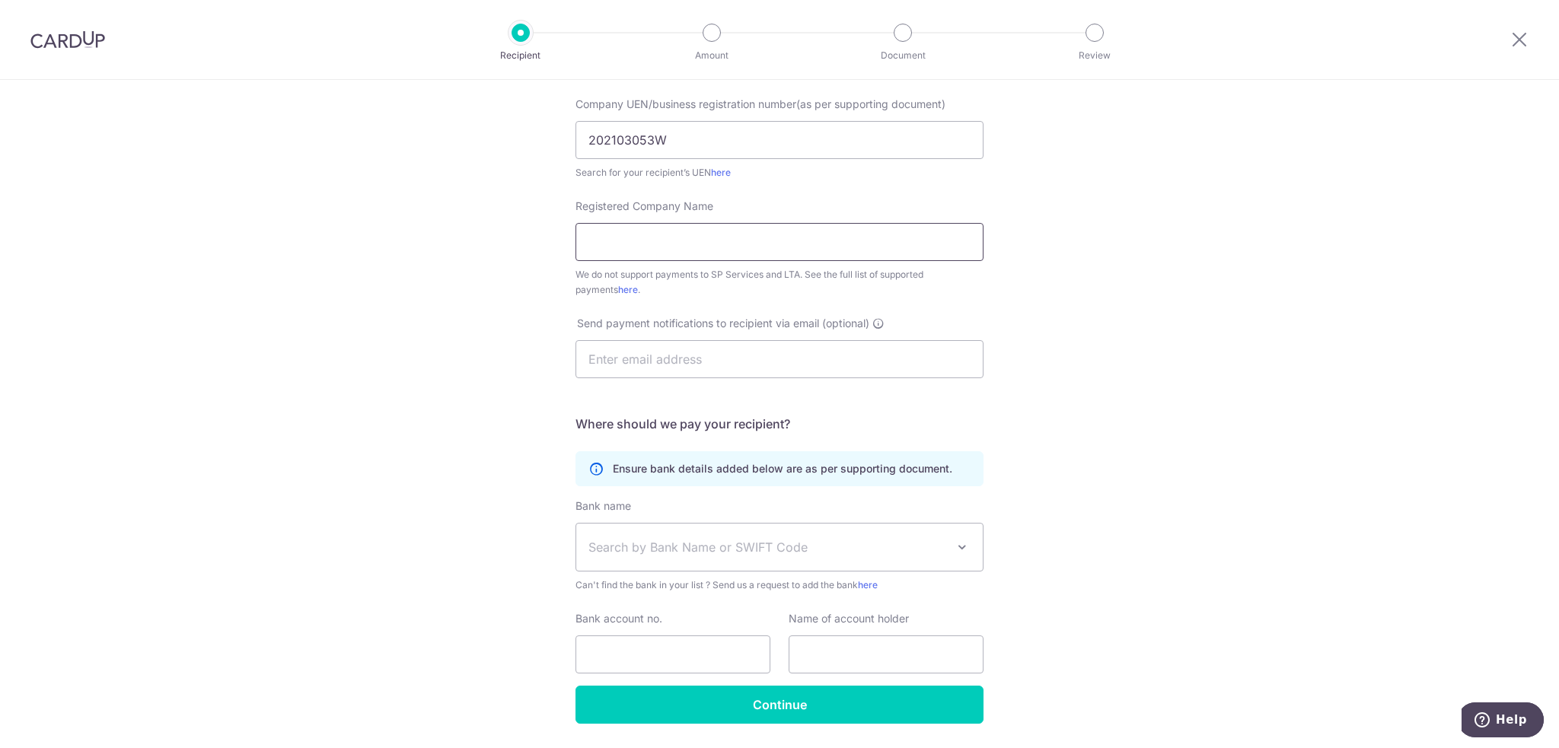
paste input "RISE KIDS AND TEENS PTE. LTD."
type input "RISE KIDS AND TEENS PTE. LTD."
drag, startPoint x: 677, startPoint y: 135, endPoint x: 530, endPoint y: 126, distance: 147.9
click at [530, 126] on div "Who would you like to pay? Your recipient does not need a CardUp account to rec…" at bounding box center [779, 324] width 1559 height 944
click at [678, 348] on input "text" at bounding box center [779, 359] width 408 height 38
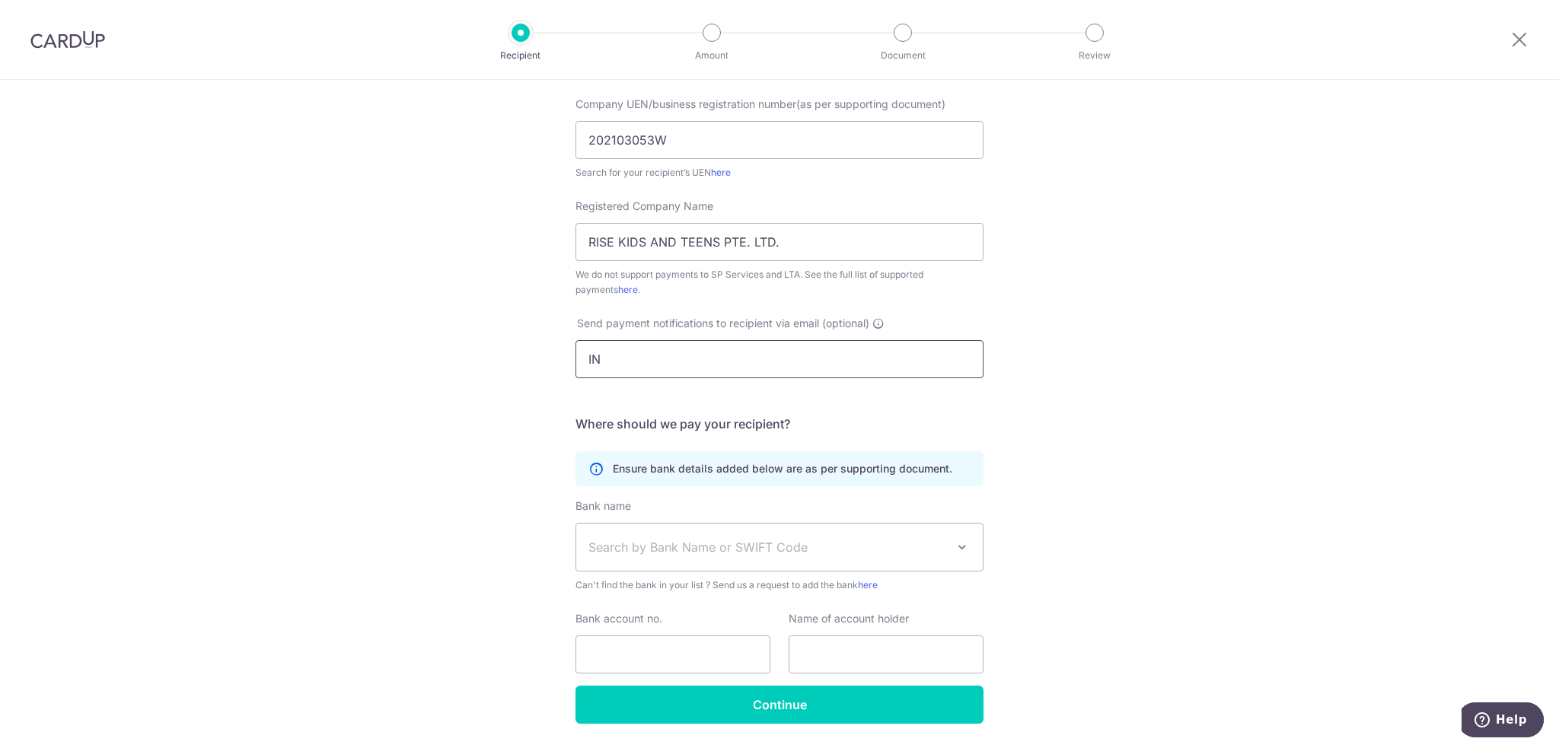
type input "I"
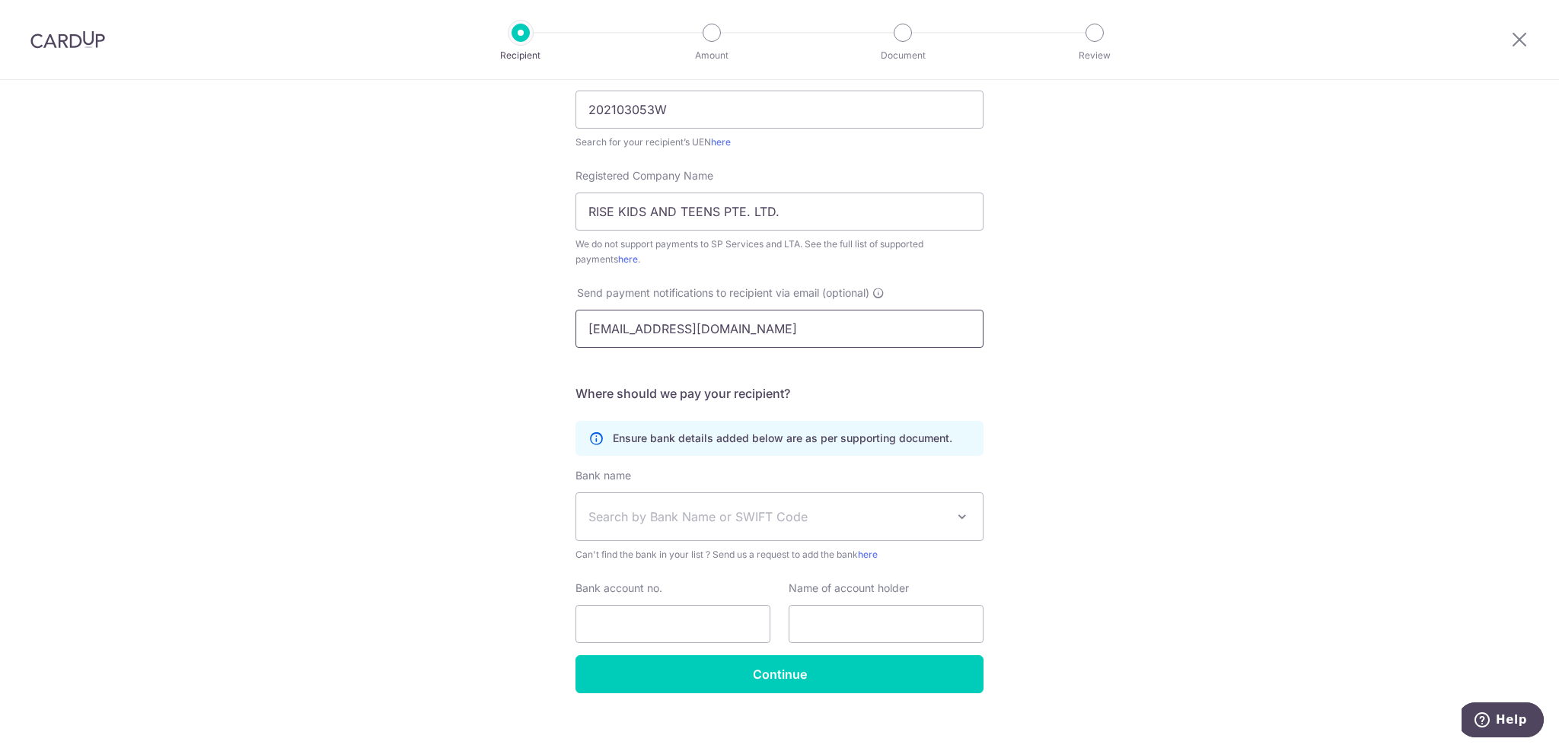
scroll to position [274, 0]
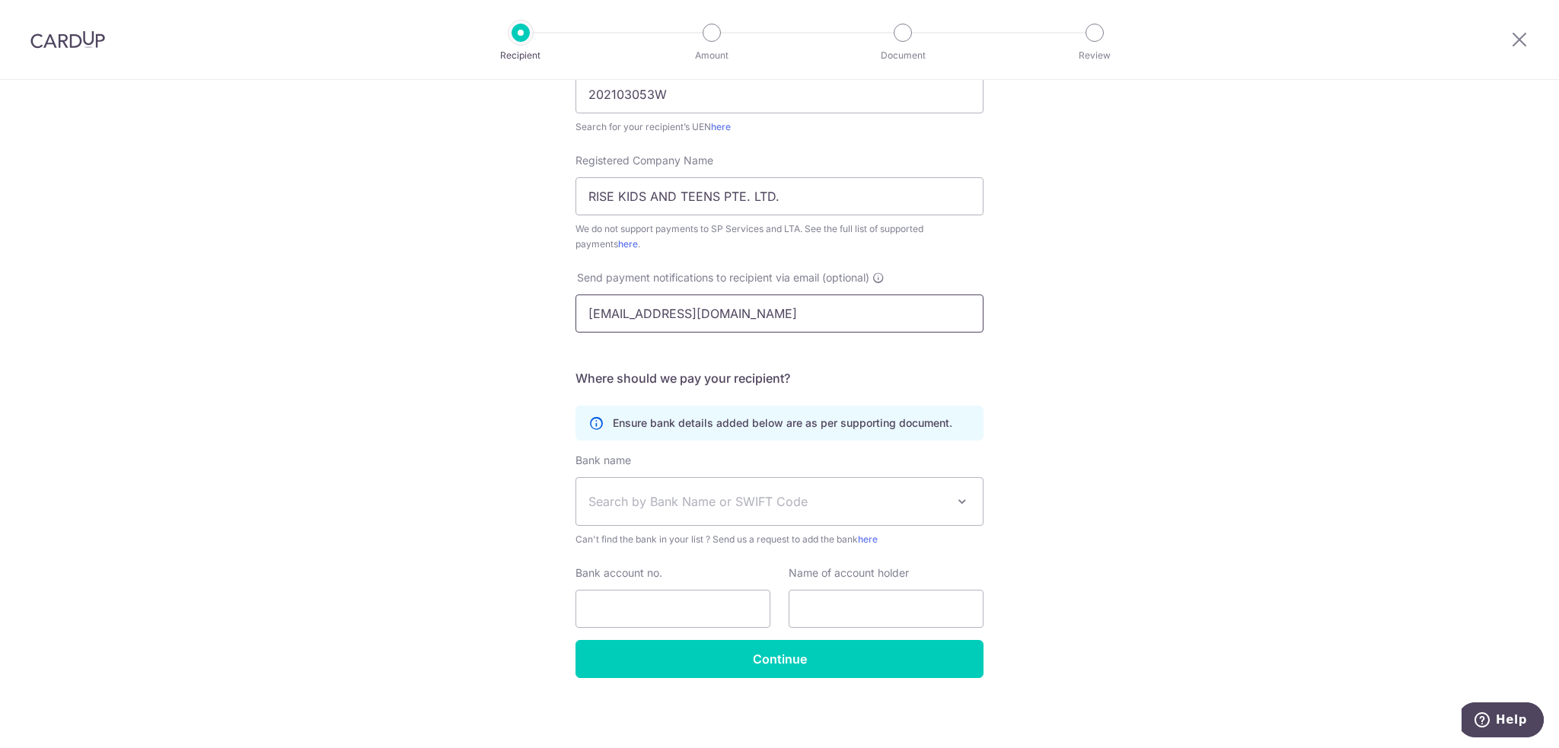
type input "info@risesingapore.com"
click at [683, 509] on span "Search by Bank Name or SWIFT Code" at bounding box center [767, 501] width 358 height 18
click at [467, 465] on div "Who would you like to pay? Your recipient does not need a CardUp account to rec…" at bounding box center [779, 278] width 1559 height 944
click at [885, 502] on span "Search by Bank Name or SWIFT Code" at bounding box center [767, 501] width 358 height 18
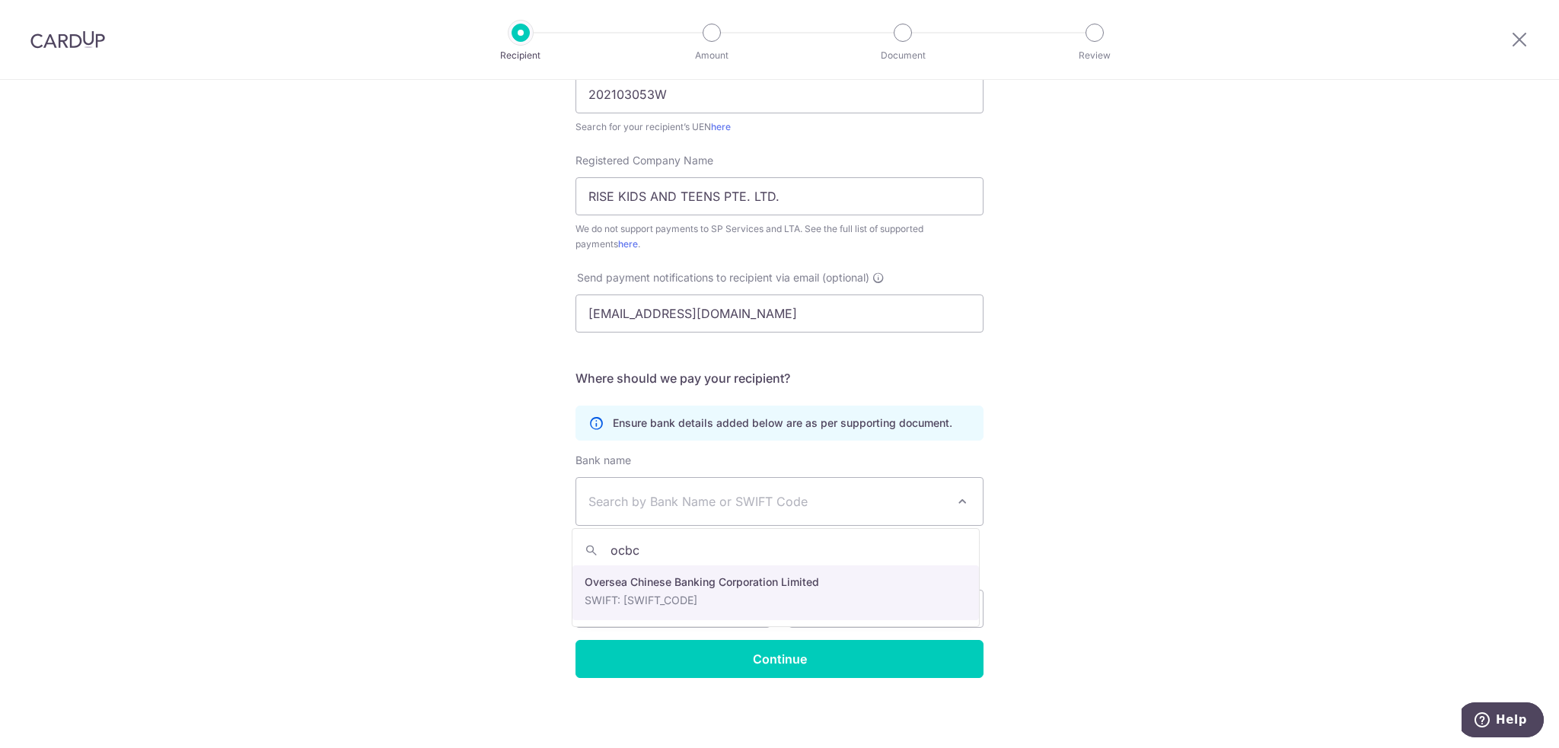
type input "ocbc"
select select "12"
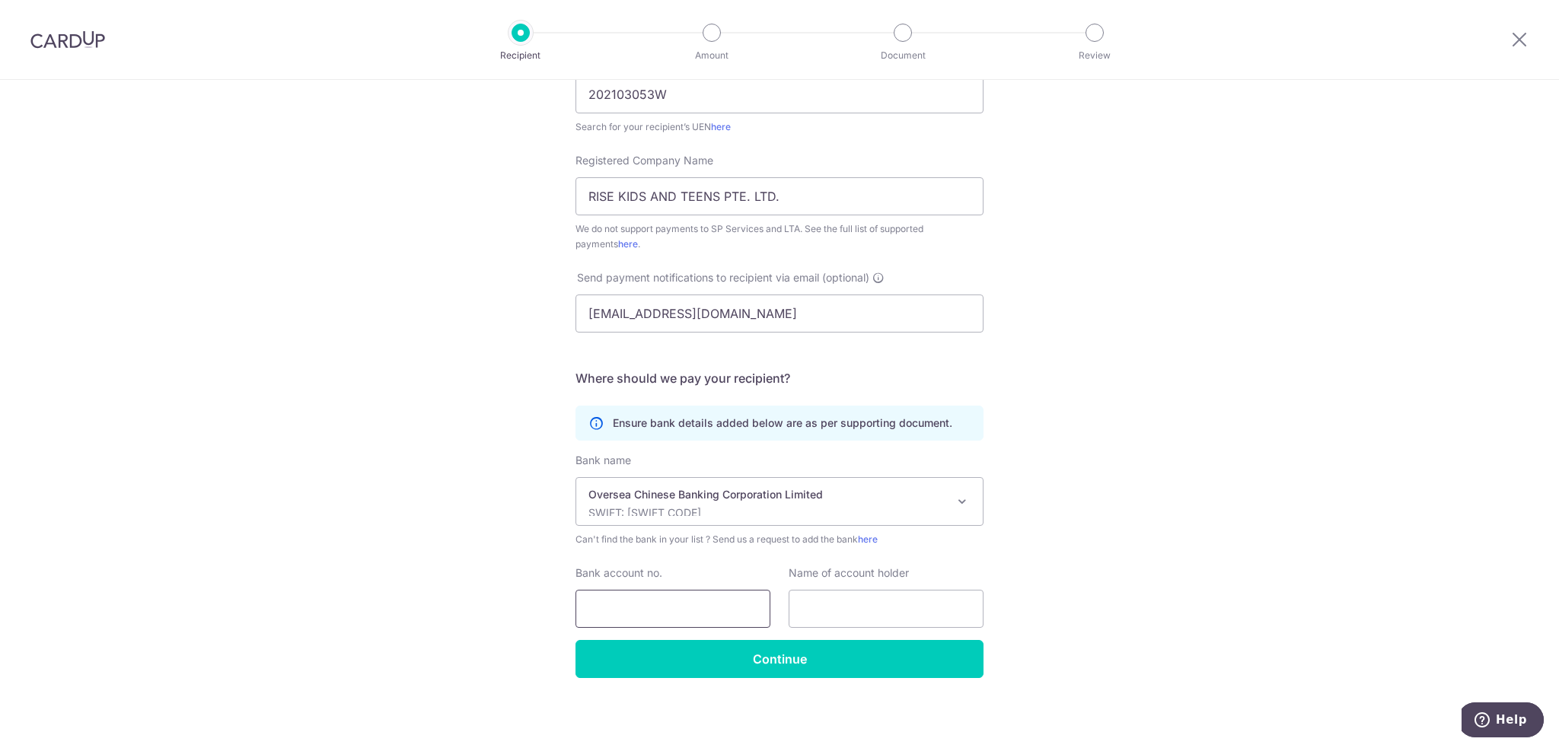
click at [679, 601] on input "Bank account no." at bounding box center [672, 609] width 195 height 38
type input "601416092001"
click at [902, 614] on input "text" at bounding box center [886, 609] width 195 height 38
click at [700, 197] on input "RISE KIDS AND TEENS PTE. LTD." at bounding box center [779, 196] width 408 height 38
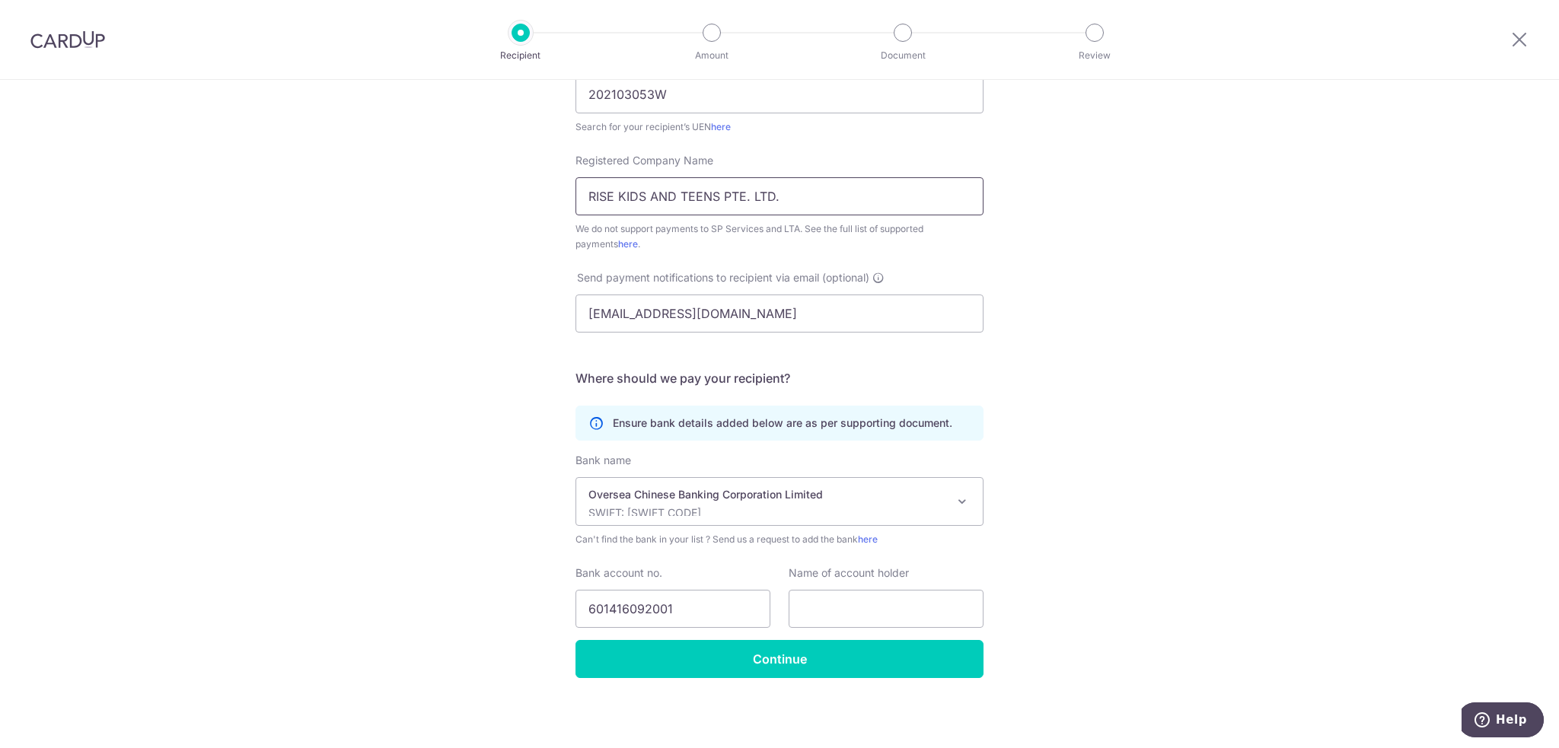
click at [700, 197] on input "RISE KIDS AND TEENS PTE. LTD." at bounding box center [779, 196] width 408 height 38
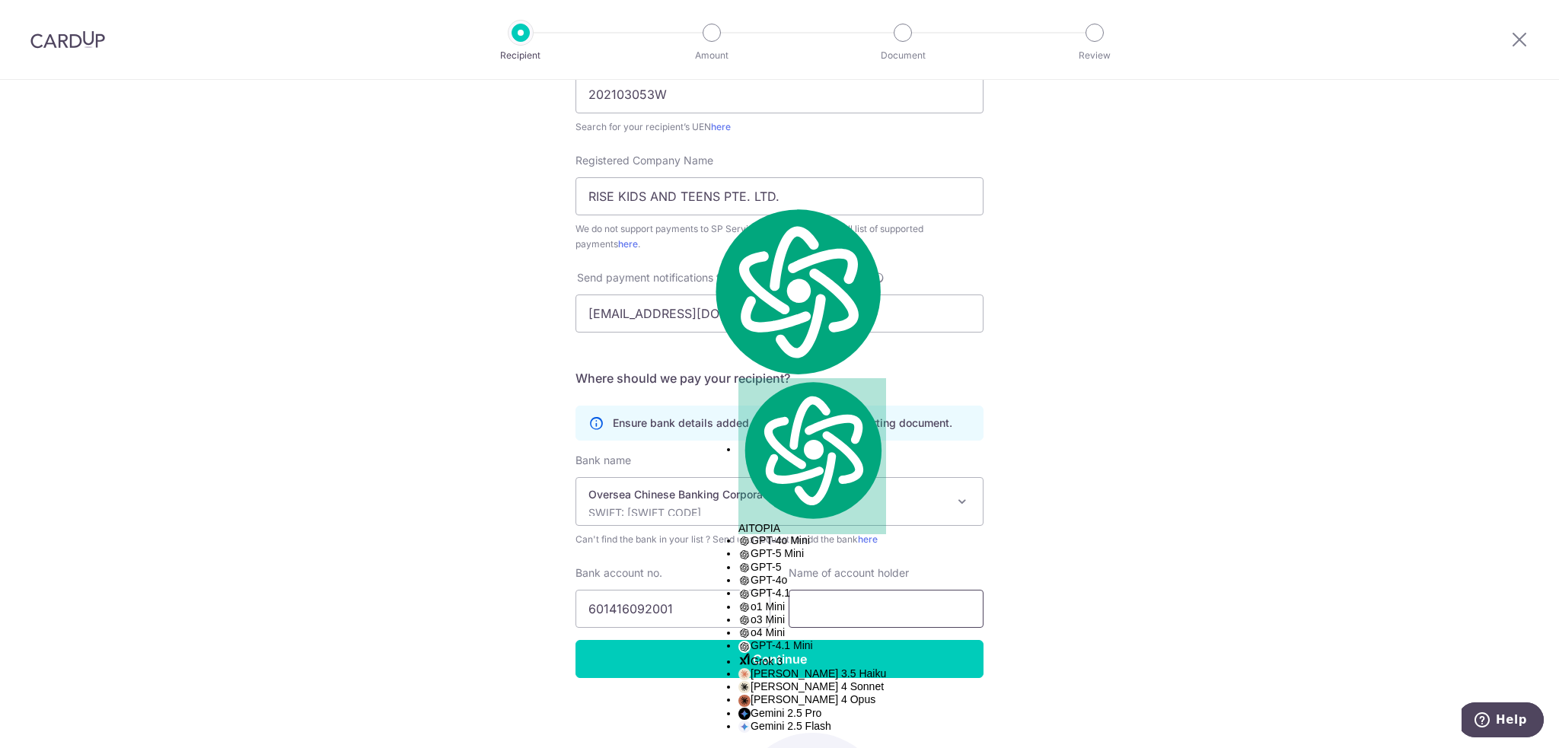
click at [877, 605] on input "text" at bounding box center [886, 609] width 195 height 38
paste input "RISE KIDS AND TEENS PTE. LTD."
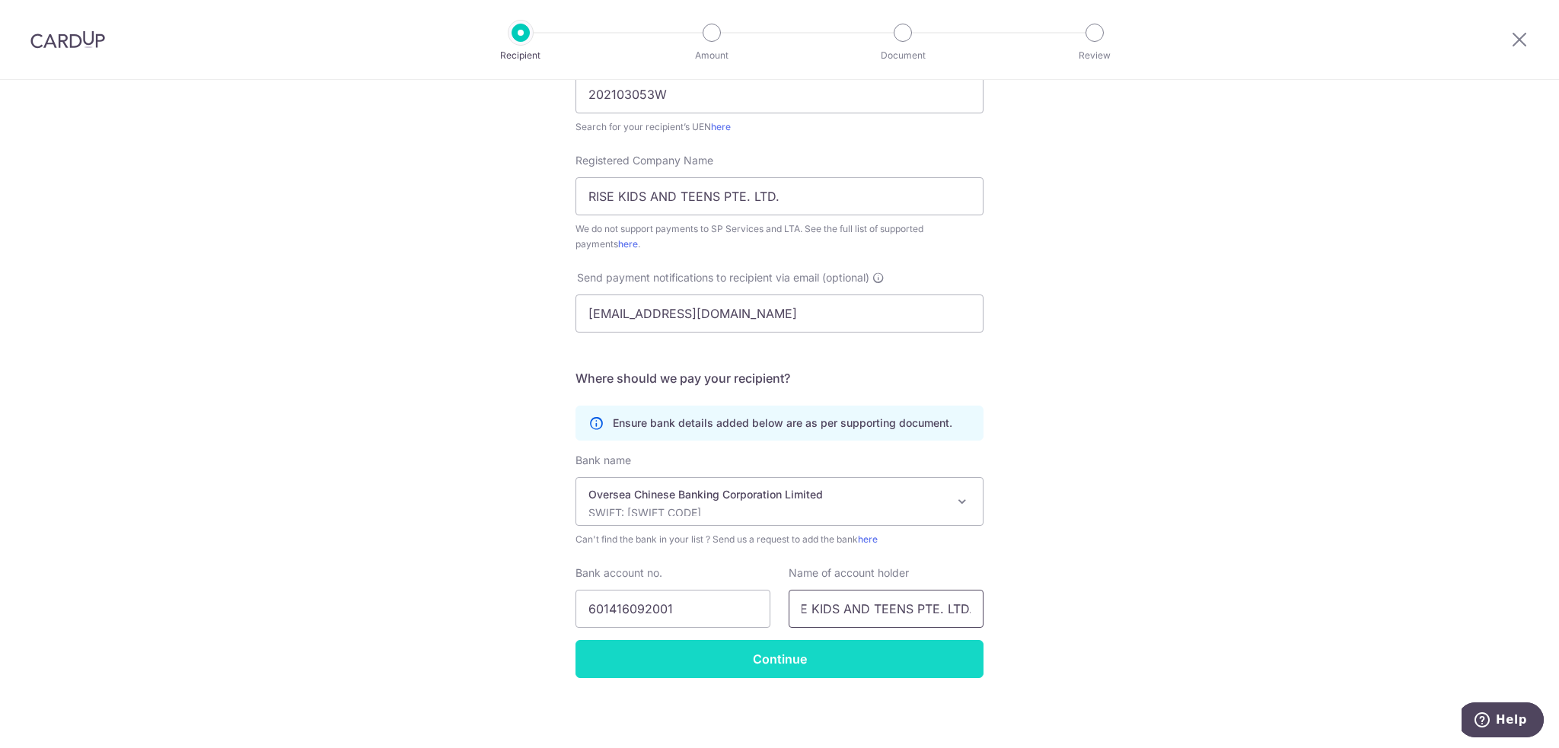
type input "RISE KIDS AND TEENS PTE. LTD."
click at [810, 654] on input "Continue" at bounding box center [779, 659] width 408 height 38
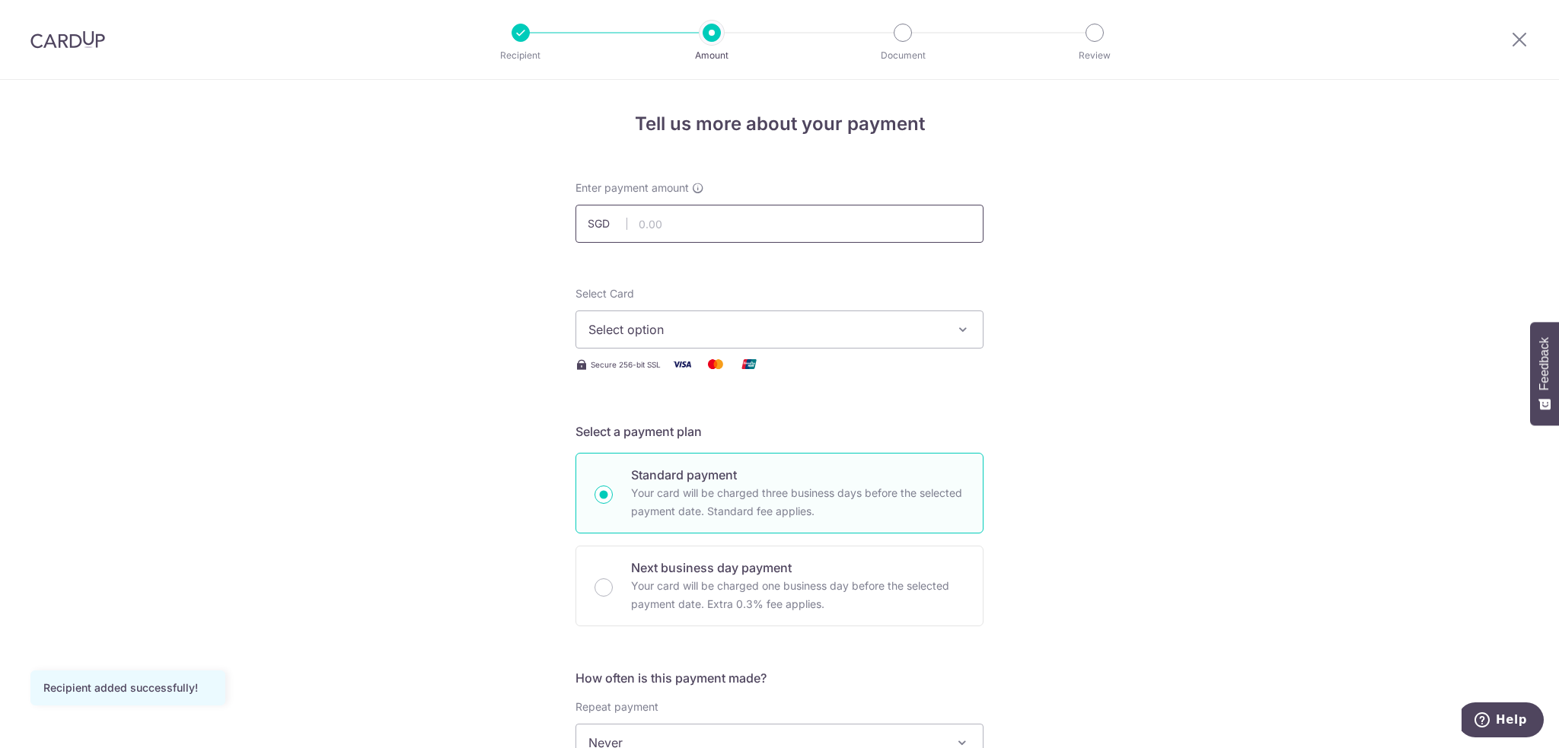
click at [683, 226] on input "text" at bounding box center [779, 224] width 408 height 38
drag, startPoint x: 70, startPoint y: 44, endPoint x: 866, endPoint y: 63, distance: 796.4
click at [70, 44] on img at bounding box center [67, 39] width 75 height 18
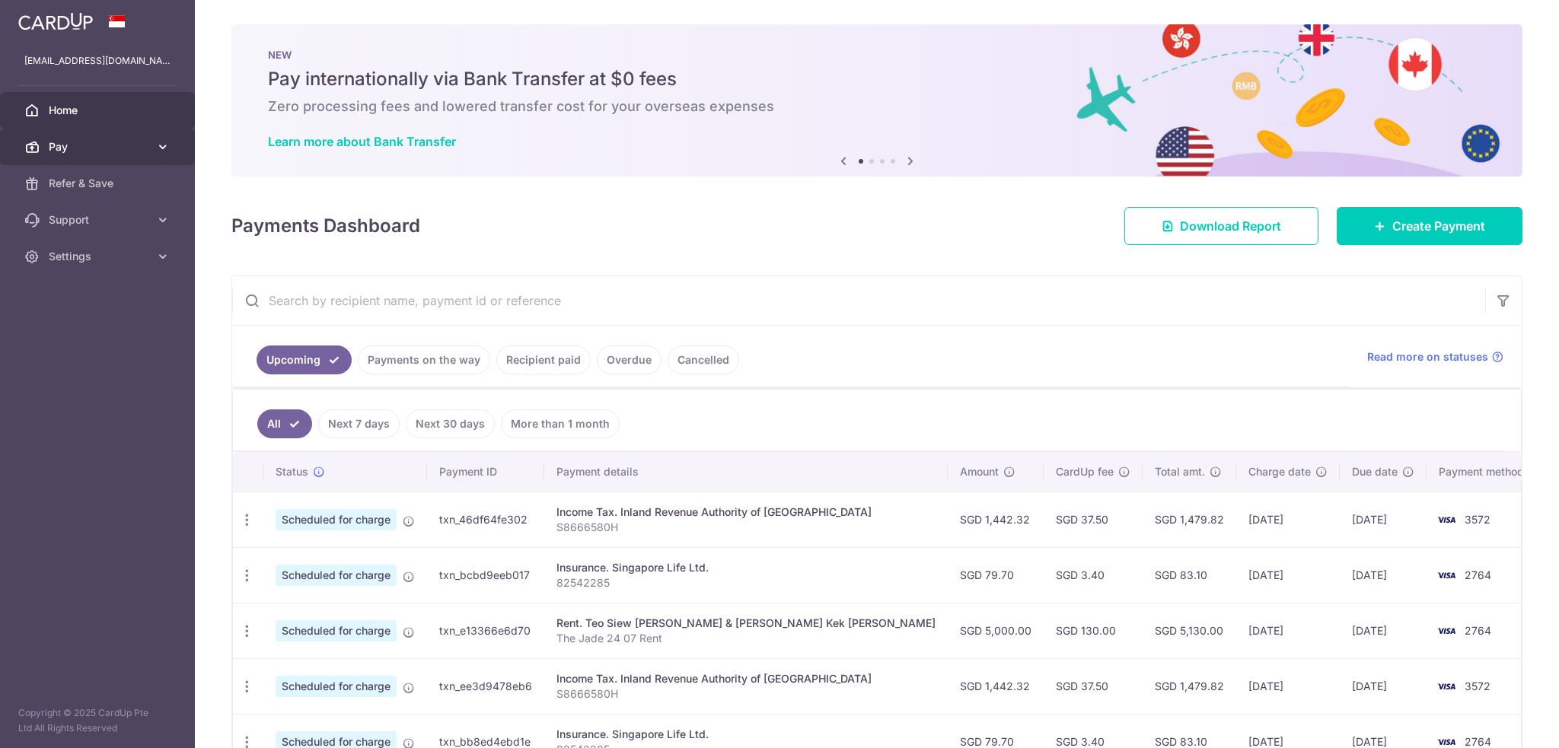
click at [89, 154] on link "Pay" at bounding box center [97, 147] width 195 height 37
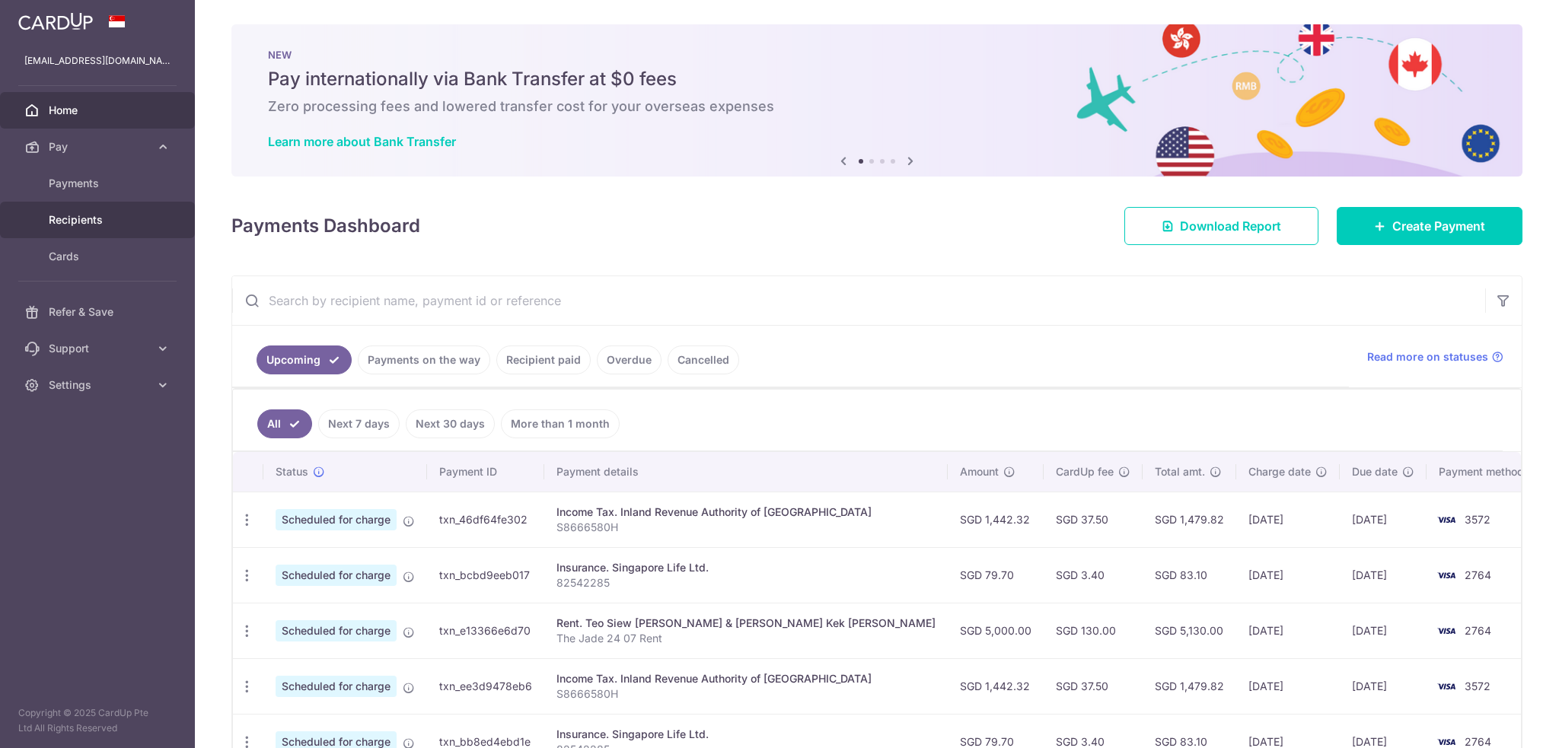
click at [81, 221] on span "Recipients" at bounding box center [99, 219] width 100 height 15
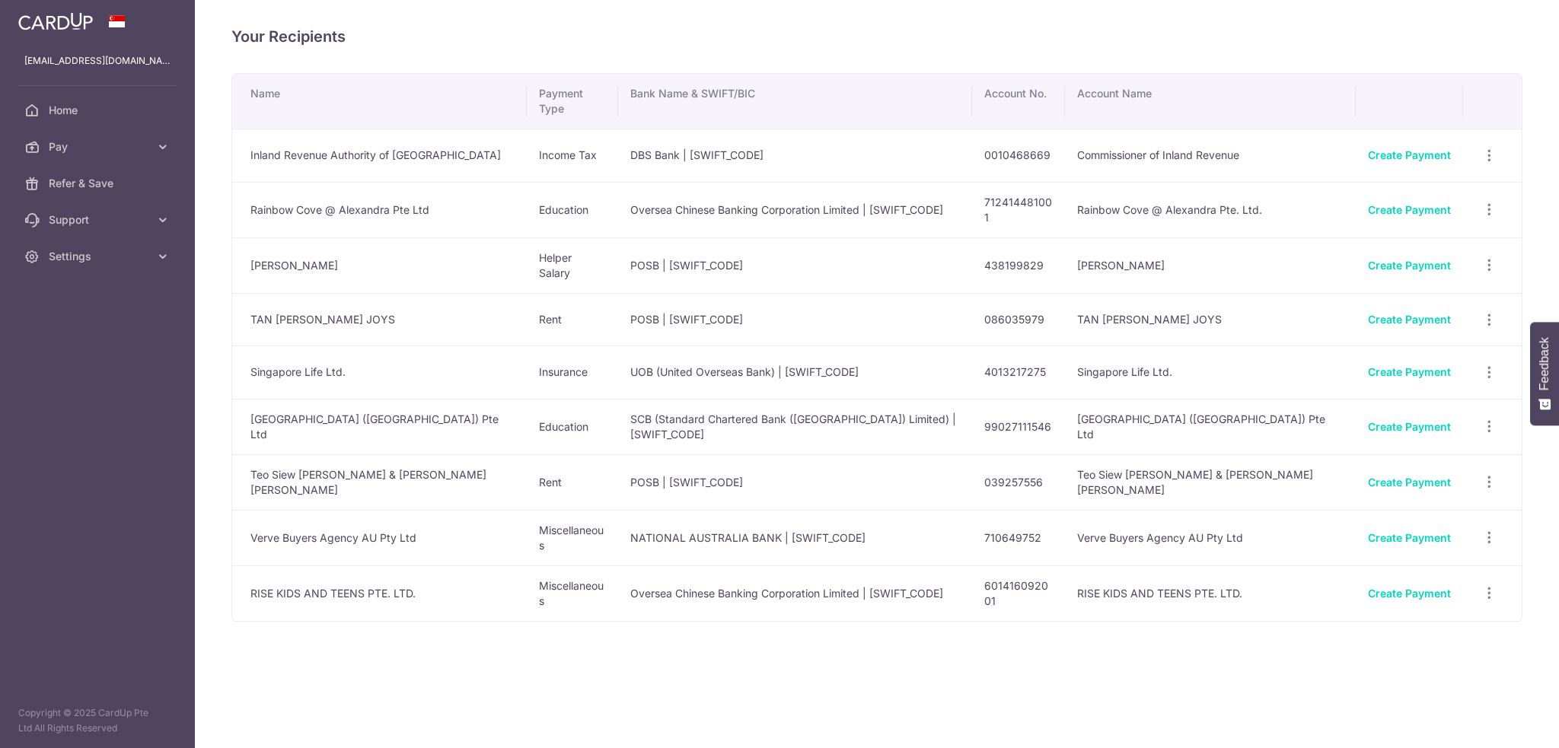
scroll to position [6316, 0]
click at [1489, 530] on icon "button" at bounding box center [1489, 538] width 16 height 16
click at [1431, 571] on span "View/Edit" at bounding box center [1439, 580] width 104 height 18
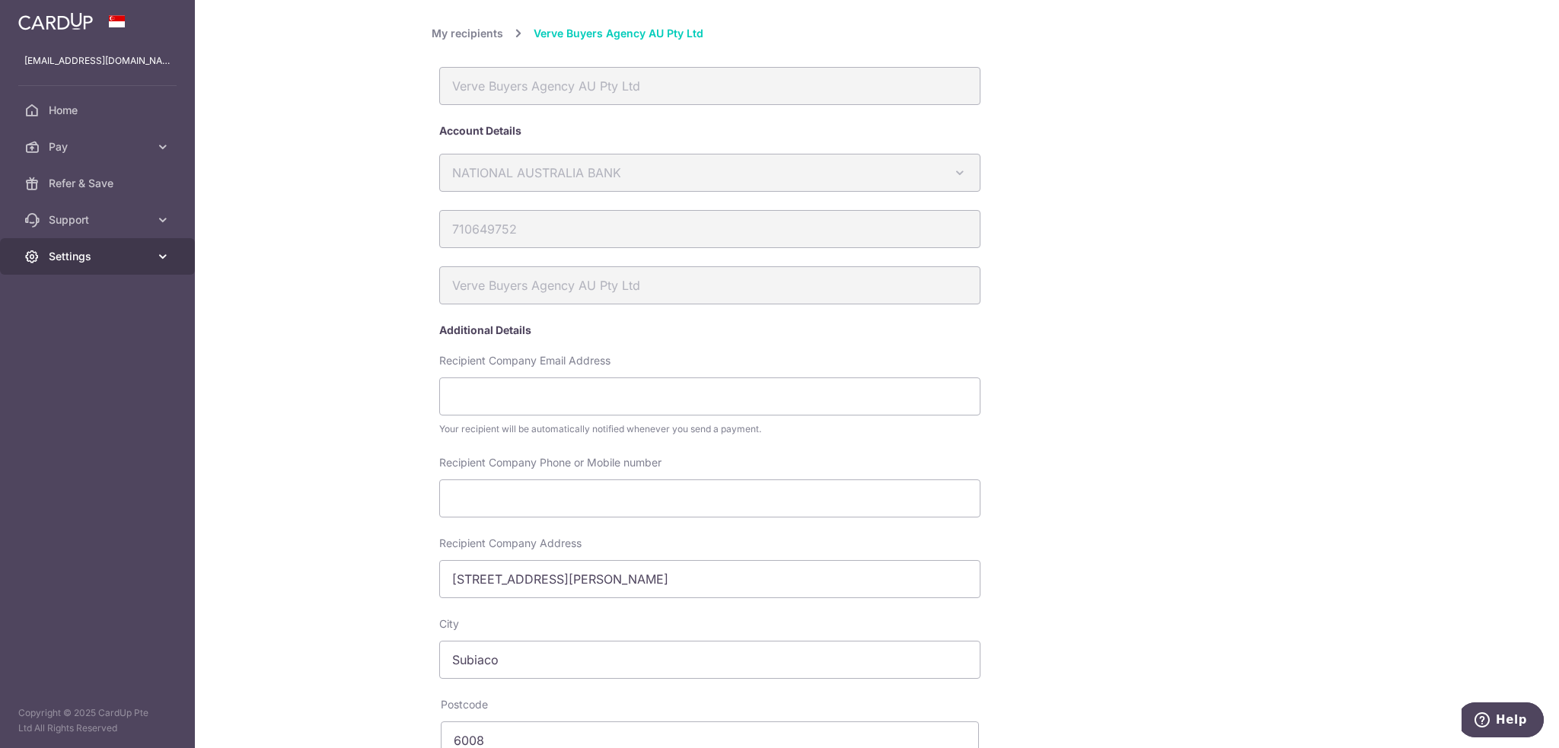
click at [59, 258] on span "Settings" at bounding box center [99, 256] width 100 height 15
click at [70, 282] on link "Account" at bounding box center [97, 293] width 195 height 37
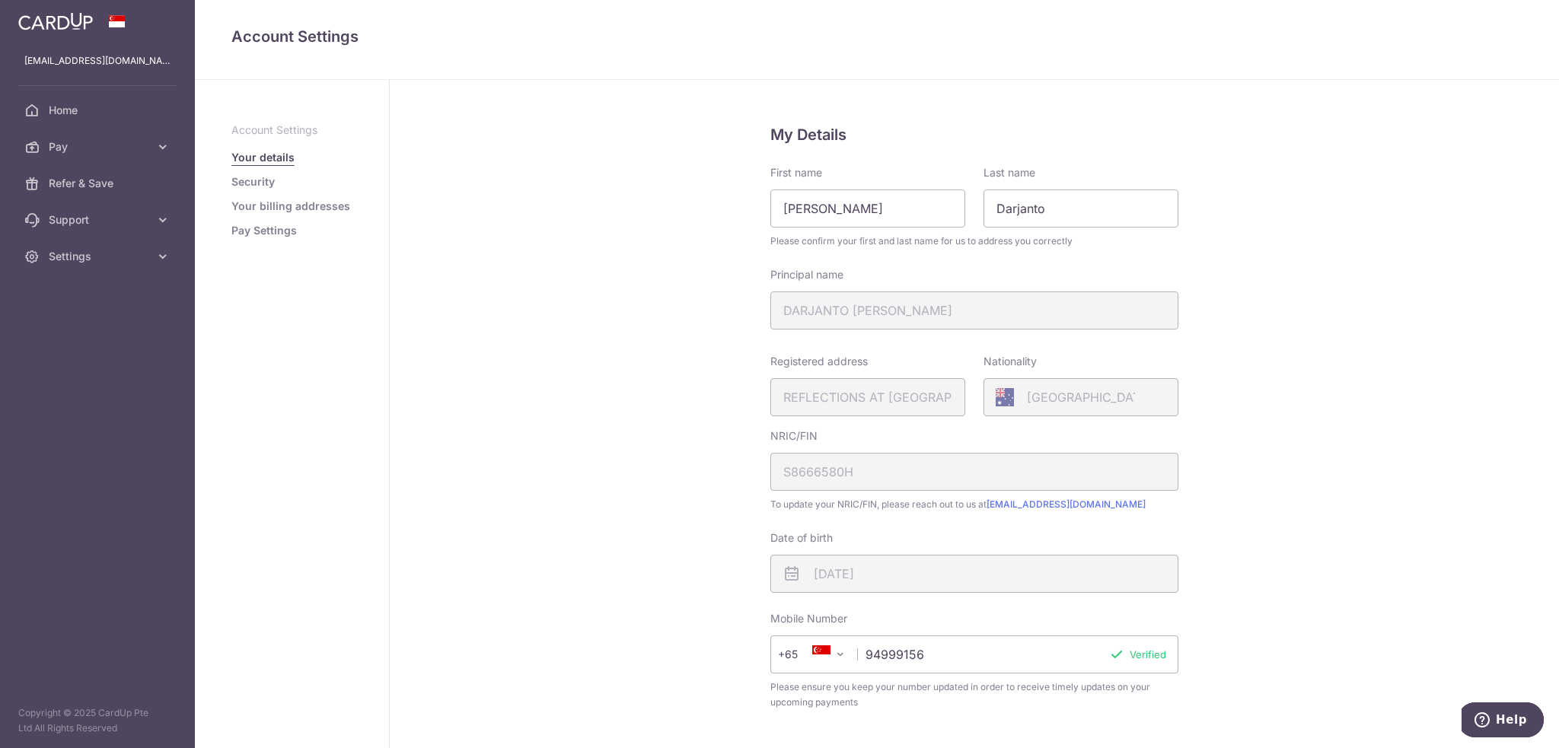
click at [822, 400] on div "Registered address REFLECTIONS AT KEPPEL BAY, 33, KEPPEL BAY VIEW, 04, 97, SING…" at bounding box center [867, 385] width 195 height 62
click at [256, 230] on link "Pay Settings" at bounding box center [263, 230] width 65 height 15
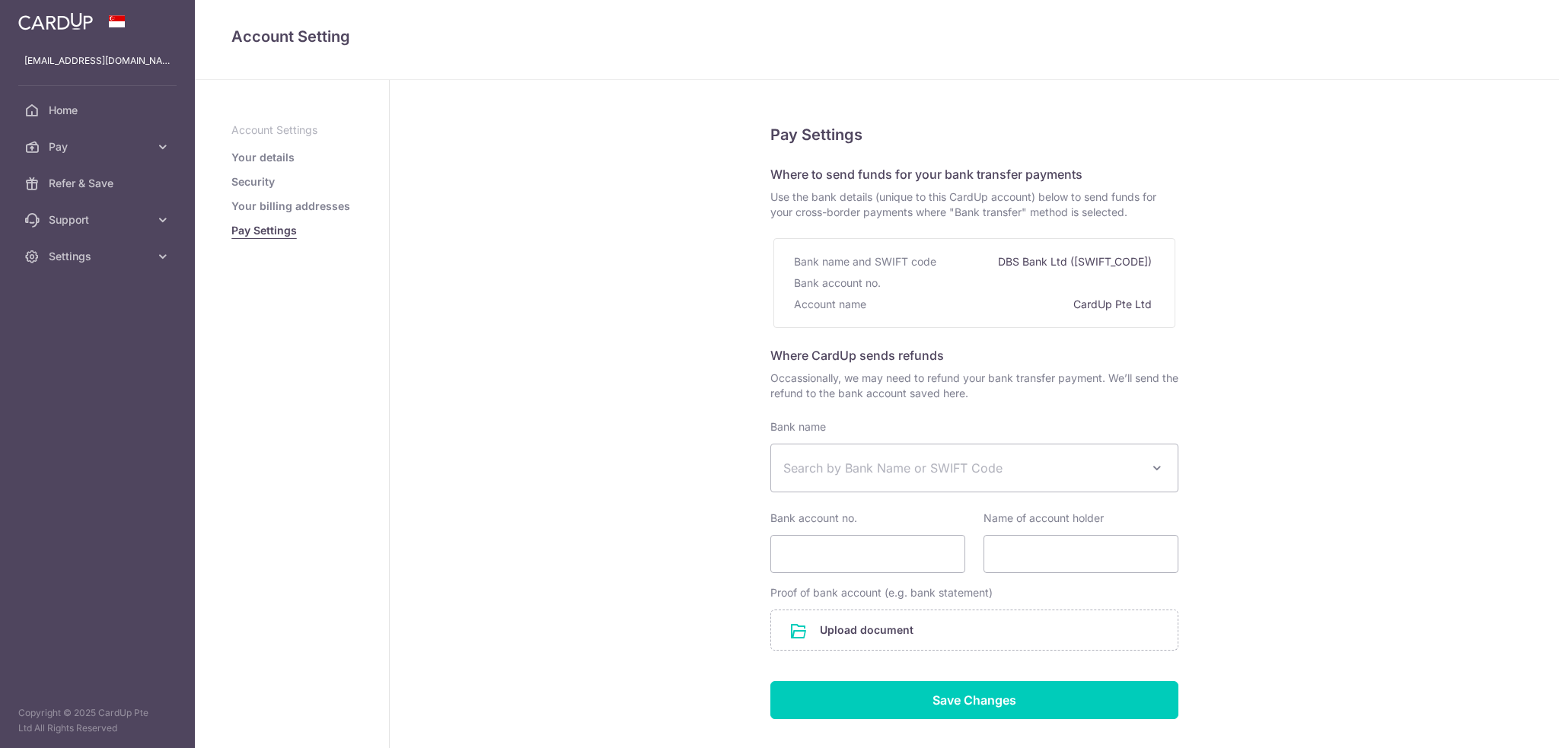
select select
click at [964, 452] on span "Search by Bank Name or SWIFT Code" at bounding box center [974, 467] width 406 height 47
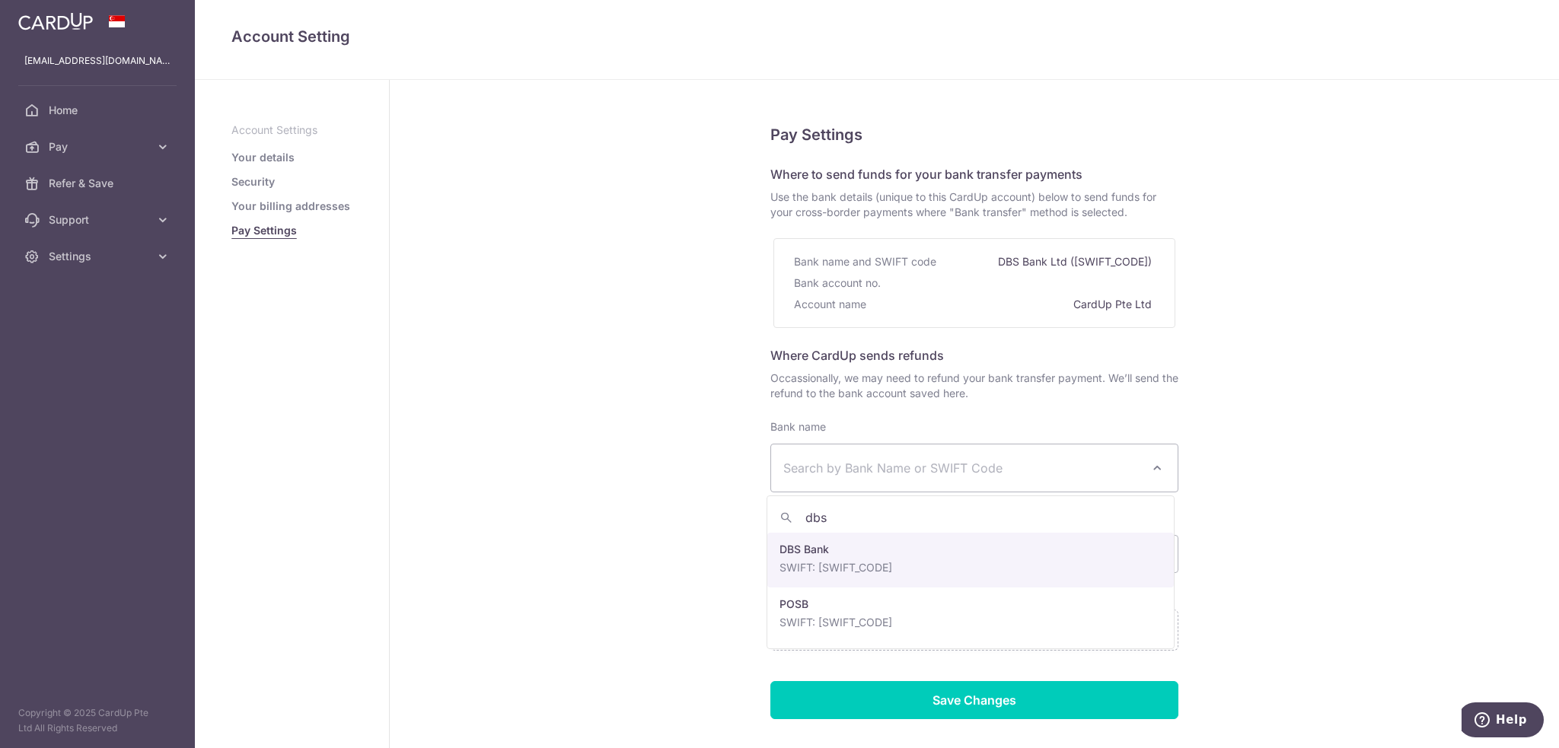
type input "dbs"
select select "6"
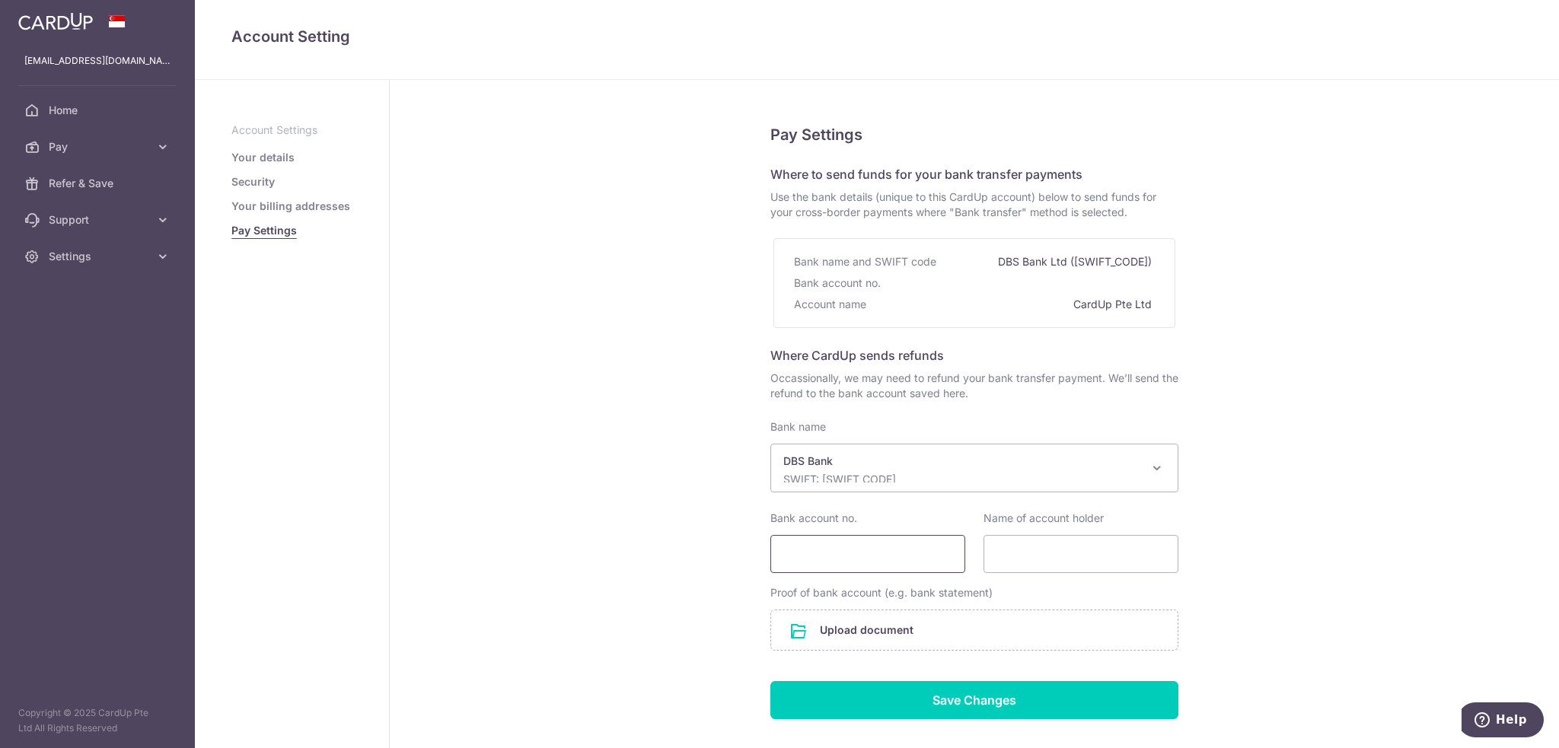
click at [827, 553] on input "Bank account no." at bounding box center [867, 554] width 195 height 38
type input "0080232199"
click at [1131, 559] on input "Name of account holder" at bounding box center [1080, 554] width 195 height 38
type input "DARJANTO [PERSON_NAME]"
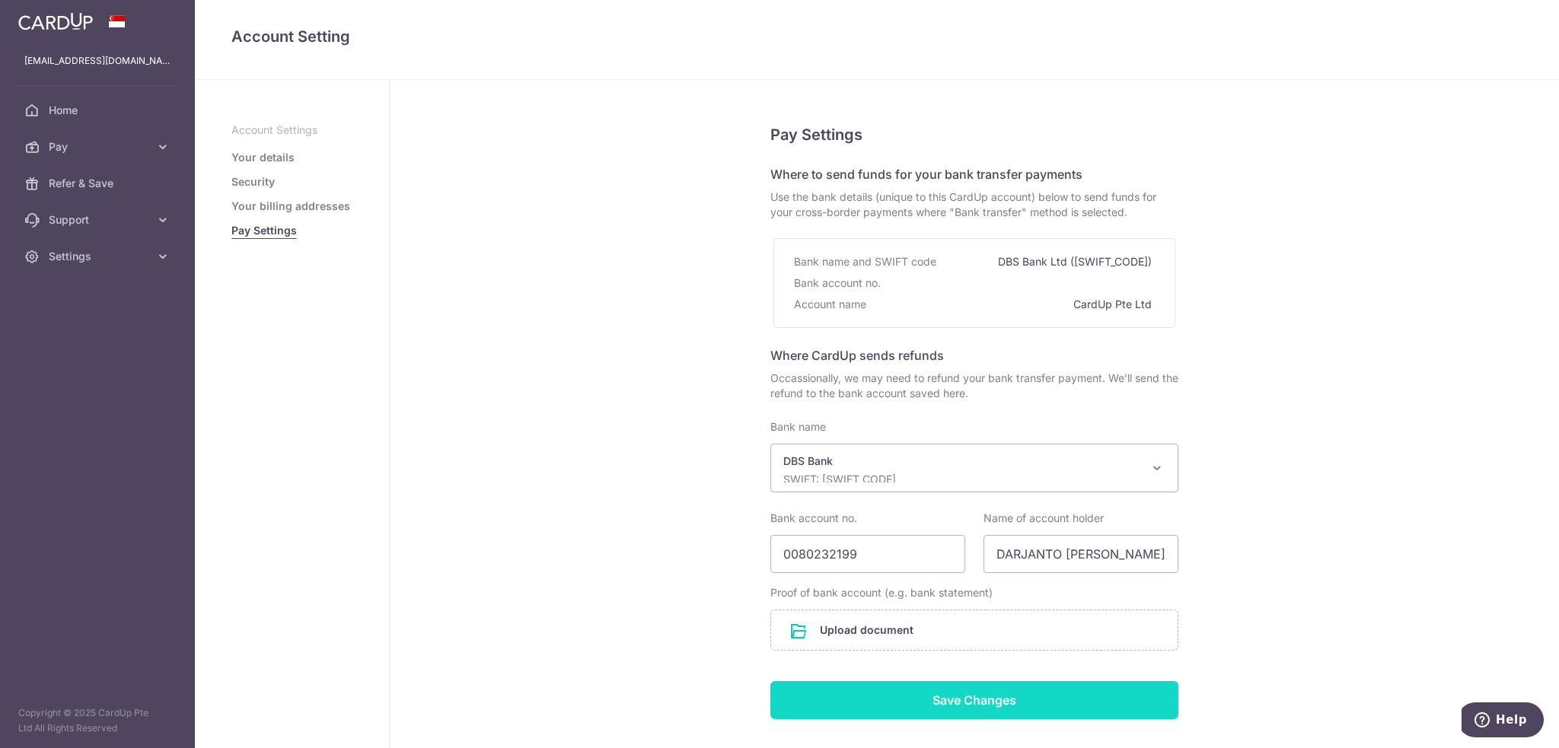
click at [962, 698] on input "Save Changes" at bounding box center [974, 700] width 408 height 38
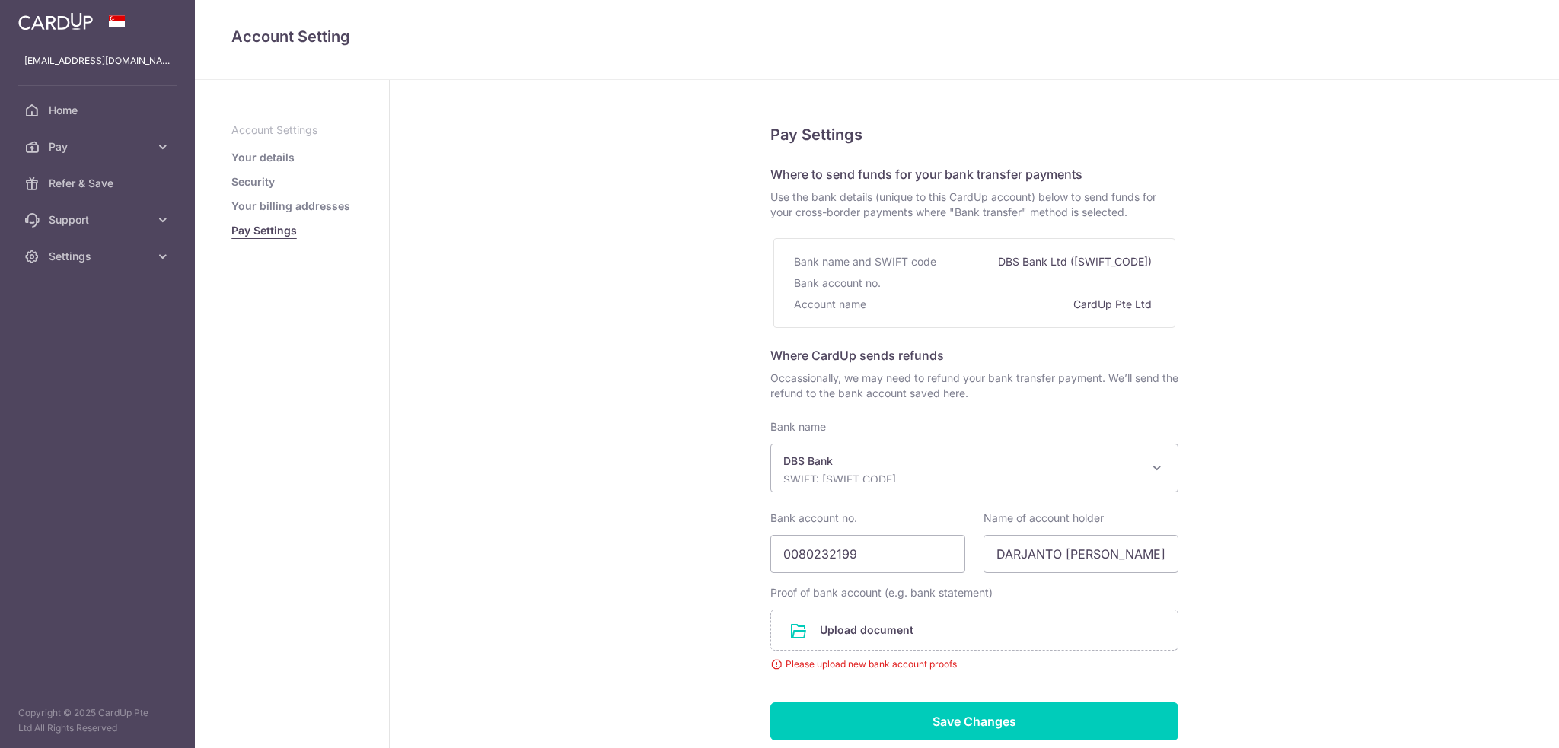
select select "6"
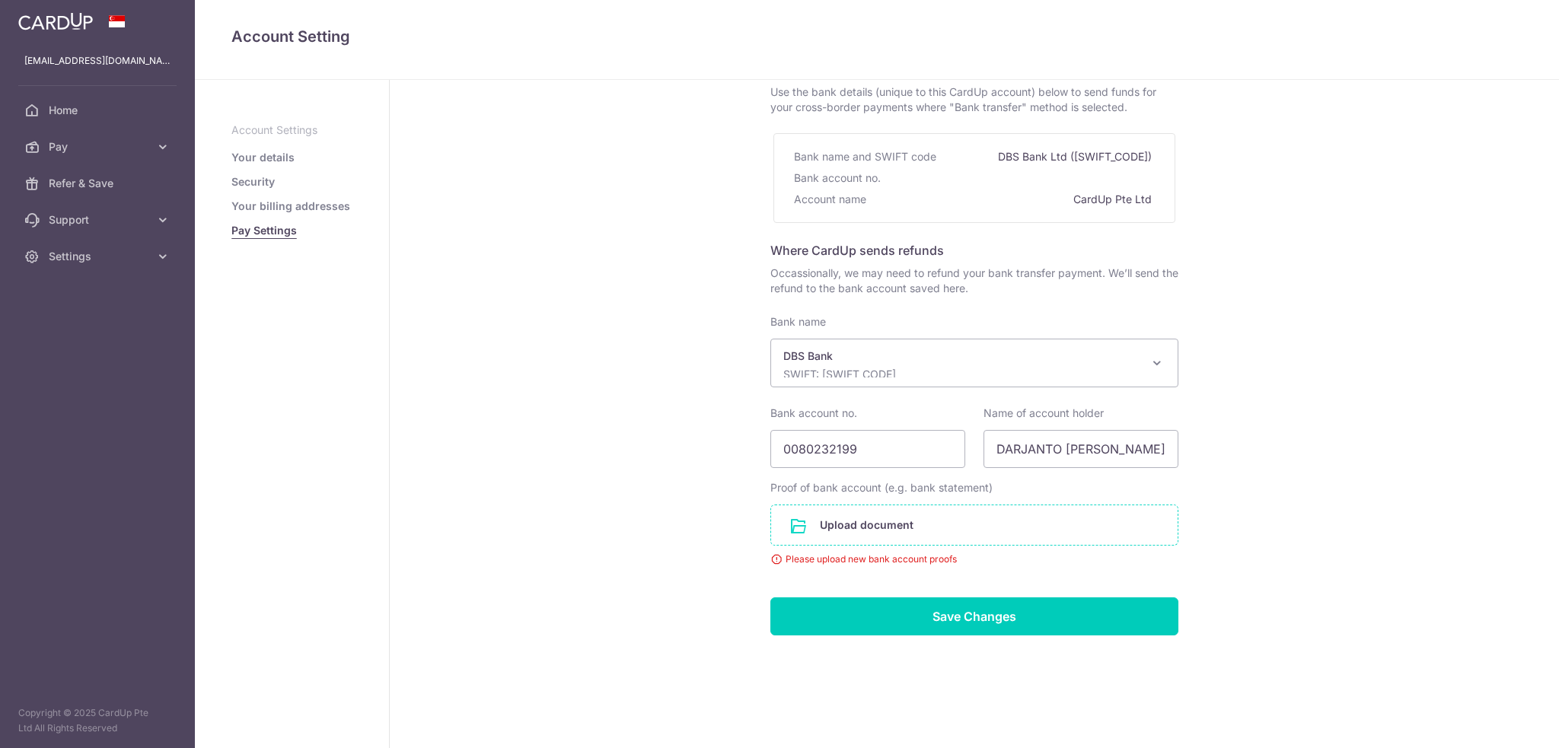
click at [822, 531] on input "file" at bounding box center [974, 525] width 406 height 40
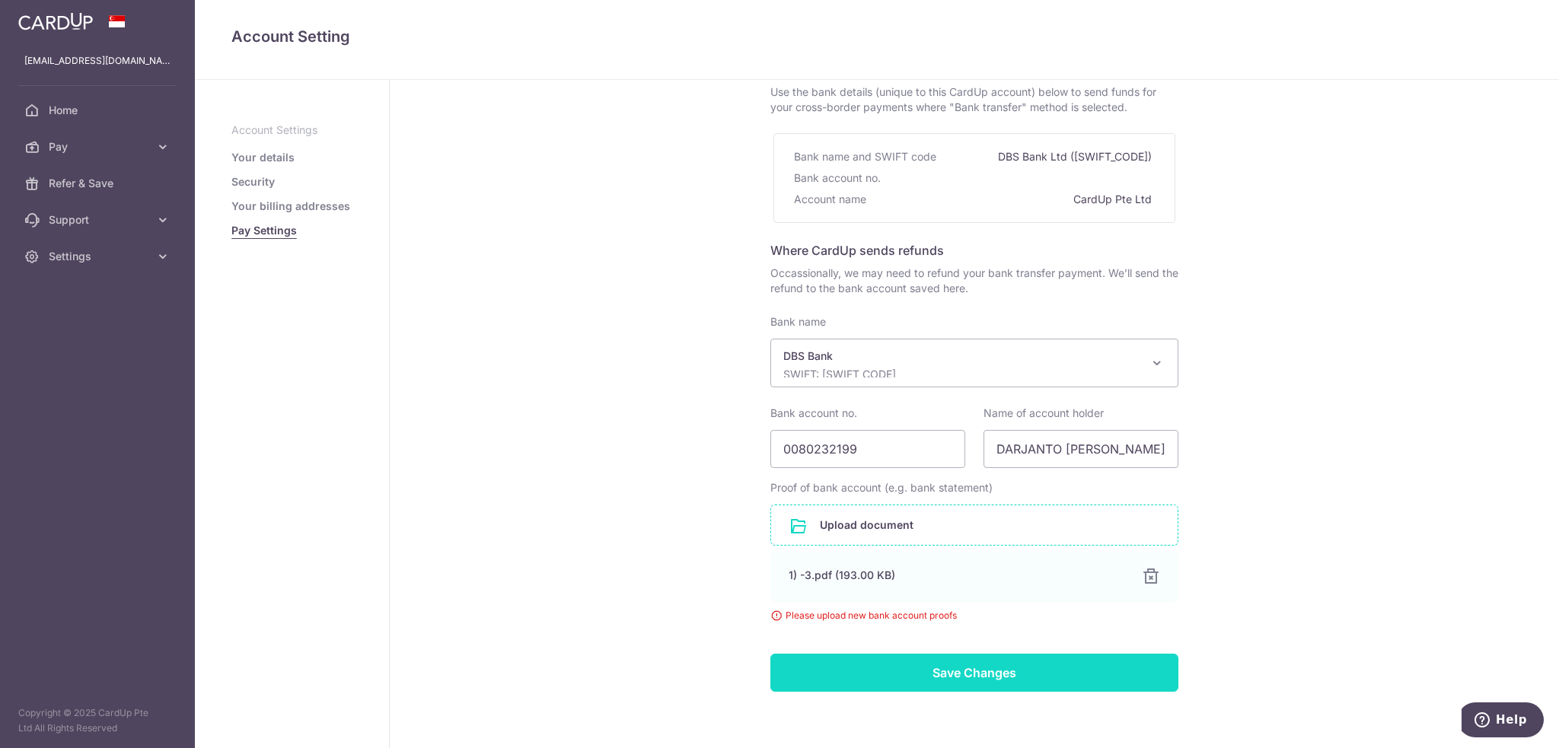
click at [862, 679] on input "Save Changes" at bounding box center [974, 673] width 408 height 38
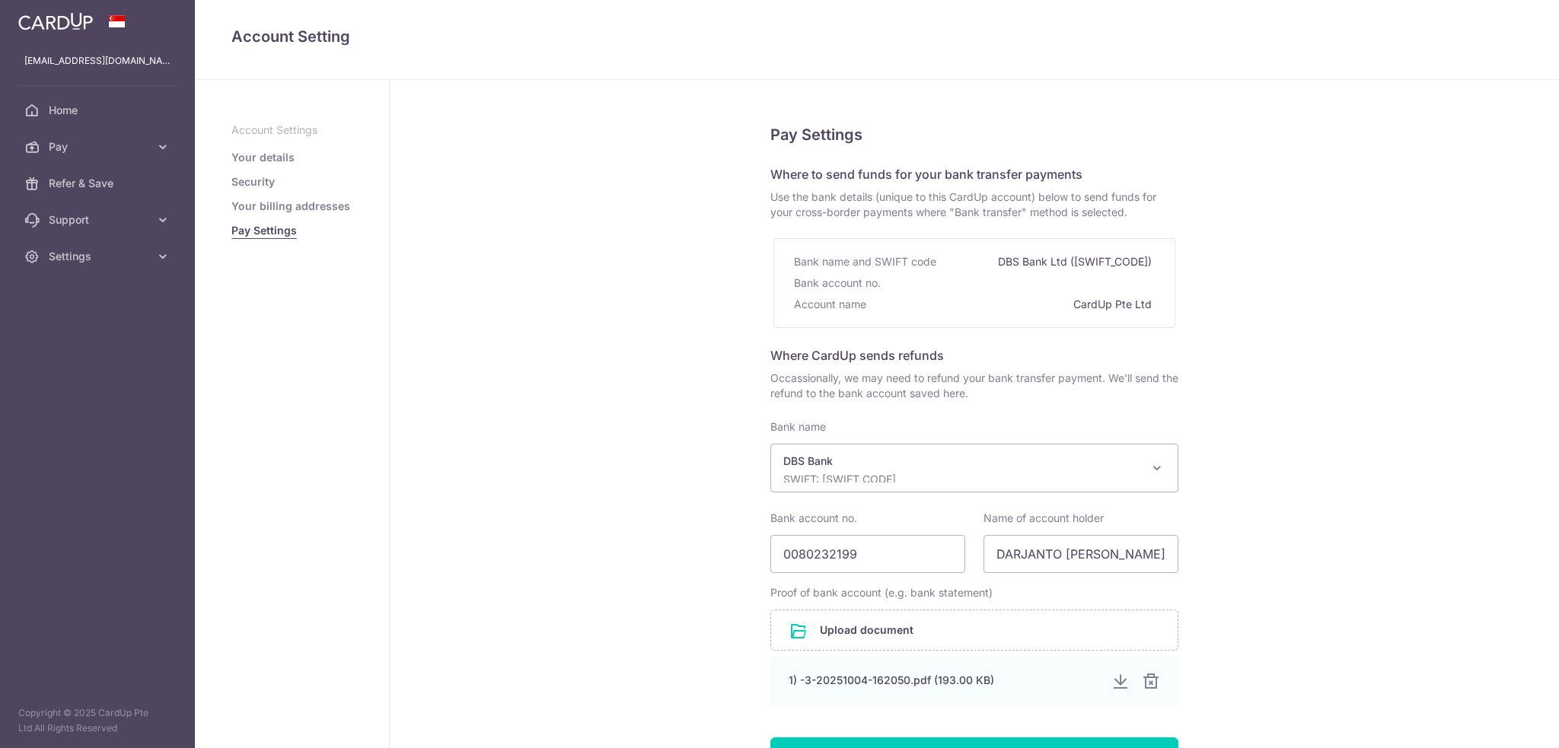
select select "6"
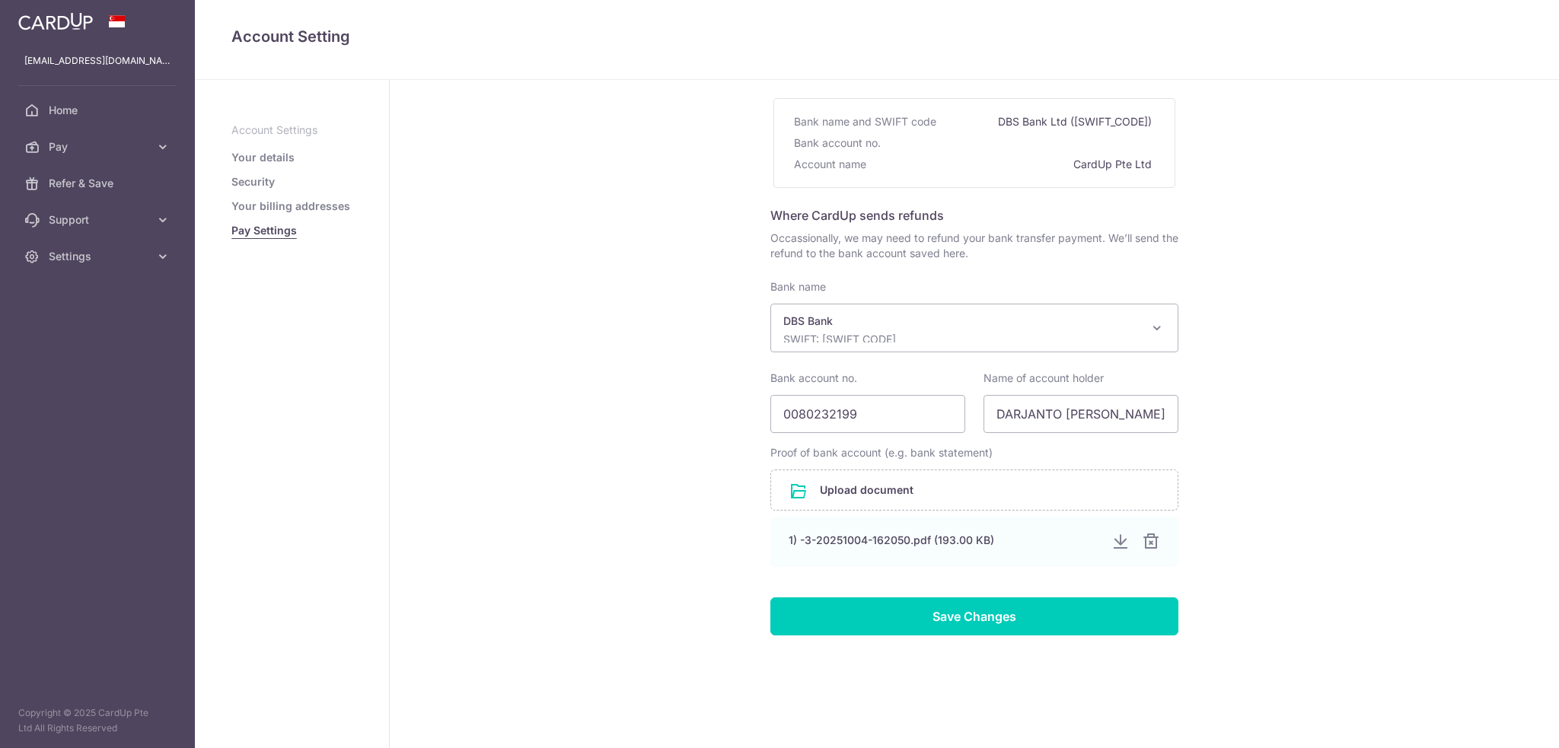
scroll to position [6316, 0]
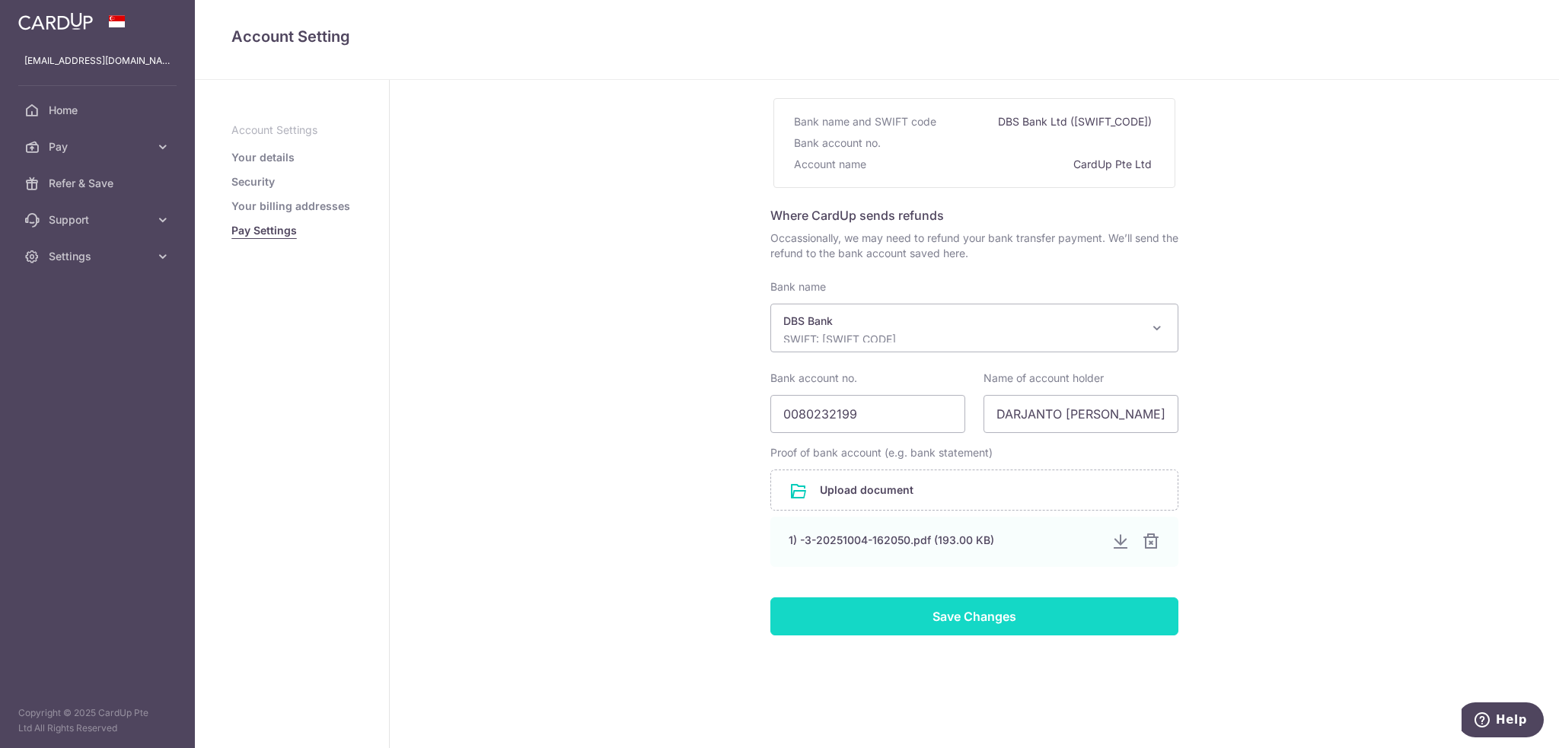
click at [851, 626] on input "Save Changes" at bounding box center [974, 616] width 408 height 38
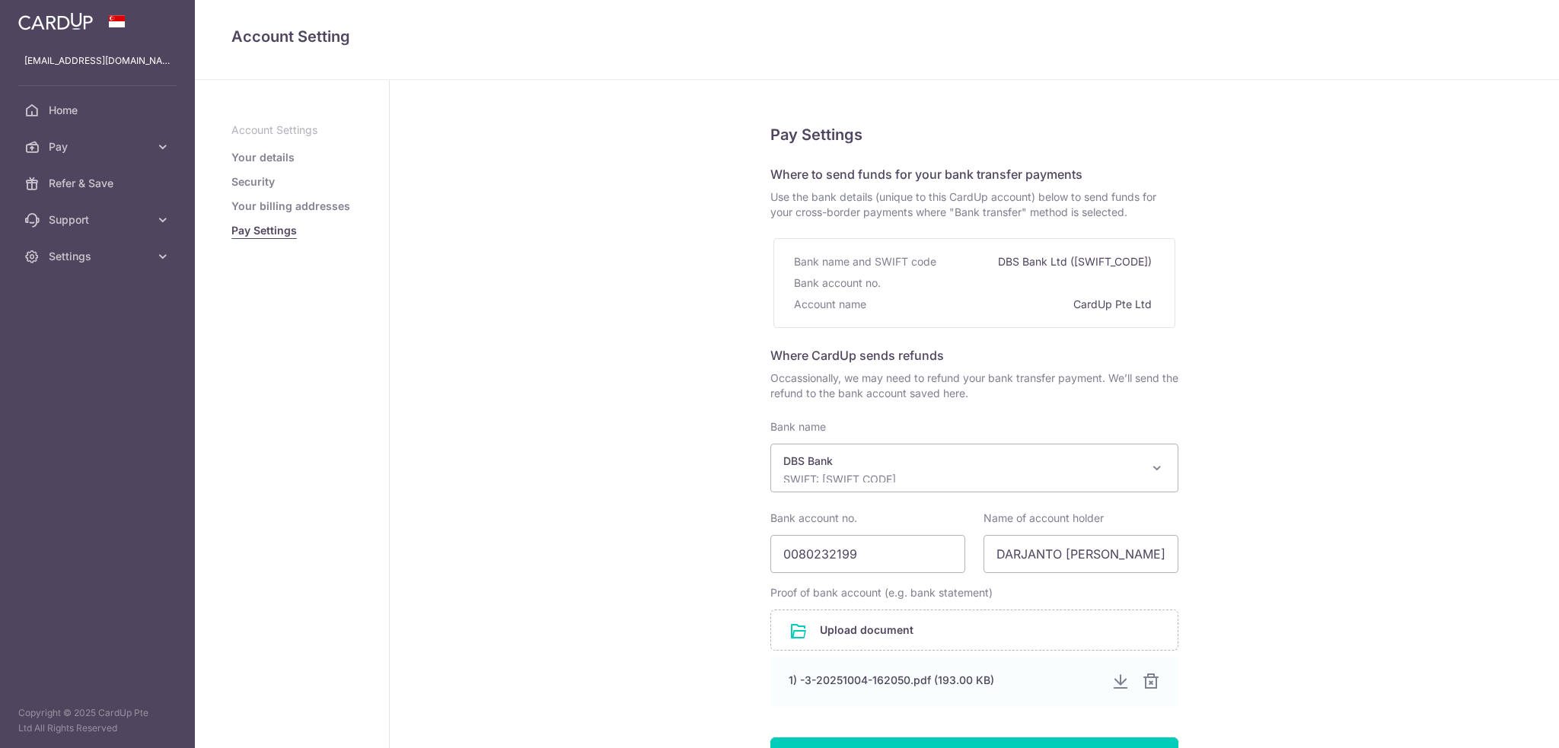
select select "6"
click at [307, 209] on link "Your billing addresses" at bounding box center [290, 206] width 119 height 15
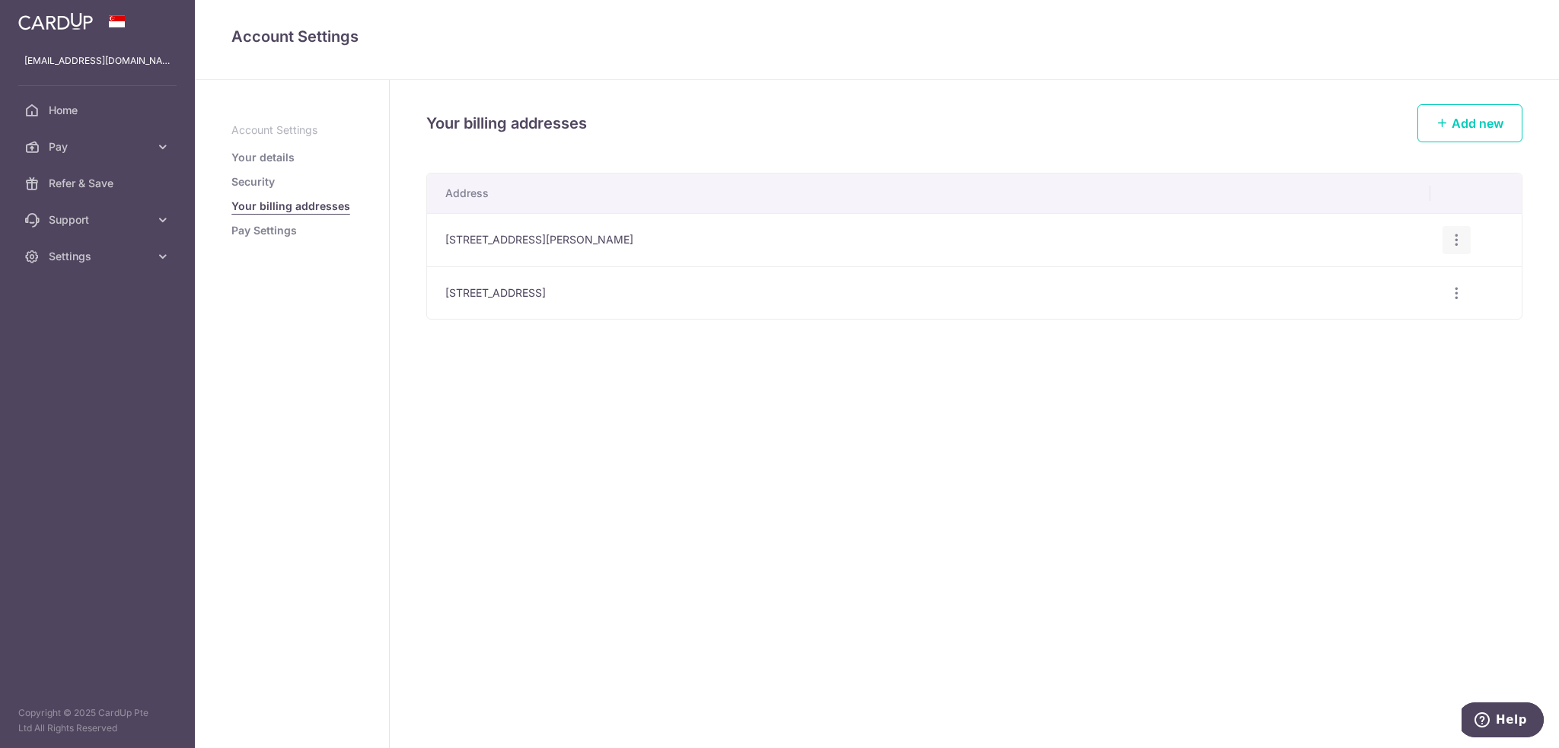
click at [1450, 225] on td "Edit address Delete address Delete" at bounding box center [1475, 239] width 91 height 53
click at [1450, 234] on icon "button" at bounding box center [1456, 240] width 16 height 16
click at [1385, 319] on span "Delete address" at bounding box center [1406, 319] width 104 height 18
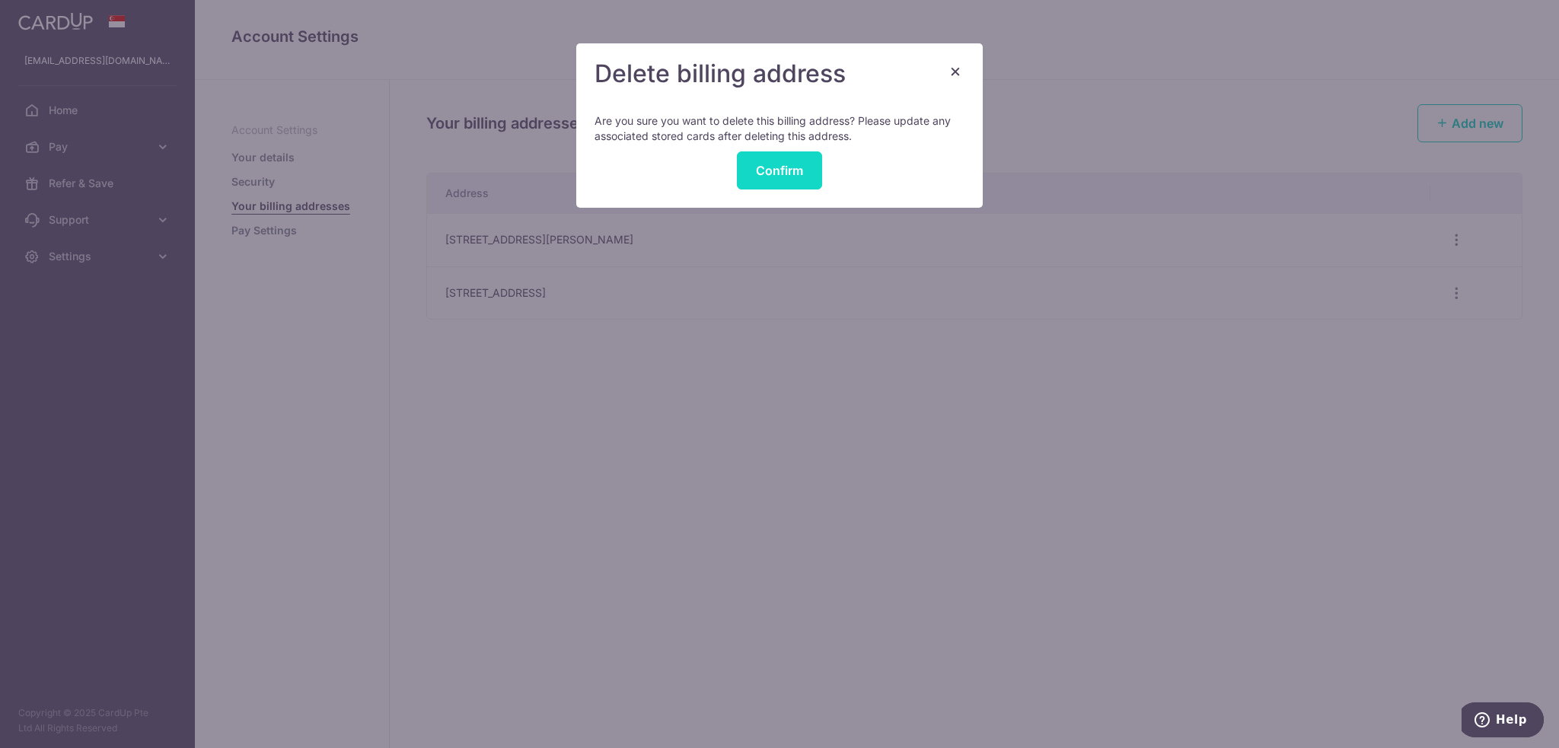
click at [773, 167] on button "Confirm" at bounding box center [779, 170] width 85 height 38
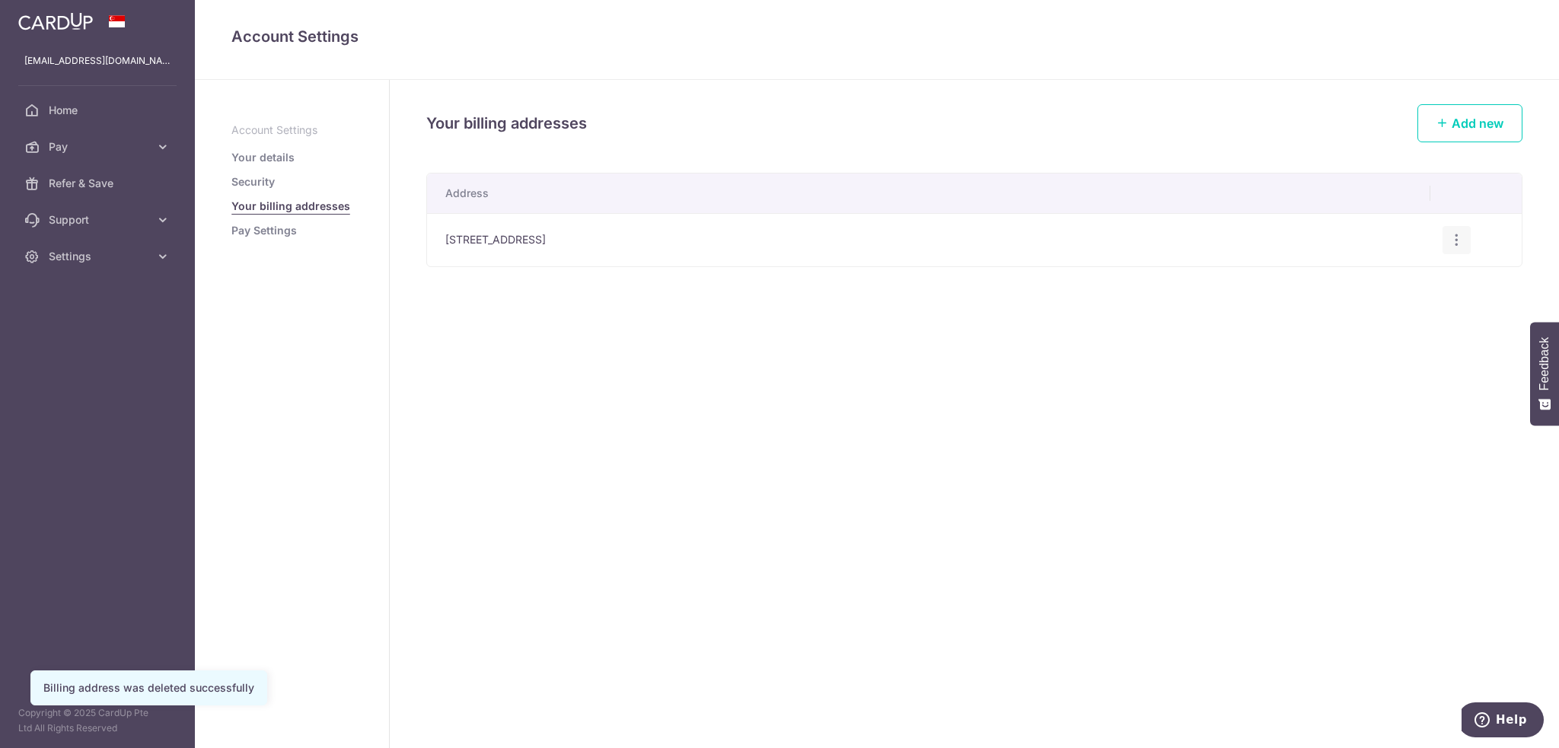
click at [1467, 244] on div "Edit address Delete address Delete" at bounding box center [1456, 240] width 28 height 28
click at [1463, 243] on icon "button" at bounding box center [1456, 240] width 16 height 16
click at [747, 360] on div "Your billing addresses Add new Address 9 Bukit Batok Central Link 24-07, The Ja…" at bounding box center [974, 414] width 1169 height 668
click at [234, 177] on link "Security" at bounding box center [252, 181] width 43 height 15
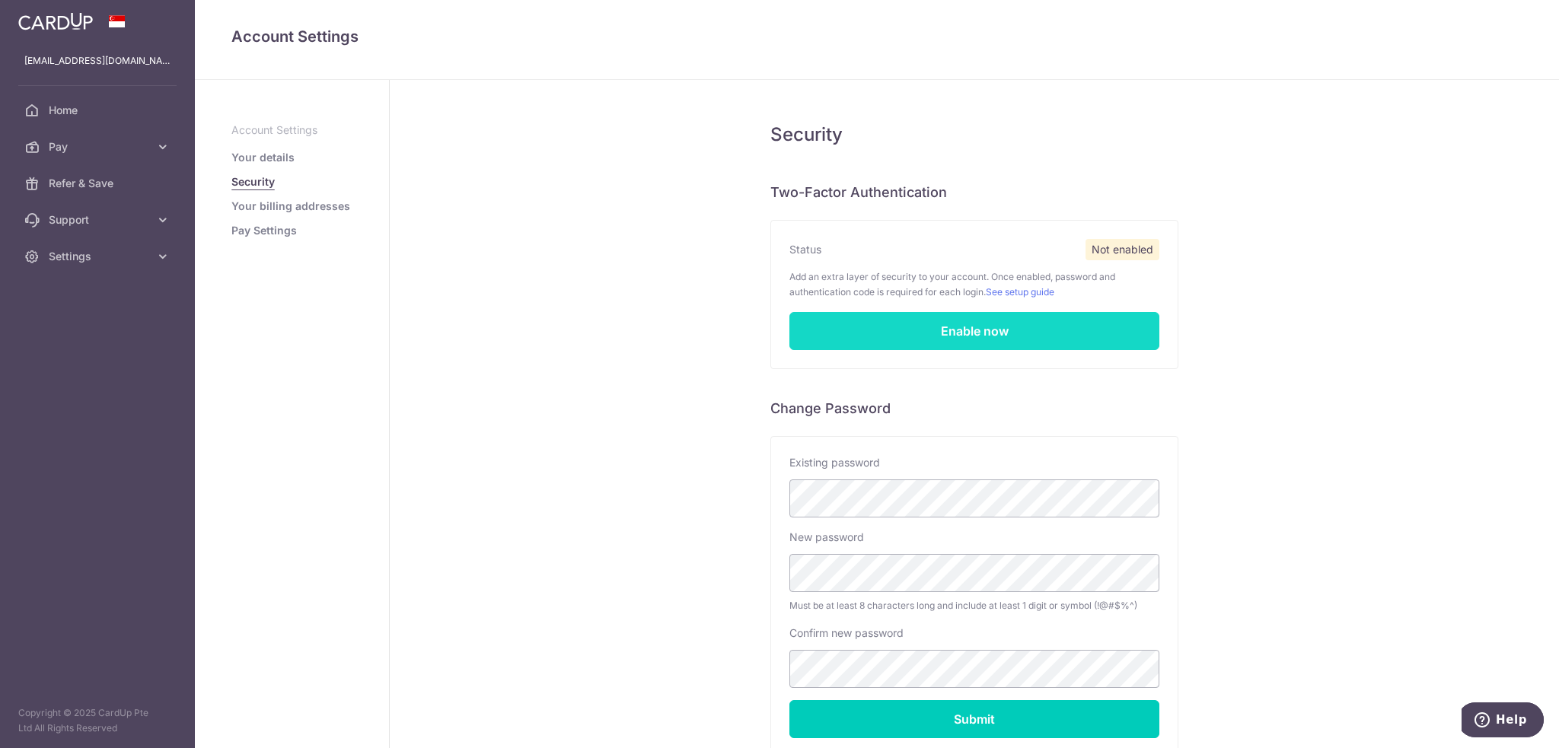
click at [878, 322] on link "Enable now" at bounding box center [974, 331] width 370 height 38
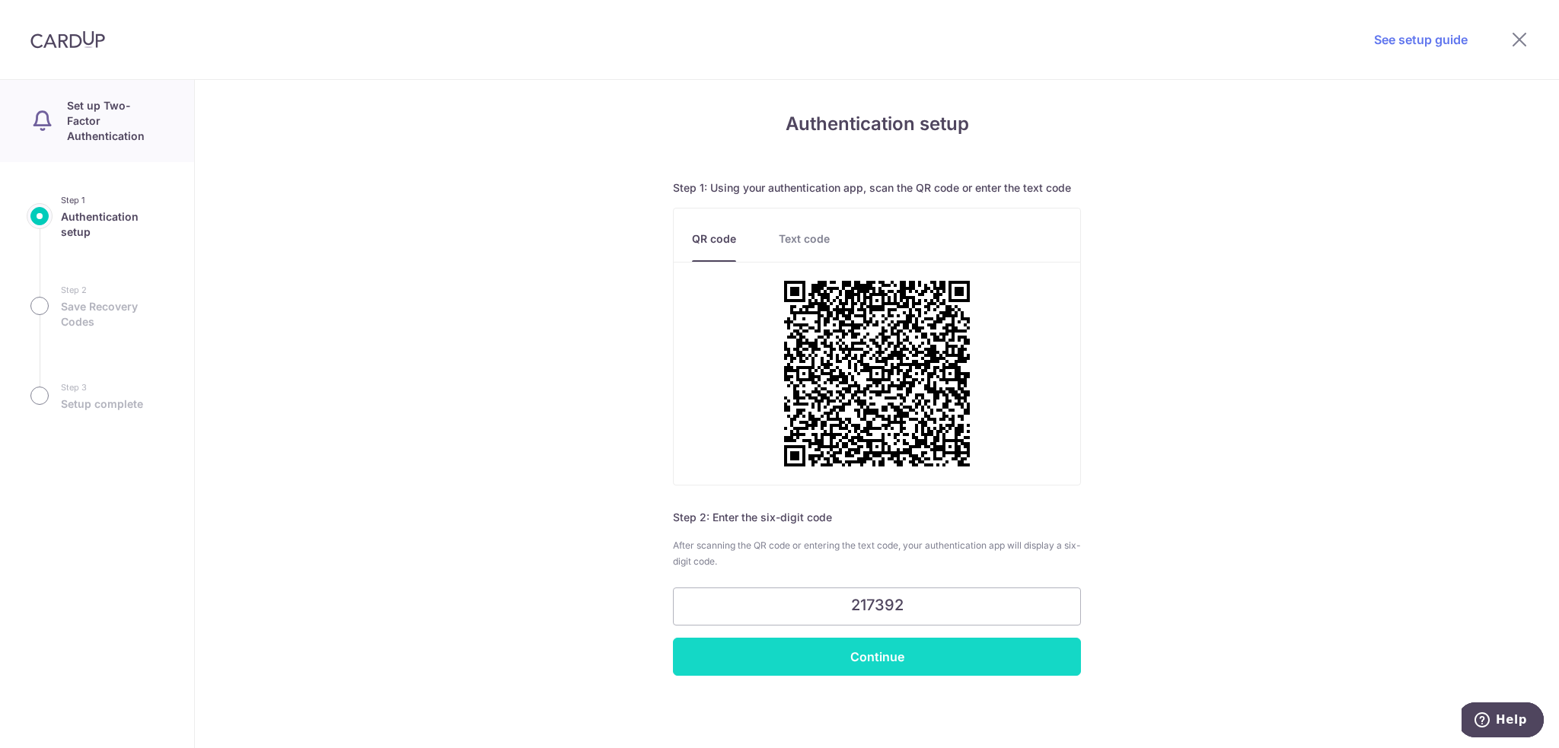
type input "217392"
click at [913, 661] on input "Continue" at bounding box center [877, 657] width 408 height 38
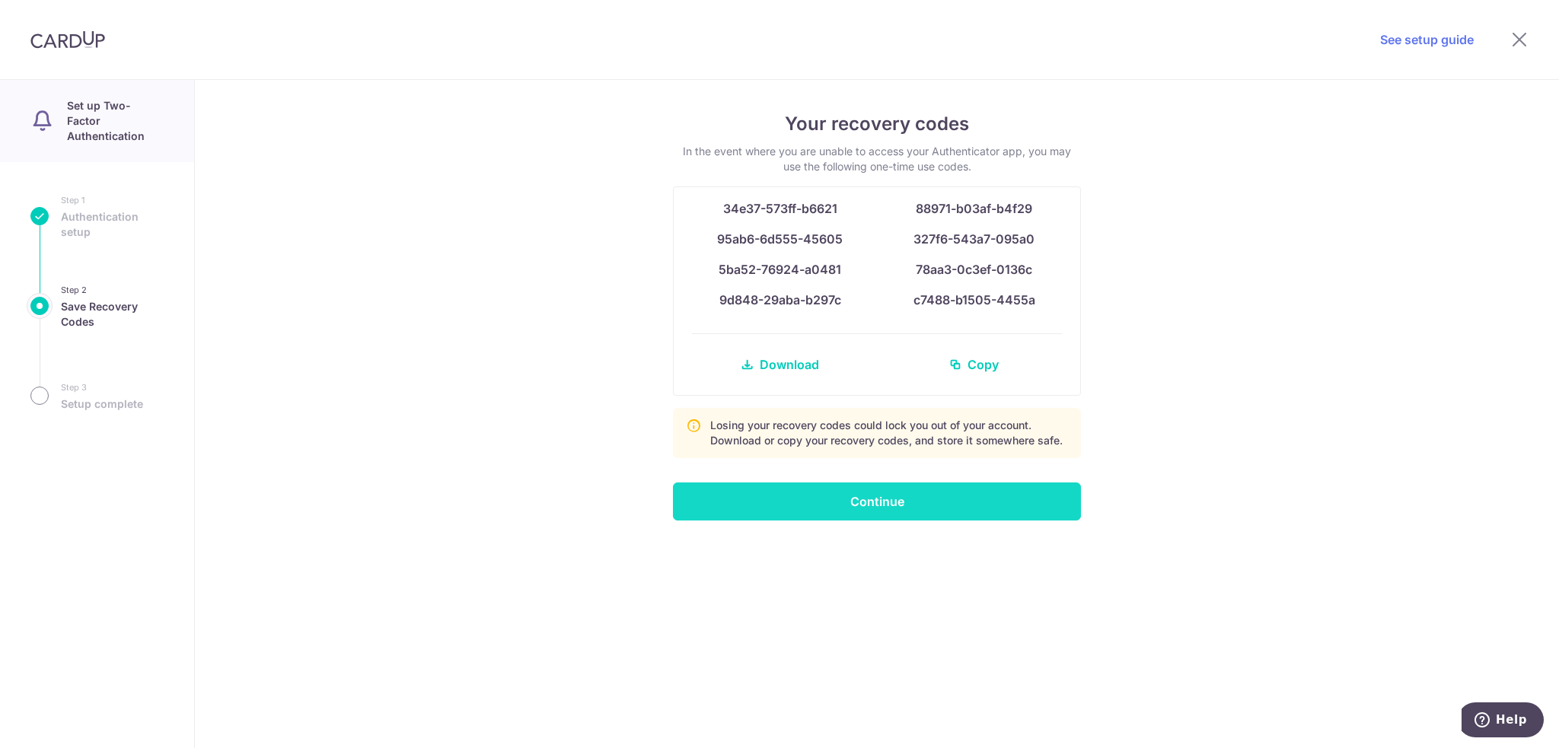
scroll to position [6316, 0]
drag, startPoint x: 894, startPoint y: 518, endPoint x: 817, endPoint y: 416, distance: 127.7
click at [886, 645] on div "Your recovery codes In the event where you are unable to access your Authentica…" at bounding box center [877, 414] width 1364 height 668
click at [776, 368] on span "Download" at bounding box center [789, 364] width 59 height 18
click at [812, 486] on input "Continue" at bounding box center [877, 502] width 408 height 38
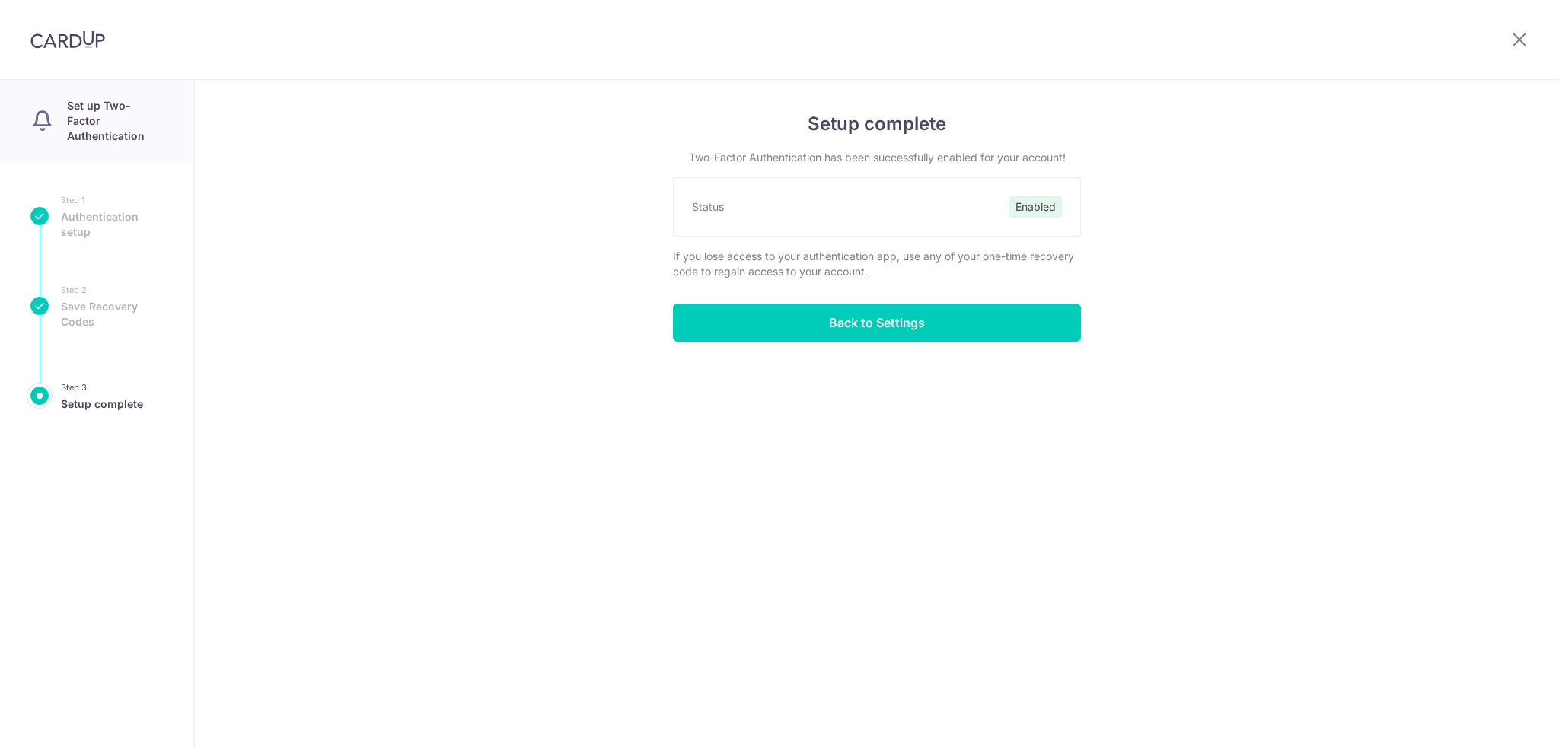
scroll to position [6316, 0]
click at [1513, 40] on icon at bounding box center [1519, 39] width 18 height 19
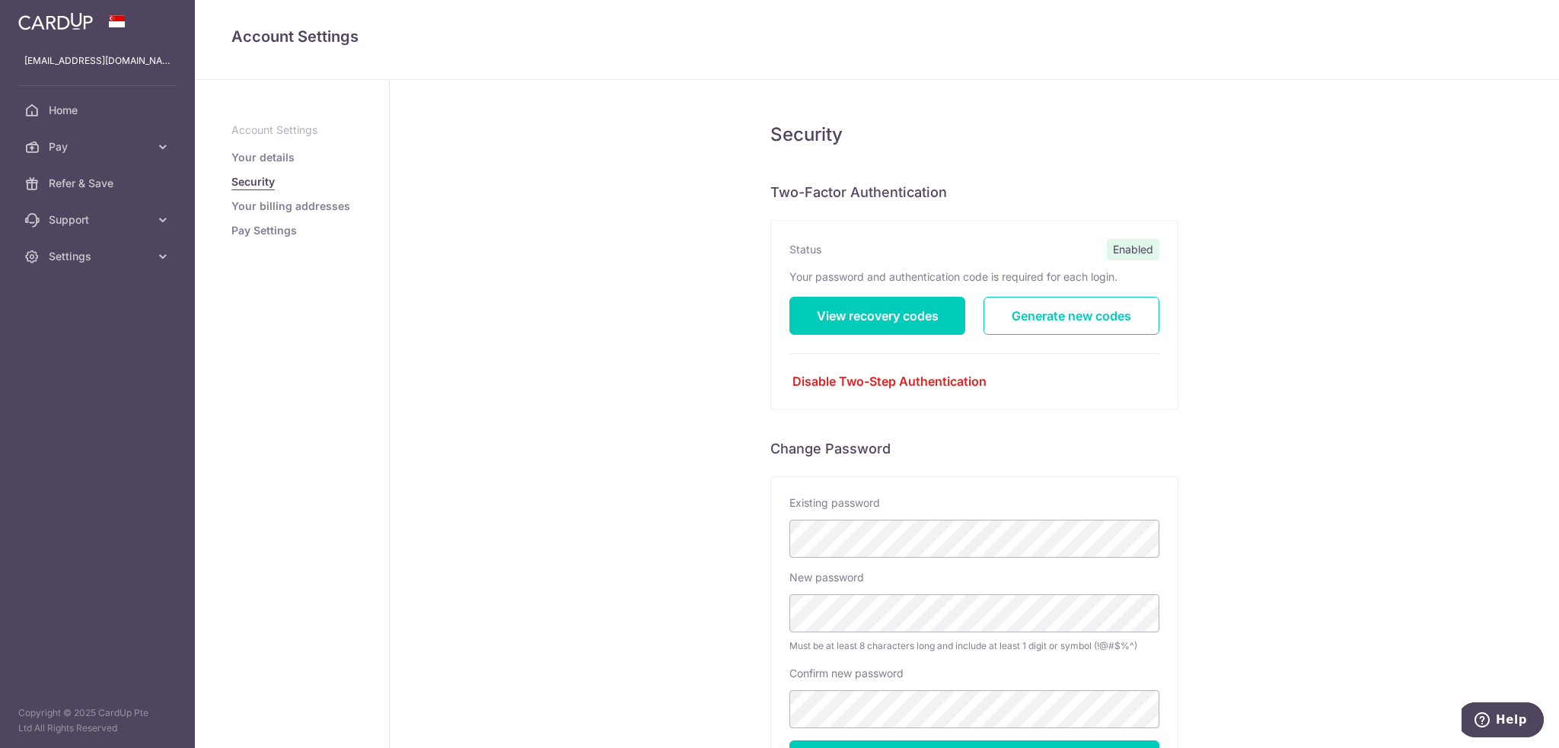
click at [270, 167] on ul "Account Settings Your details Security Your billing addresses Pay Settings" at bounding box center [291, 181] width 121 height 116
click at [267, 158] on link "Your details" at bounding box center [262, 157] width 63 height 15
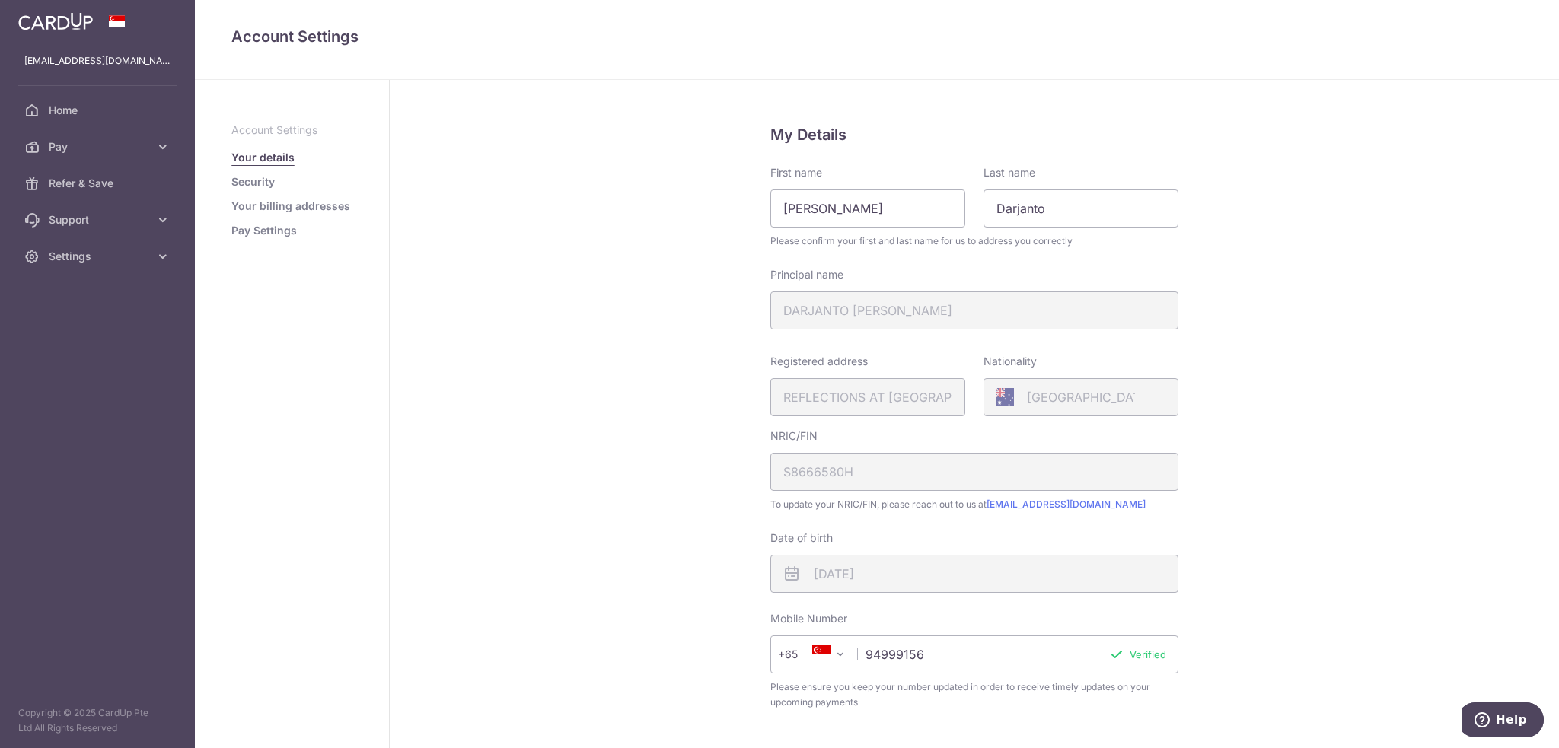
click at [924, 317] on div "Principal name DARJANTO [PERSON_NAME]" at bounding box center [974, 298] width 408 height 62
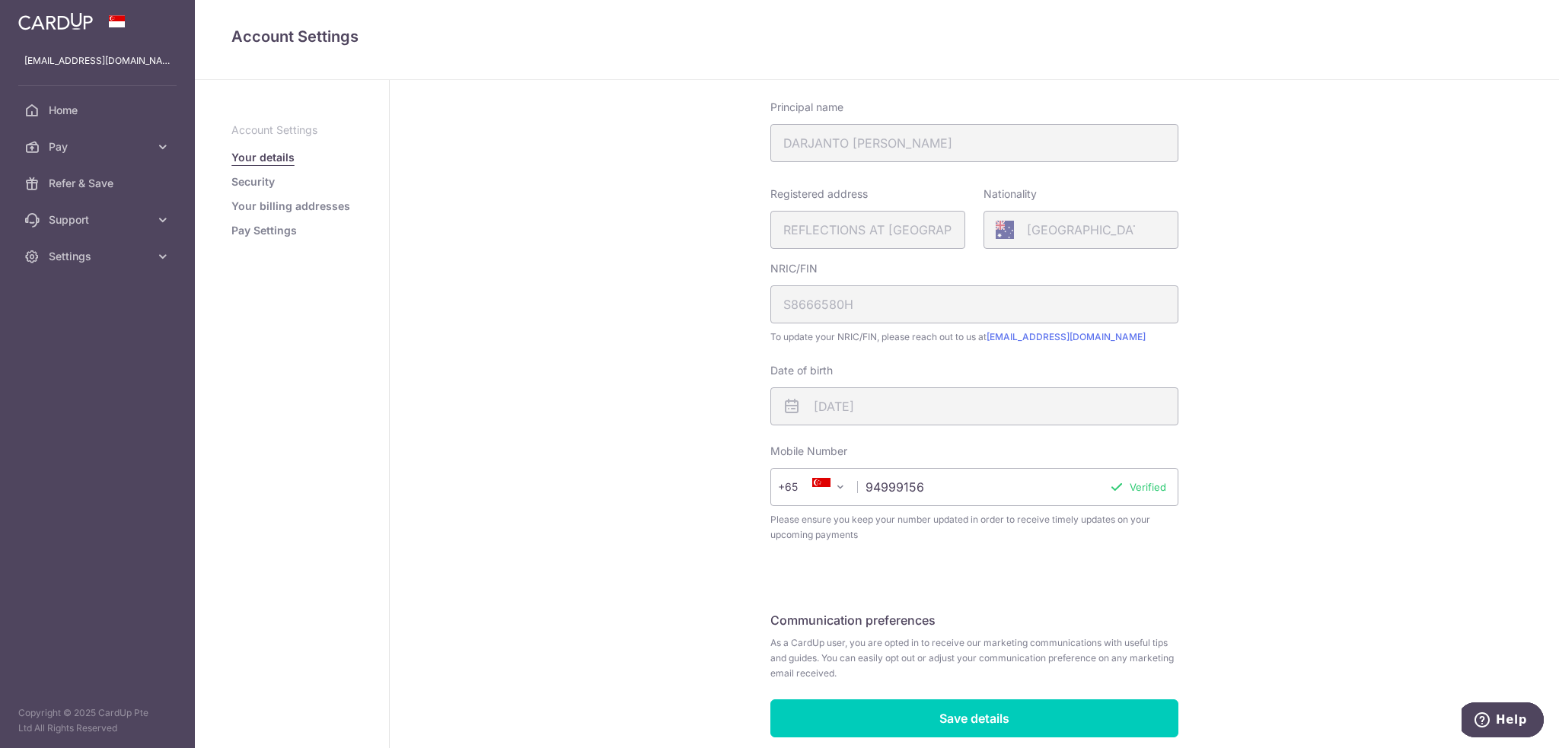
scroll to position [151, 0]
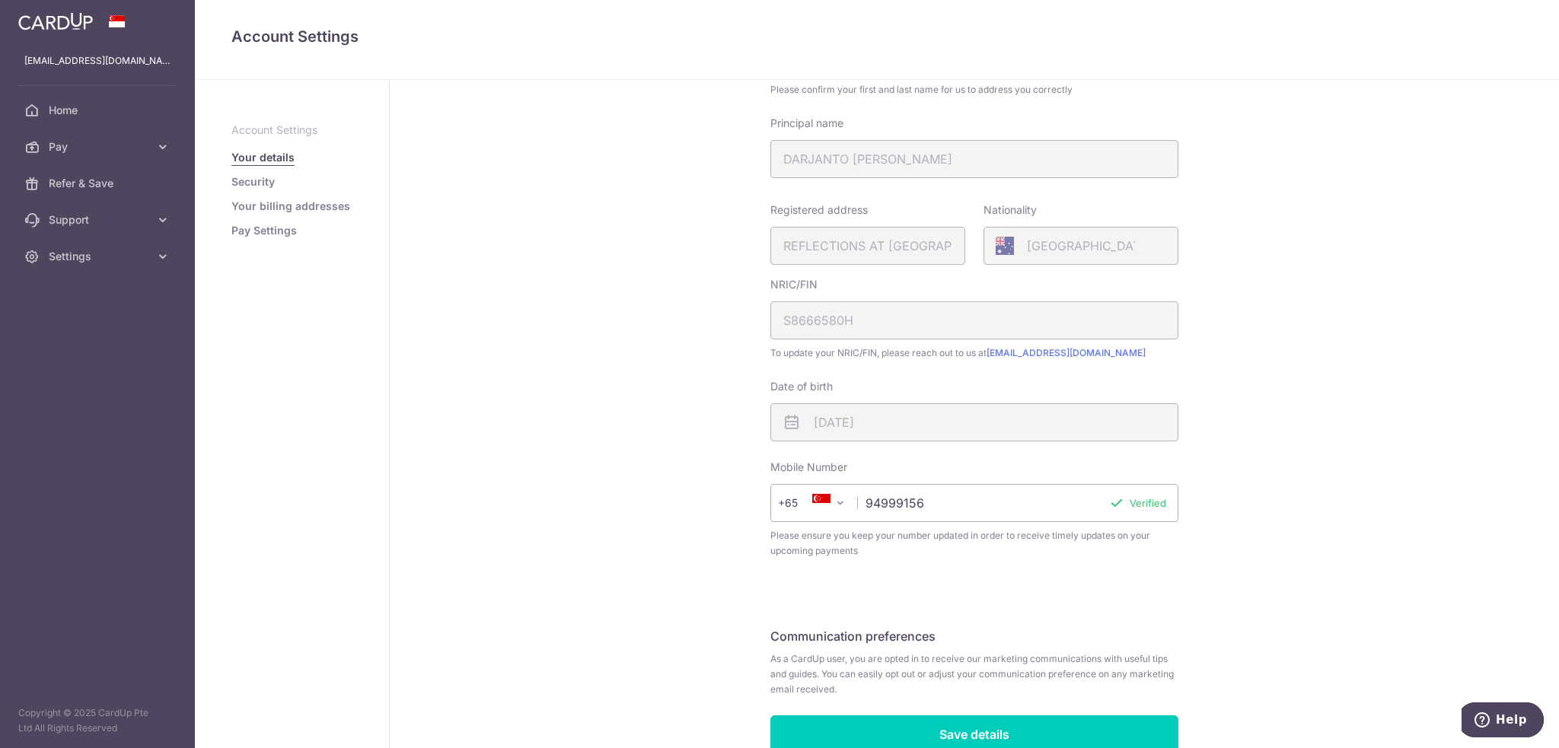
click at [905, 237] on div "Registered address REFLECTIONS AT [STREET_ADDRESS]" at bounding box center [867, 233] width 195 height 62
drag, startPoint x: 871, startPoint y: 244, endPoint x: 954, endPoint y: 249, distance: 82.3
click at [954, 249] on div "Registered address REFLECTIONS AT [STREET_ADDRESS]" at bounding box center [867, 233] width 195 height 62
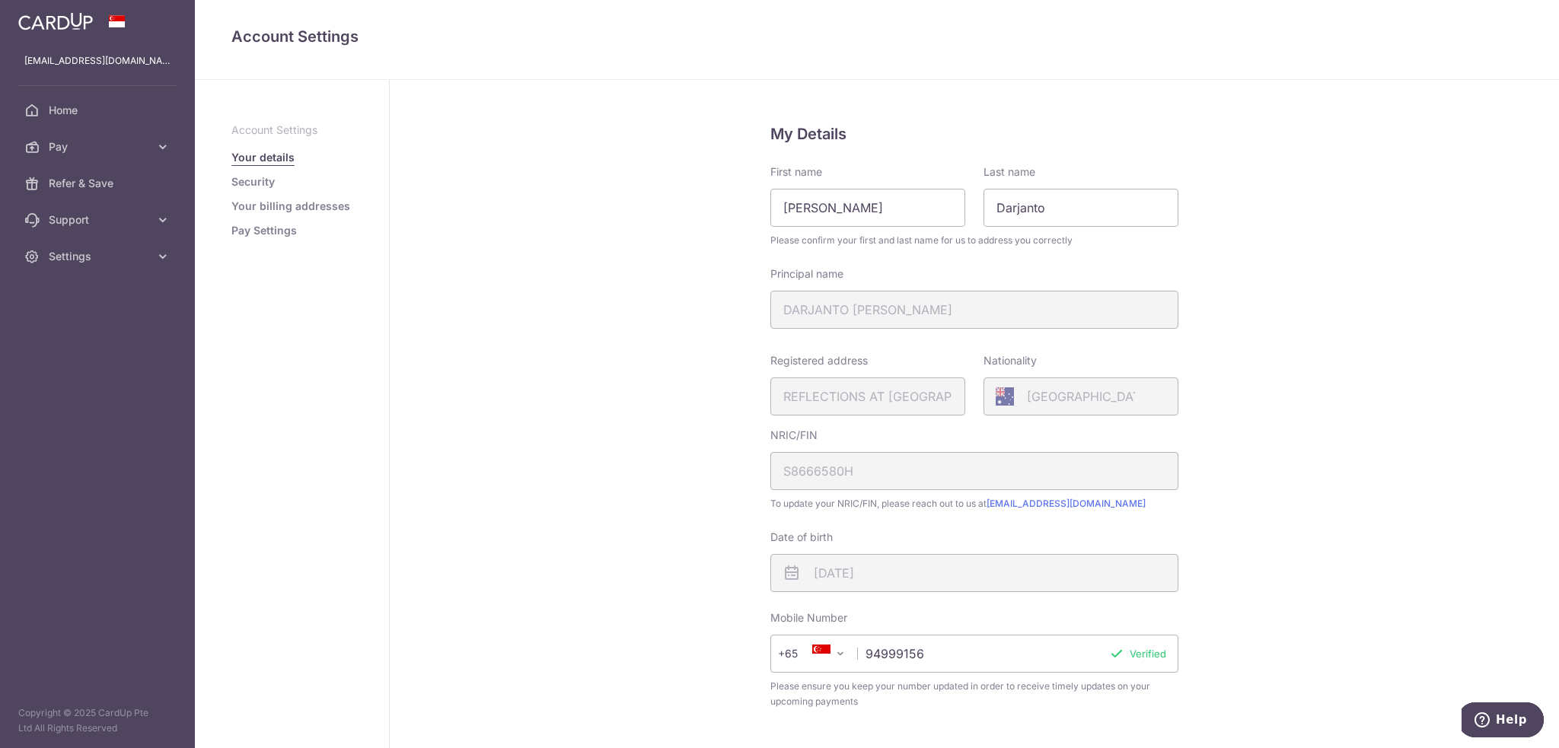
scroll to position [0, 0]
click at [266, 127] on p "Account Settings" at bounding box center [291, 130] width 121 height 15
click at [81, 219] on span "Support" at bounding box center [99, 219] width 100 height 15
